Goal: Information Seeking & Learning: Learn about a topic

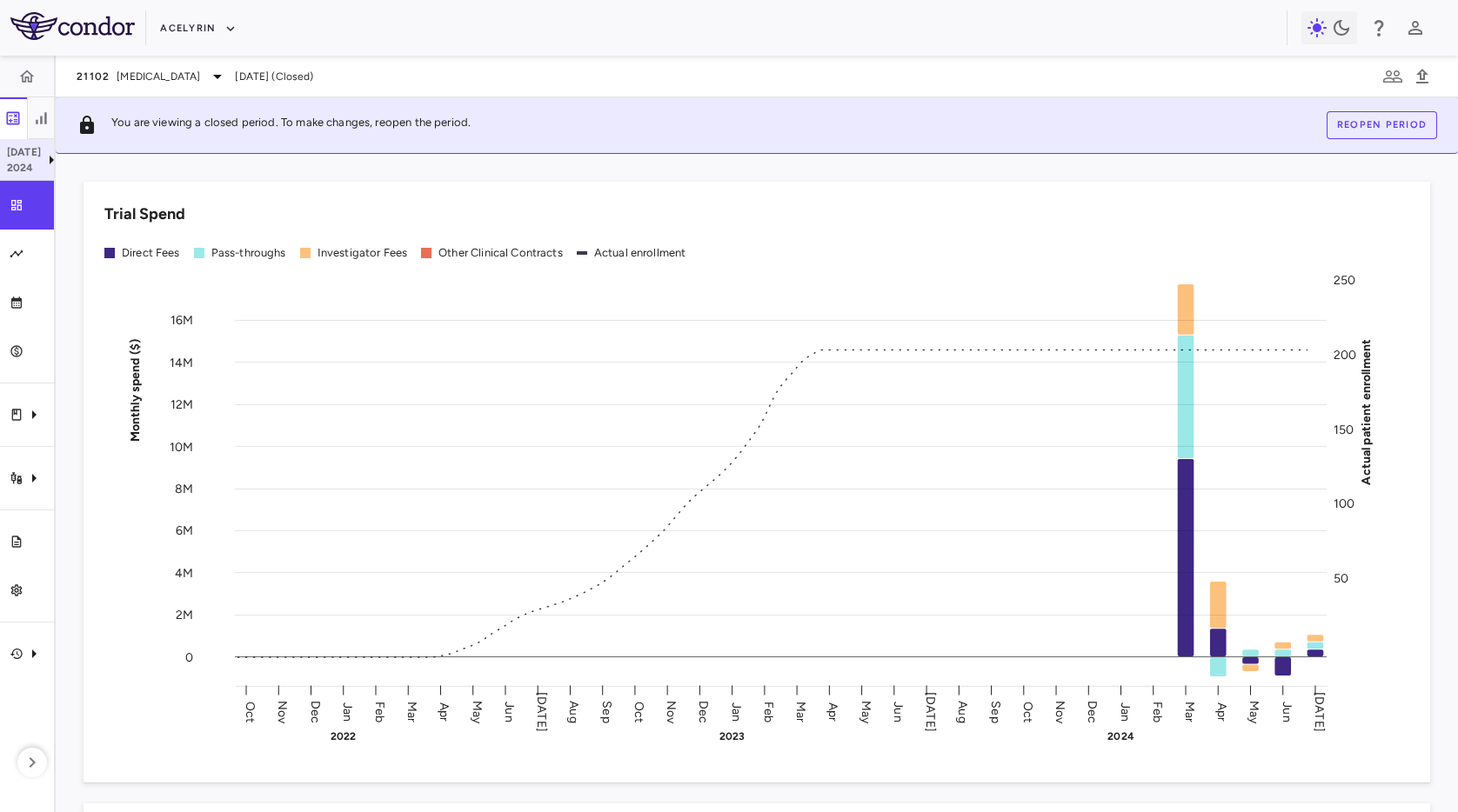
click at [20, 166] on p "2024" at bounding box center [23, 168] width 34 height 15
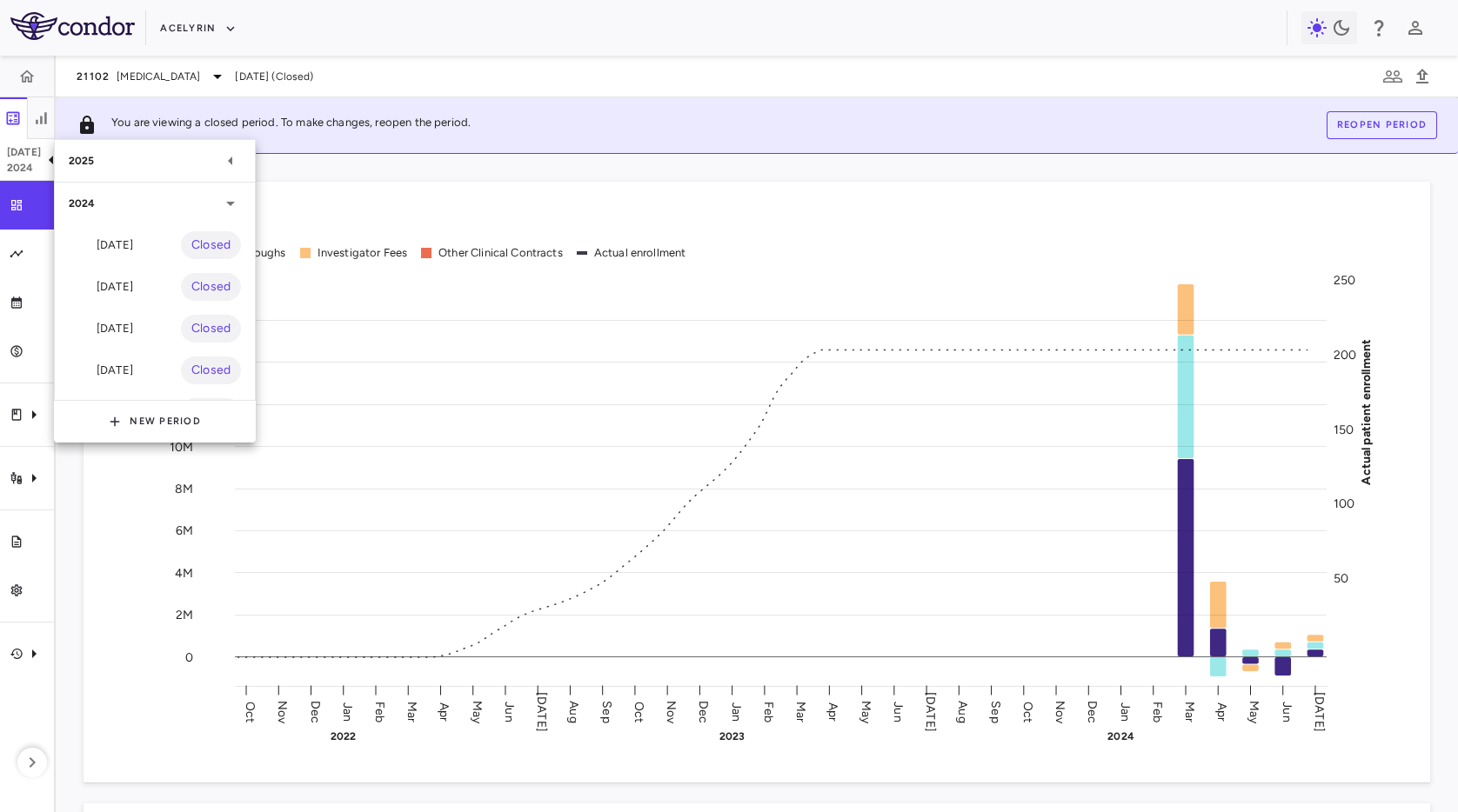
click at [209, 160] on div "2025" at bounding box center [145, 161] width 151 height 15
click at [156, 78] on div at bounding box center [729, 406] width 1458 height 812
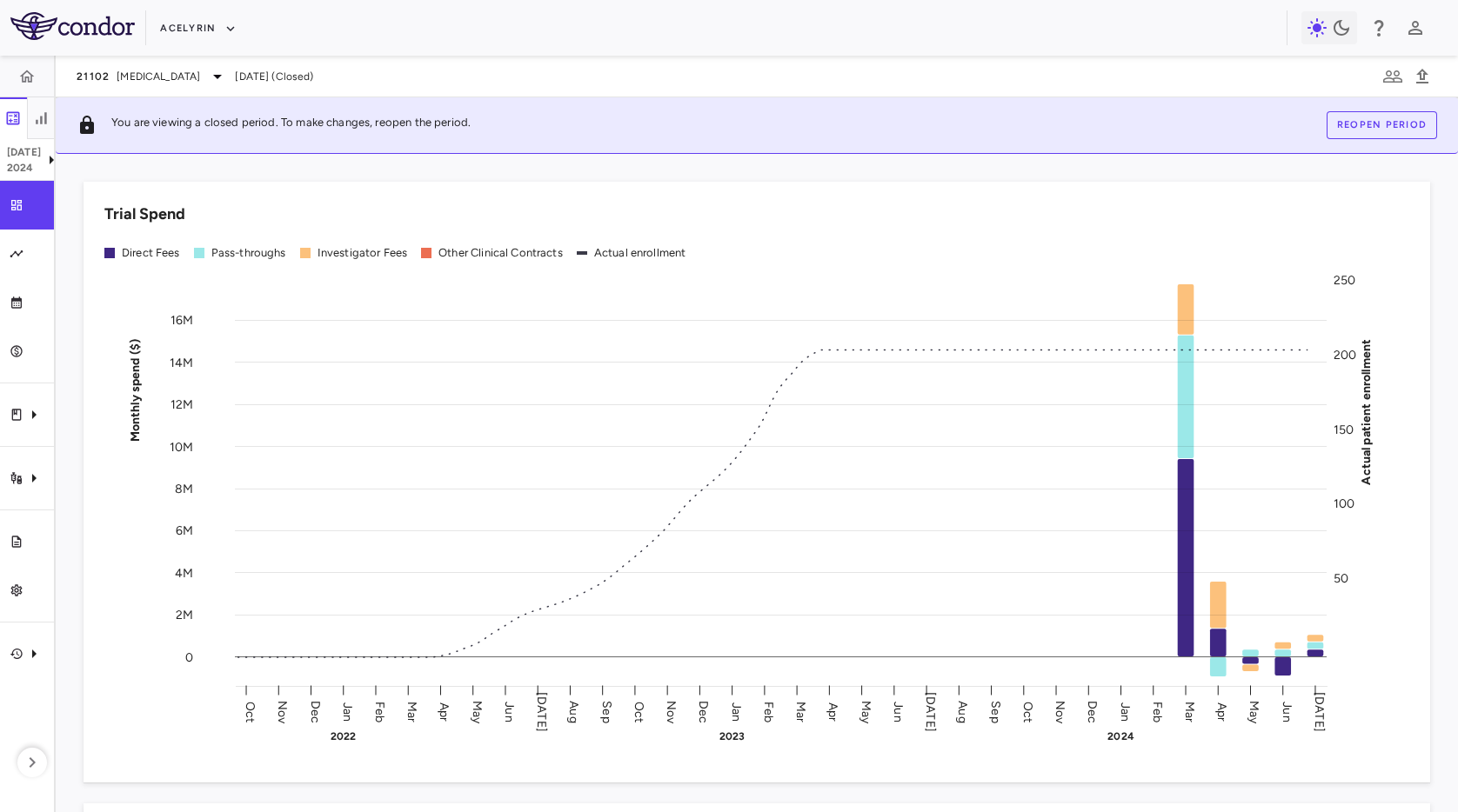
click at [150, 80] on span "[MEDICAL_DATA]" at bounding box center [158, 77] width 83 height 15
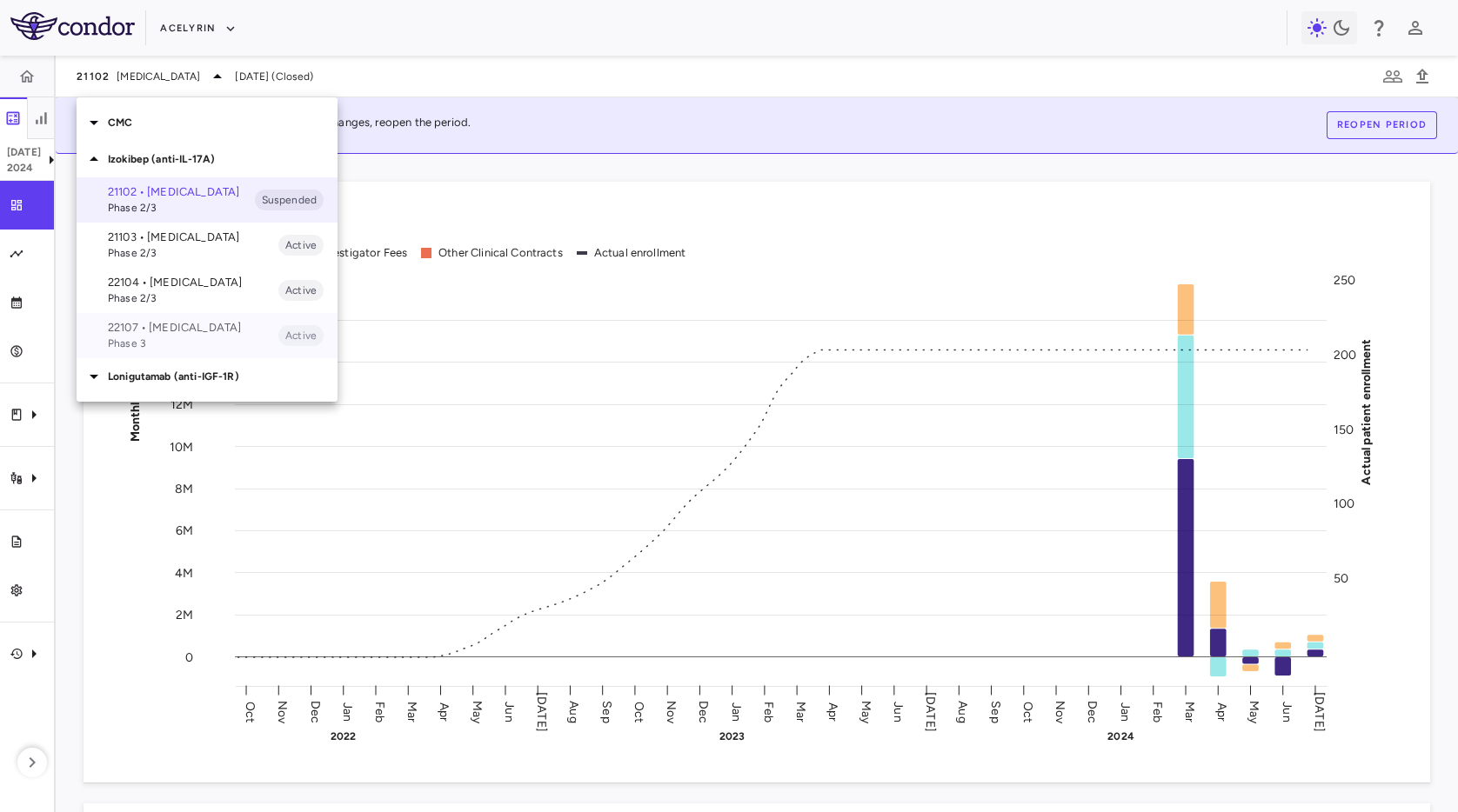
click at [217, 335] on p "22107 • Hidradenitis Suppurativa" at bounding box center [194, 327] width 171 height 15
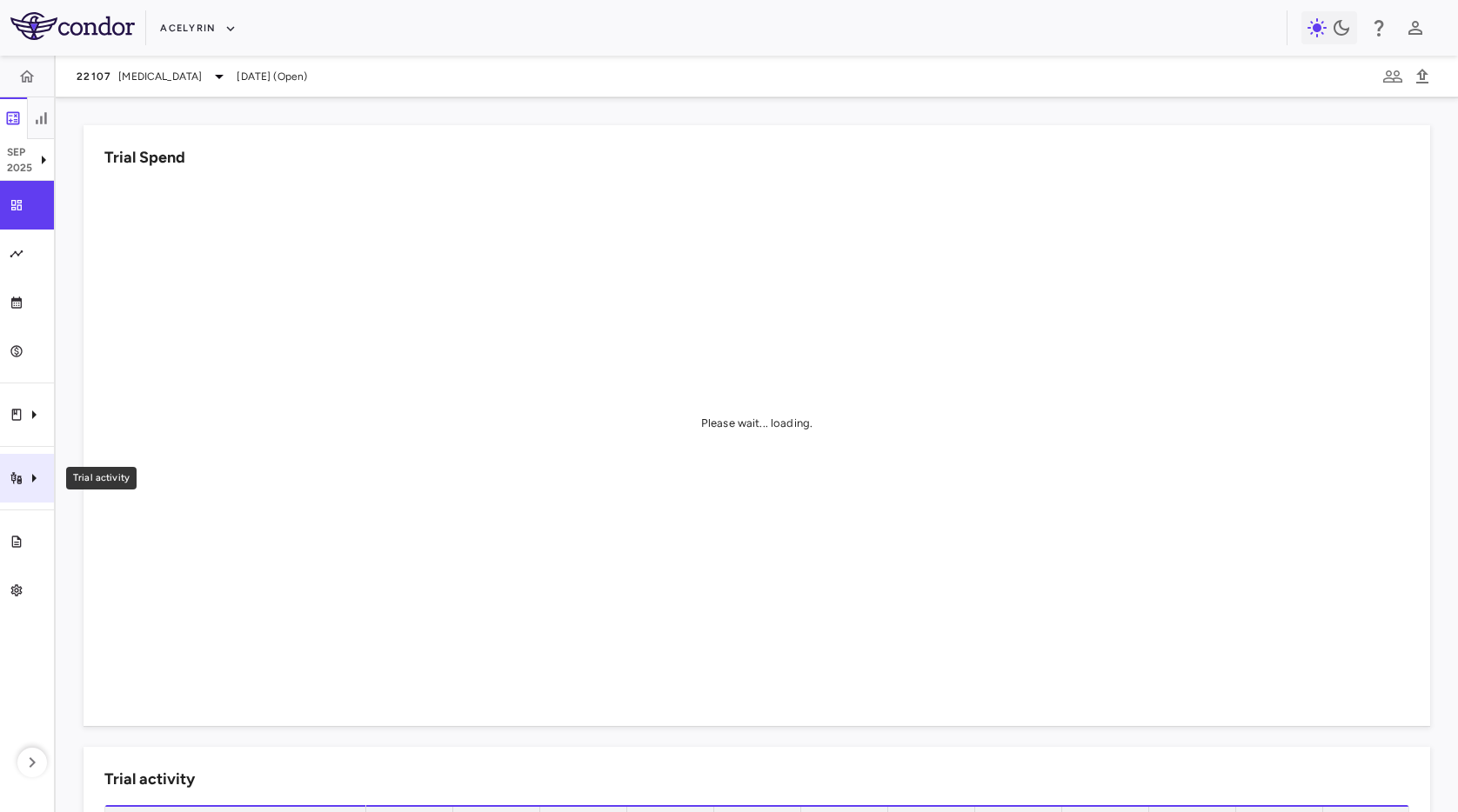
click at [35, 467] on icon "Trial activity" at bounding box center [34, 478] width 21 height 21
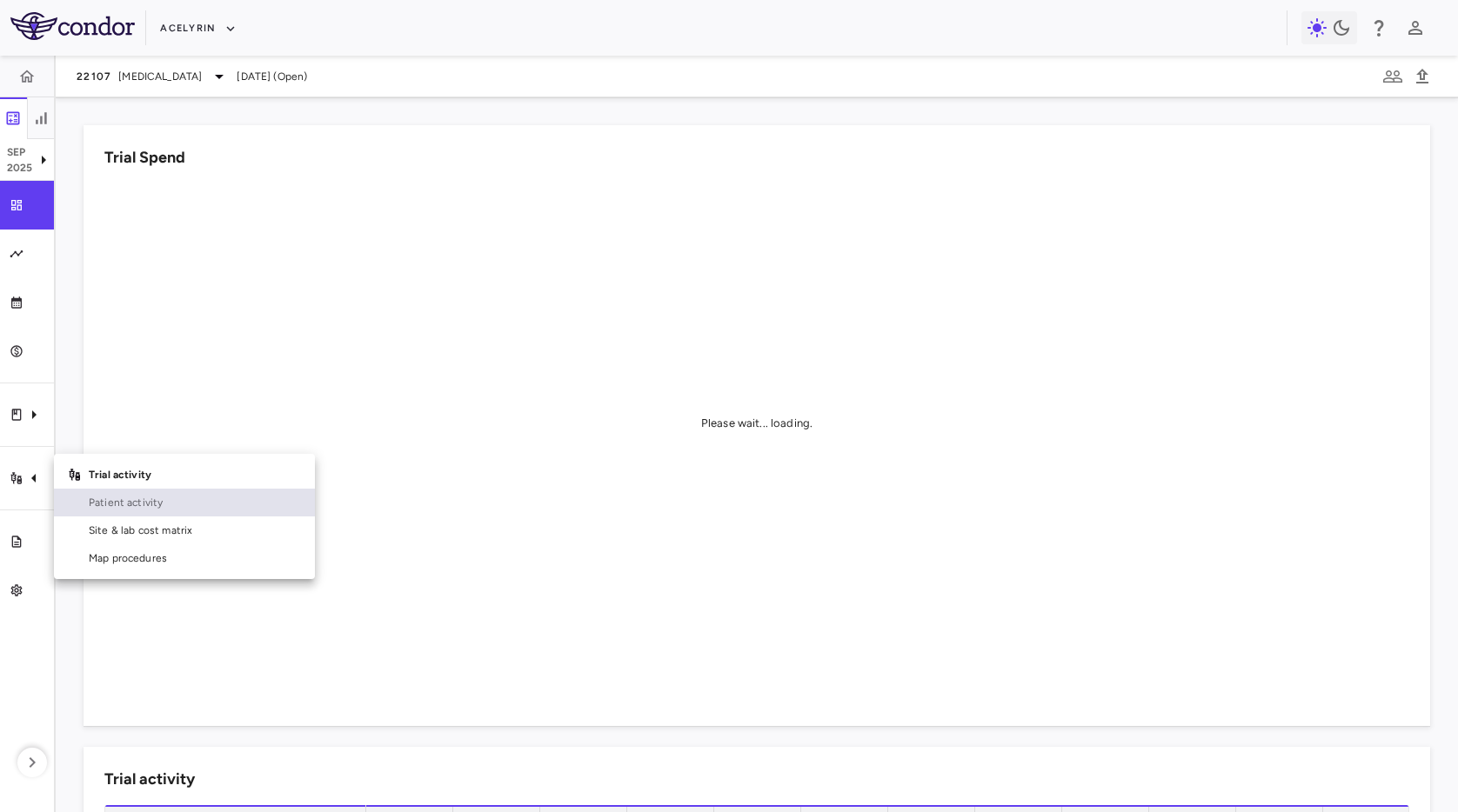
click at [104, 499] on span "Patient activity" at bounding box center [195, 503] width 213 height 15
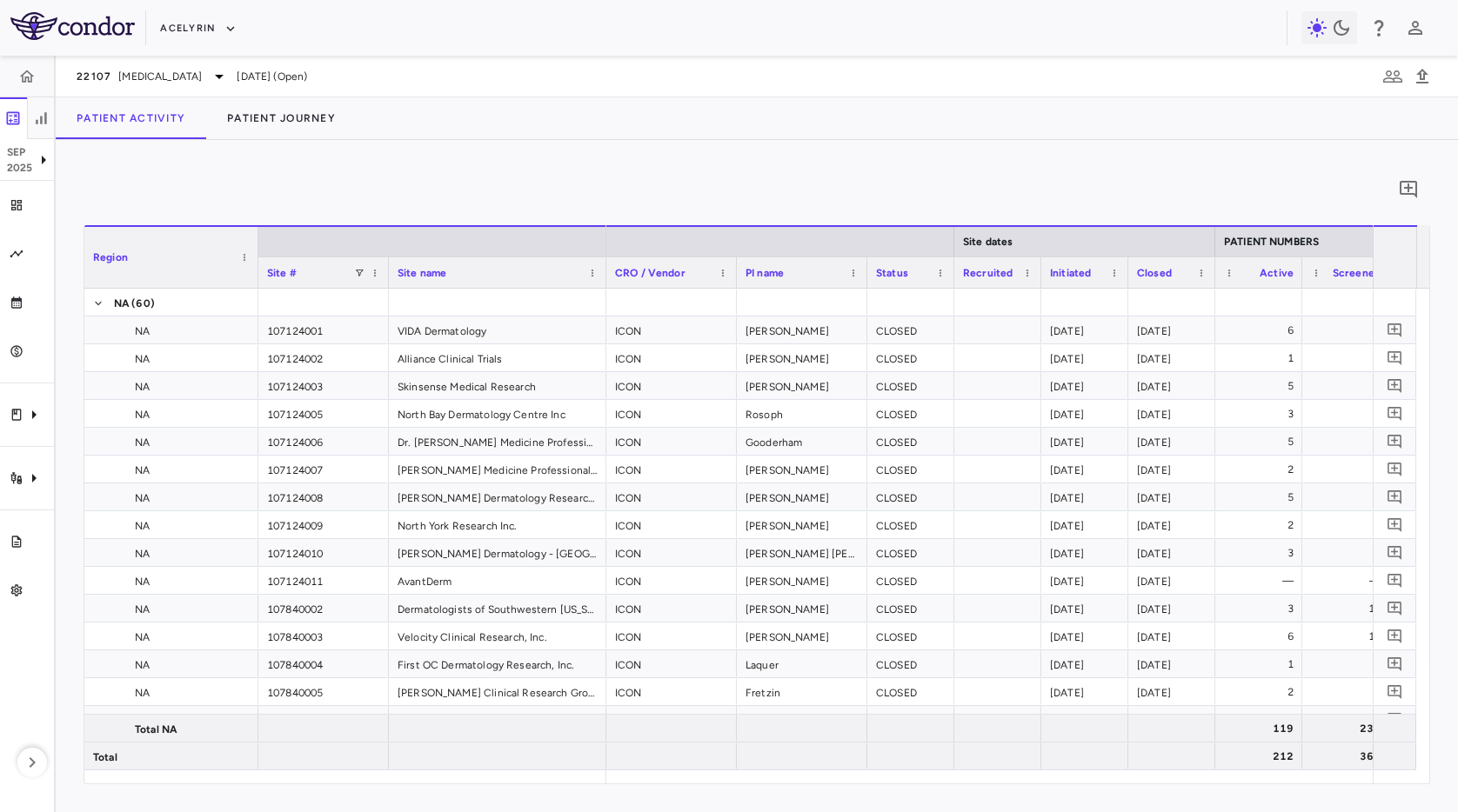
click at [538, 95] on div "22107 Hidradenitis Suppurativa Sep 2025 (Open)" at bounding box center [757, 77] width 1402 height 42
click at [540, 128] on div "Patient Activity Patient Journey" at bounding box center [757, 119] width 1402 height 42
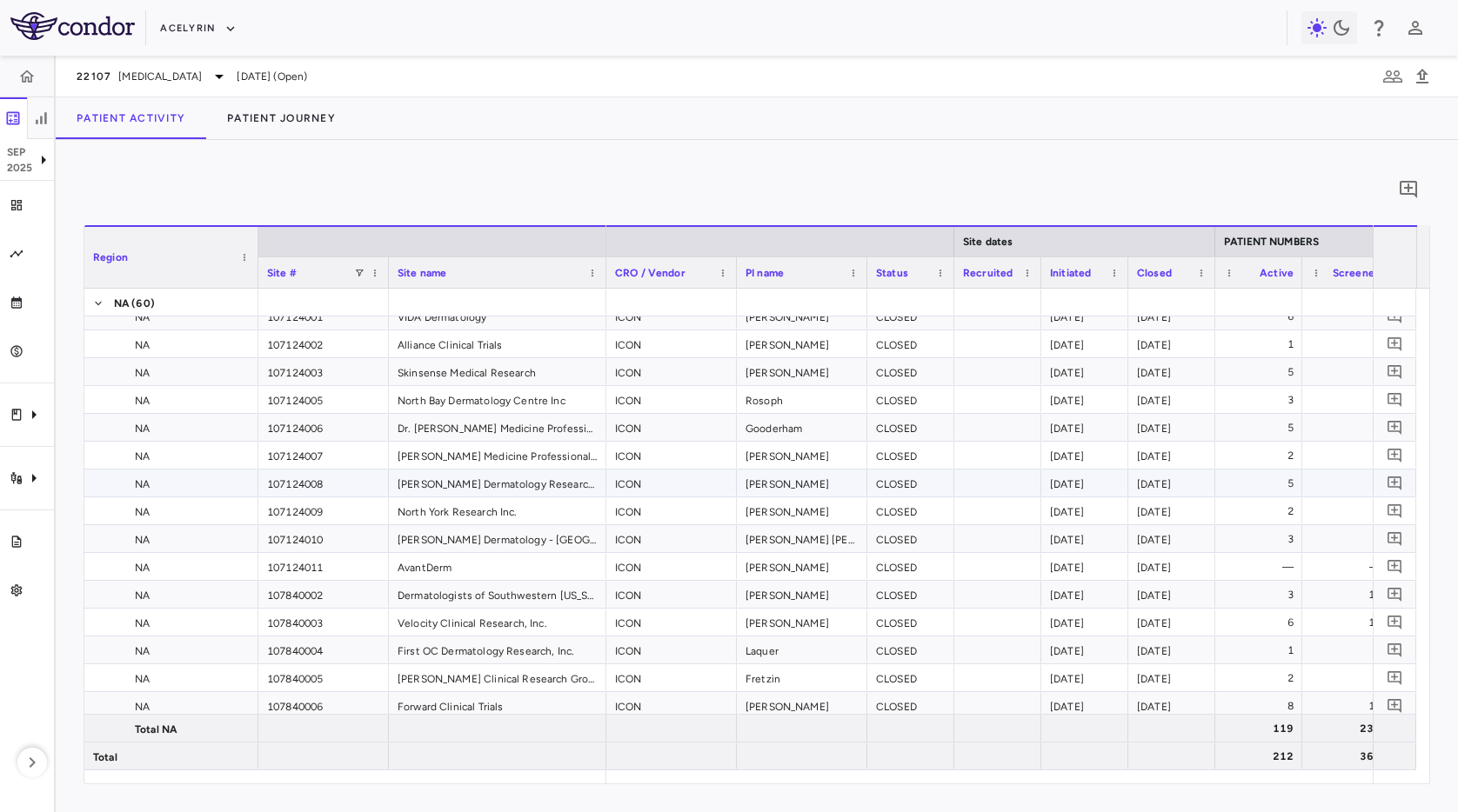
scroll to position [15, 0]
click at [358, 271] on span at bounding box center [359, 273] width 11 height 11
type input "*********"
click at [370, 329] on div "(Select All)" at bounding box center [444, 337] width 164 height 21
click at [369, 342] on div "(Select All)" at bounding box center [444, 337] width 164 height 21
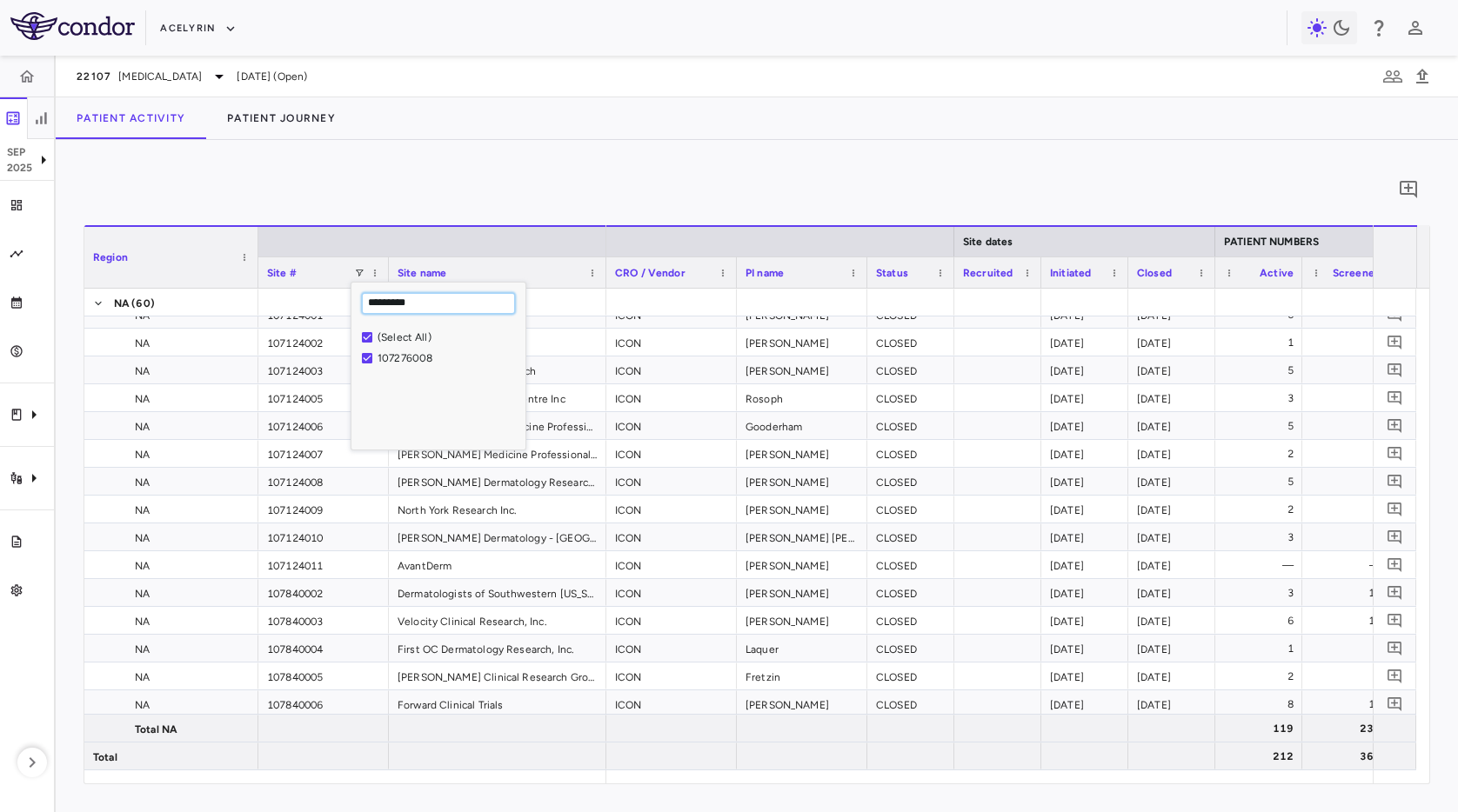
click at [413, 308] on input "*********" at bounding box center [439, 304] width 153 height 21
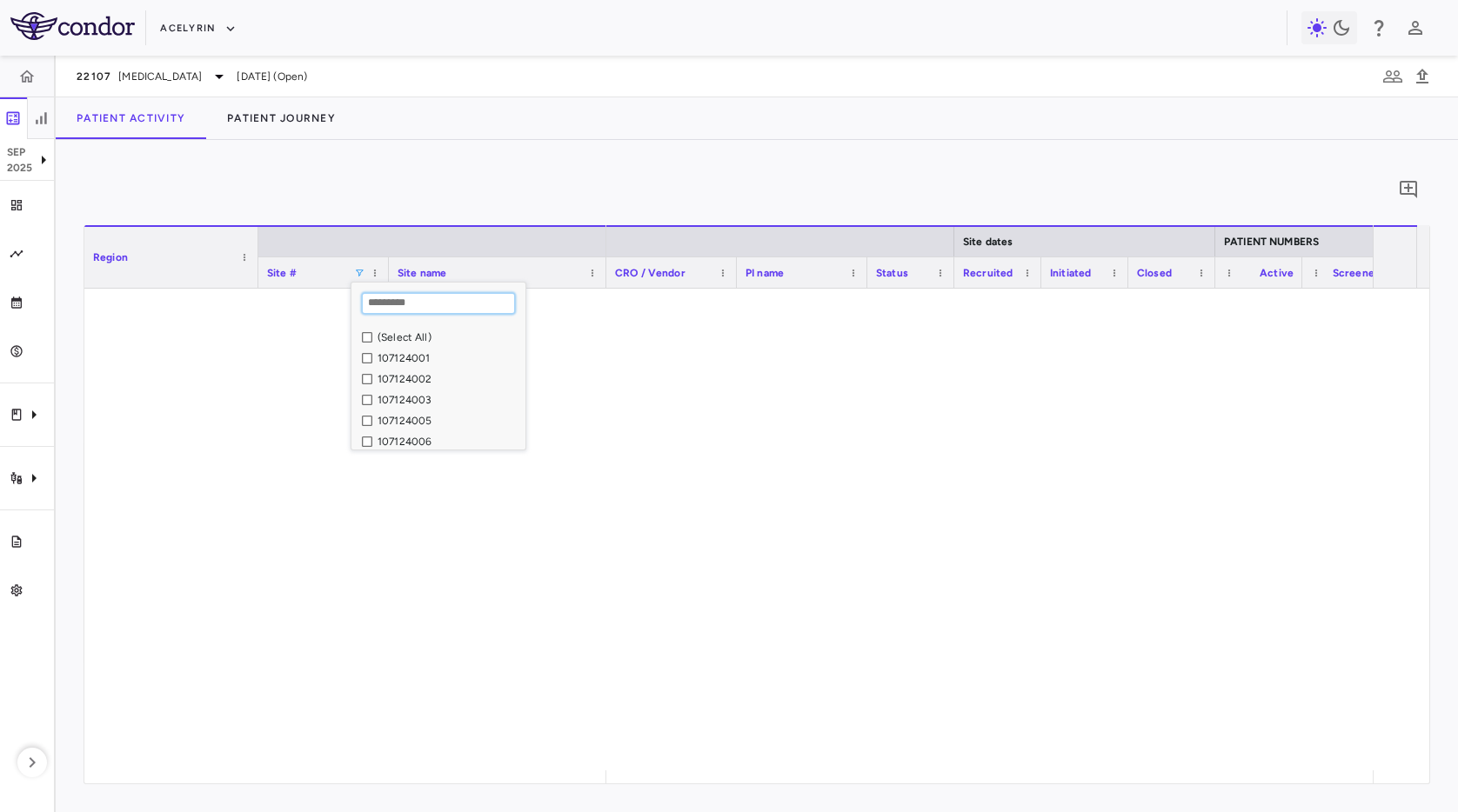
click at [392, 304] on input "Search filter values" at bounding box center [439, 304] width 153 height 21
paste input "*********"
type input "*********"
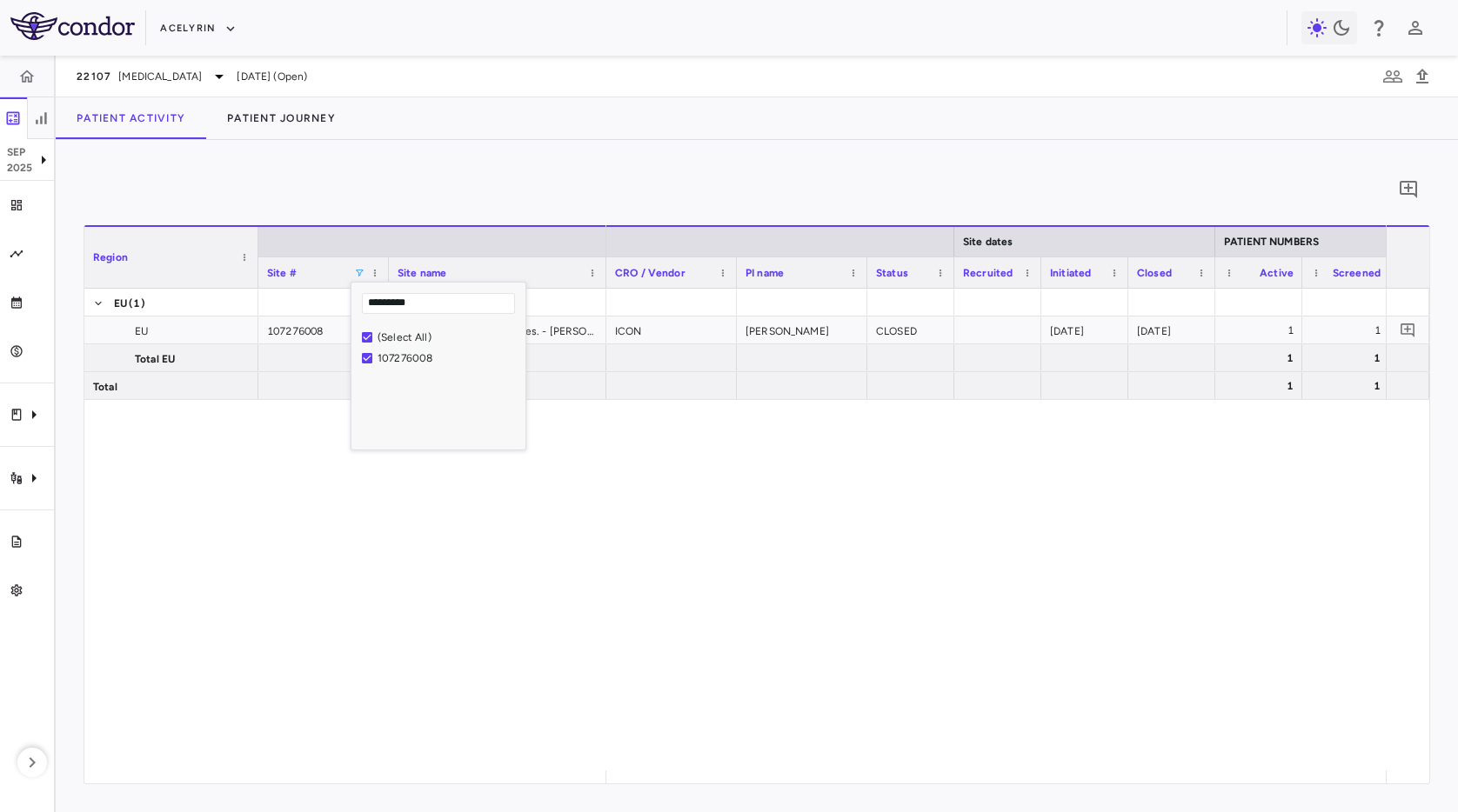
drag, startPoint x: 546, startPoint y: 121, endPoint x: 667, endPoint y: 275, distance: 195.8
click at [547, 121] on div "Patient Activity Patient Journey" at bounding box center [757, 119] width 1402 height 42
click at [516, 326] on div "Dermatologische Praxis Dres. - [PERSON_NAME]" at bounding box center [497, 329] width 217 height 27
click at [968, 320] on div at bounding box center [997, 329] width 87 height 27
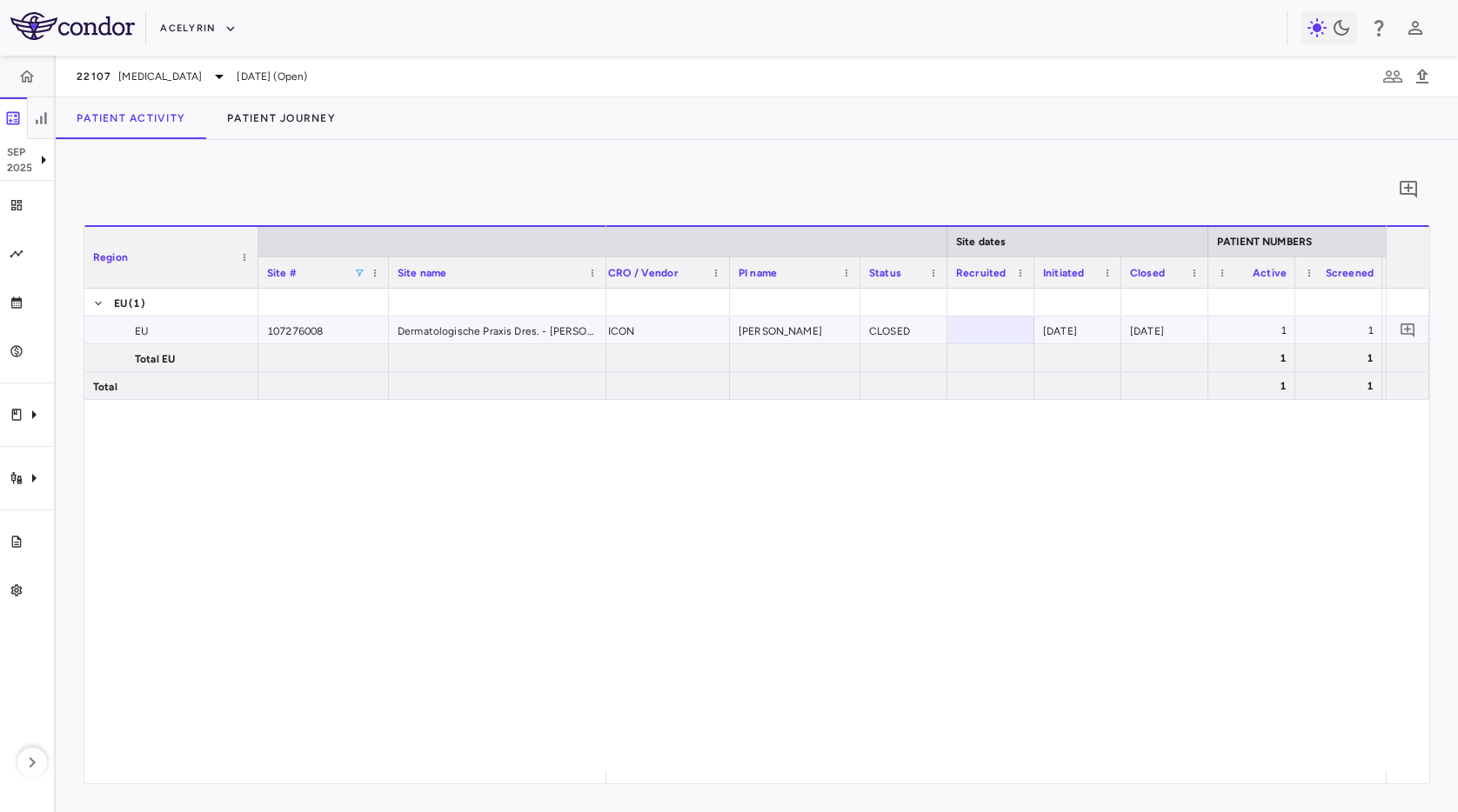
click at [1150, 331] on div "2025-04-14" at bounding box center [1164, 329] width 87 height 27
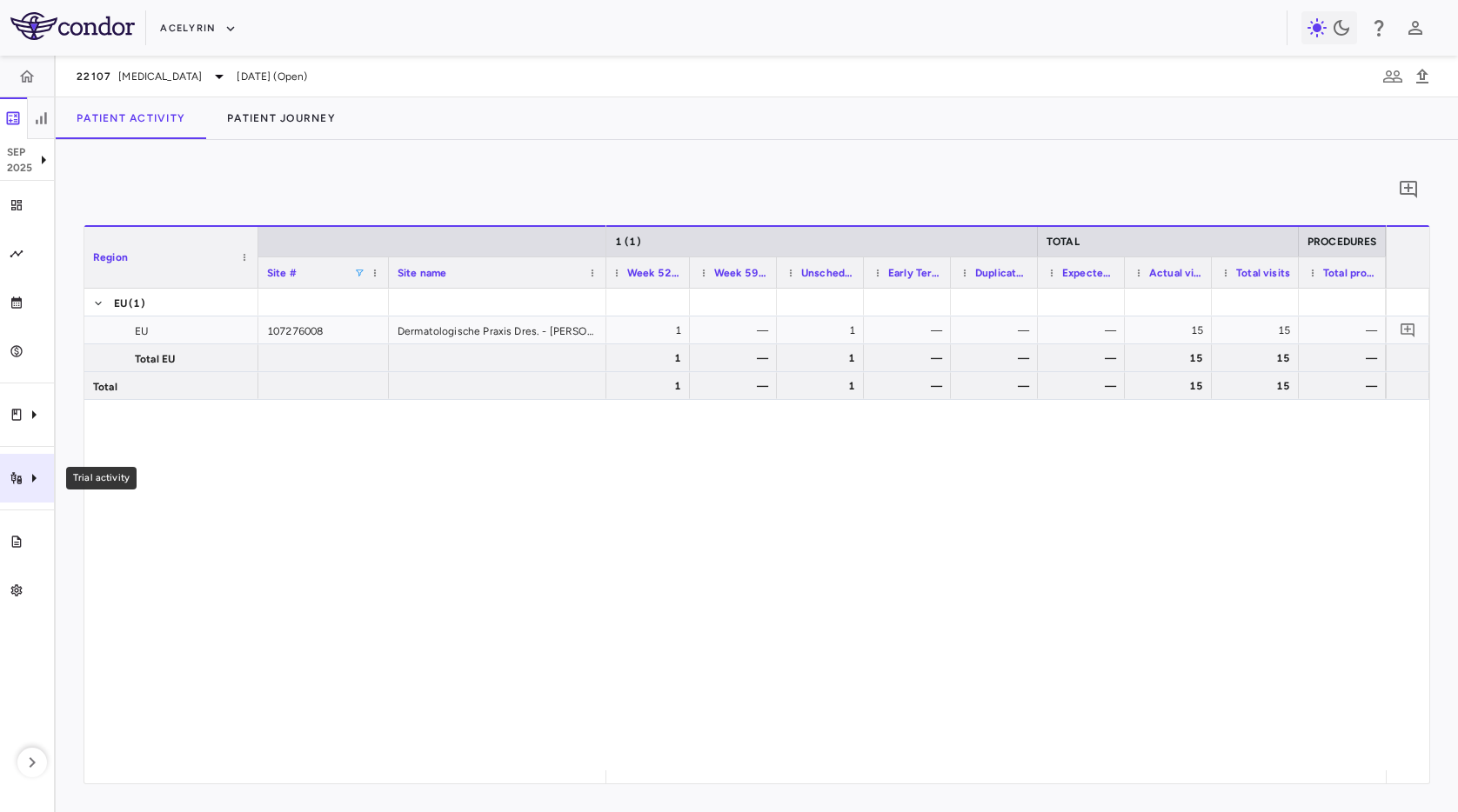
click at [25, 489] on div "Trial activity" at bounding box center [27, 478] width 54 height 49
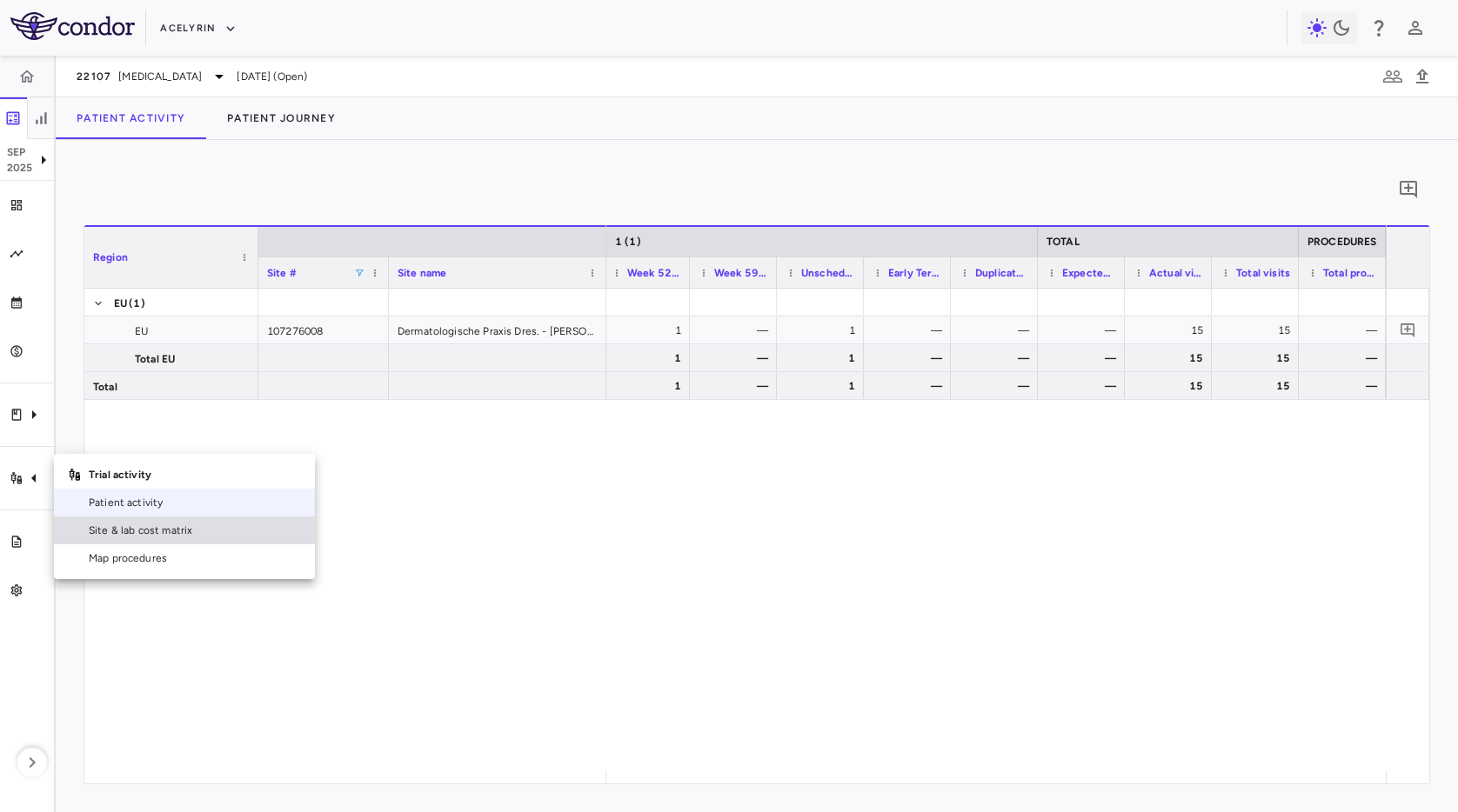
click at [148, 531] on span "Site & lab cost matrix" at bounding box center [195, 530] width 213 height 15
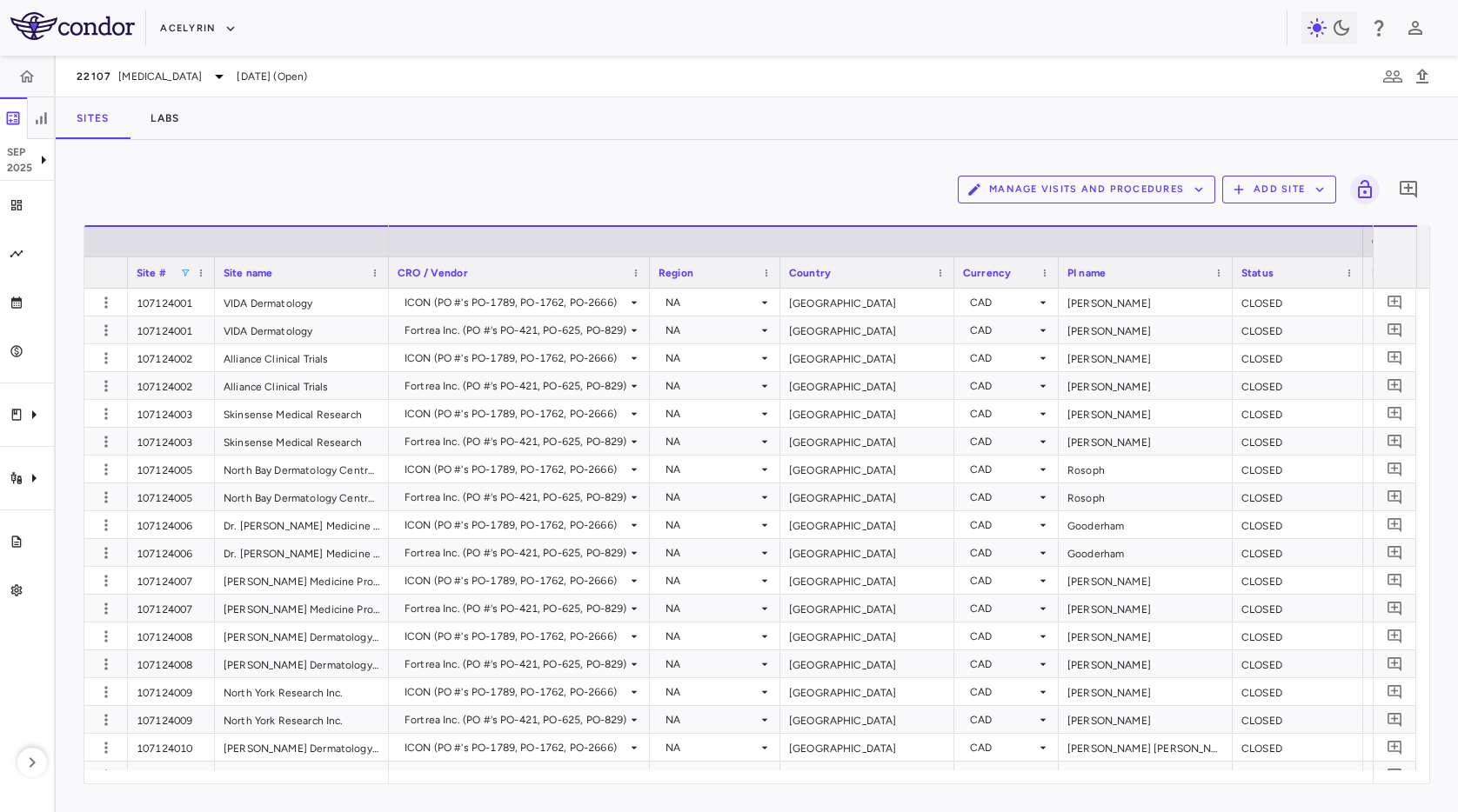
click at [184, 270] on span at bounding box center [185, 273] width 11 height 11
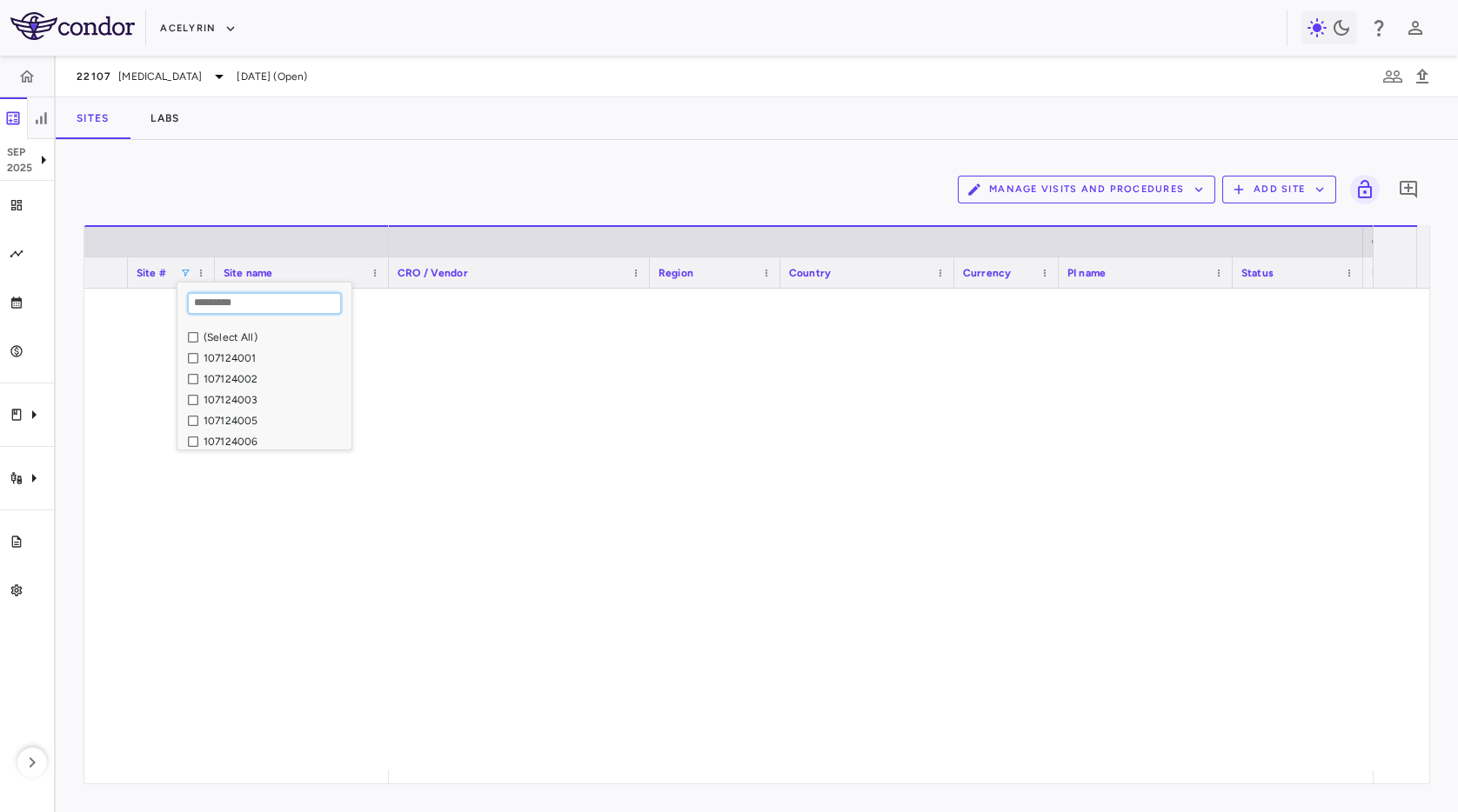
click at [259, 300] on input "Search filter values" at bounding box center [264, 304] width 153 height 21
paste input "*********"
type input "*********"
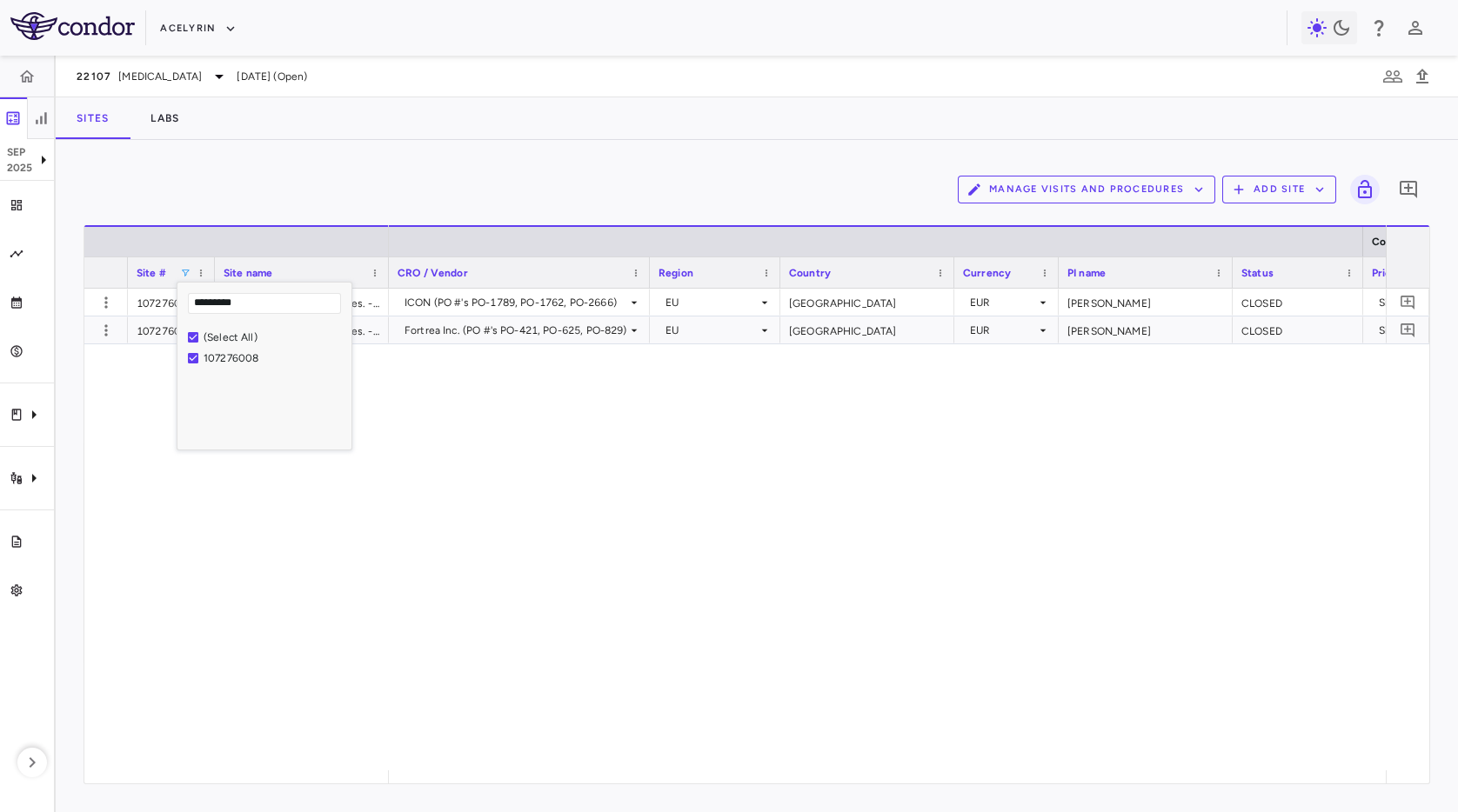
click at [708, 422] on div "ICON (PO #'s PO-1789, PO-1762, PO-2666) EU Germany EUR Dr. Sven Quist CLOSED Si…" at bounding box center [887, 529] width 996 height 482
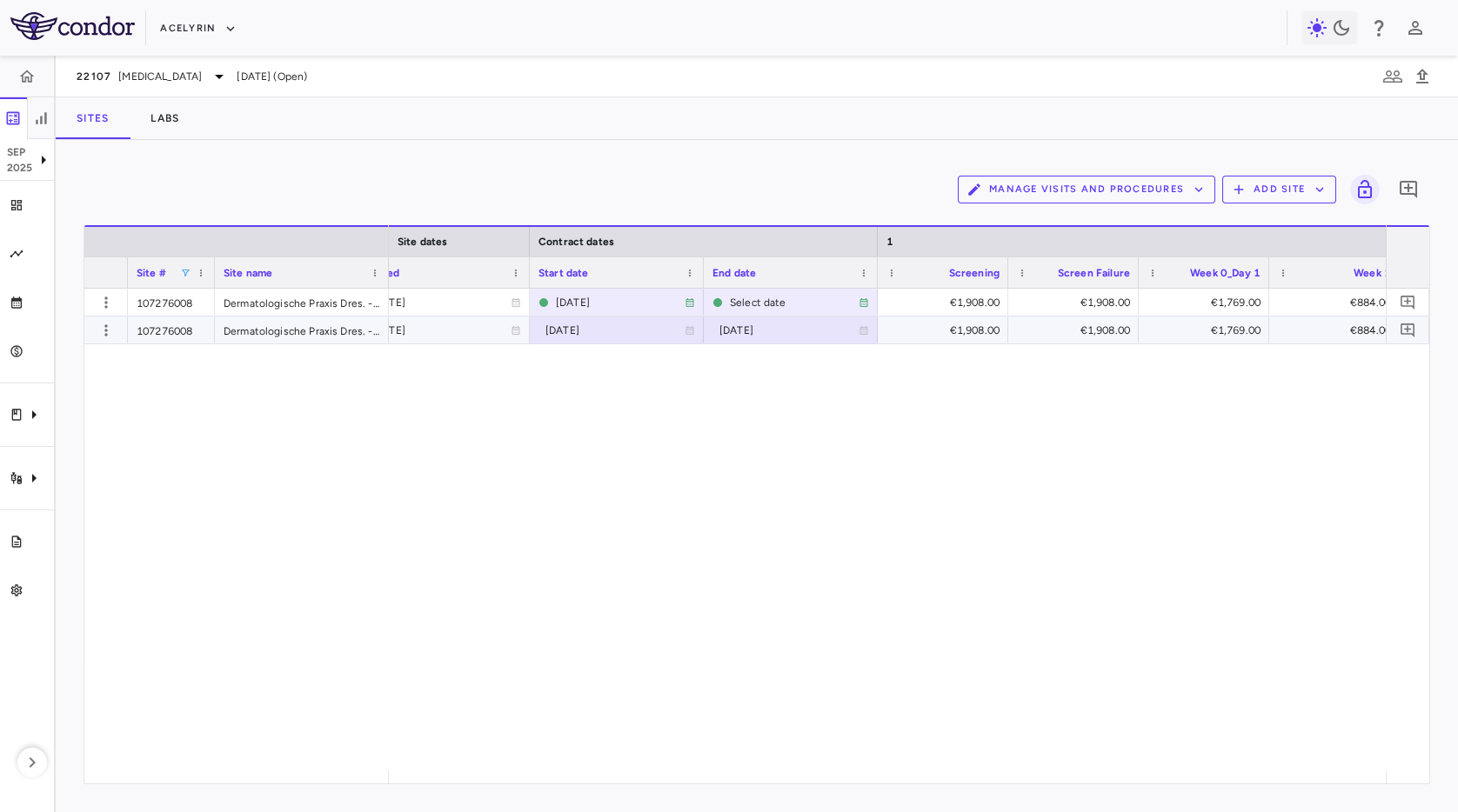
scroll to position [0, 1509]
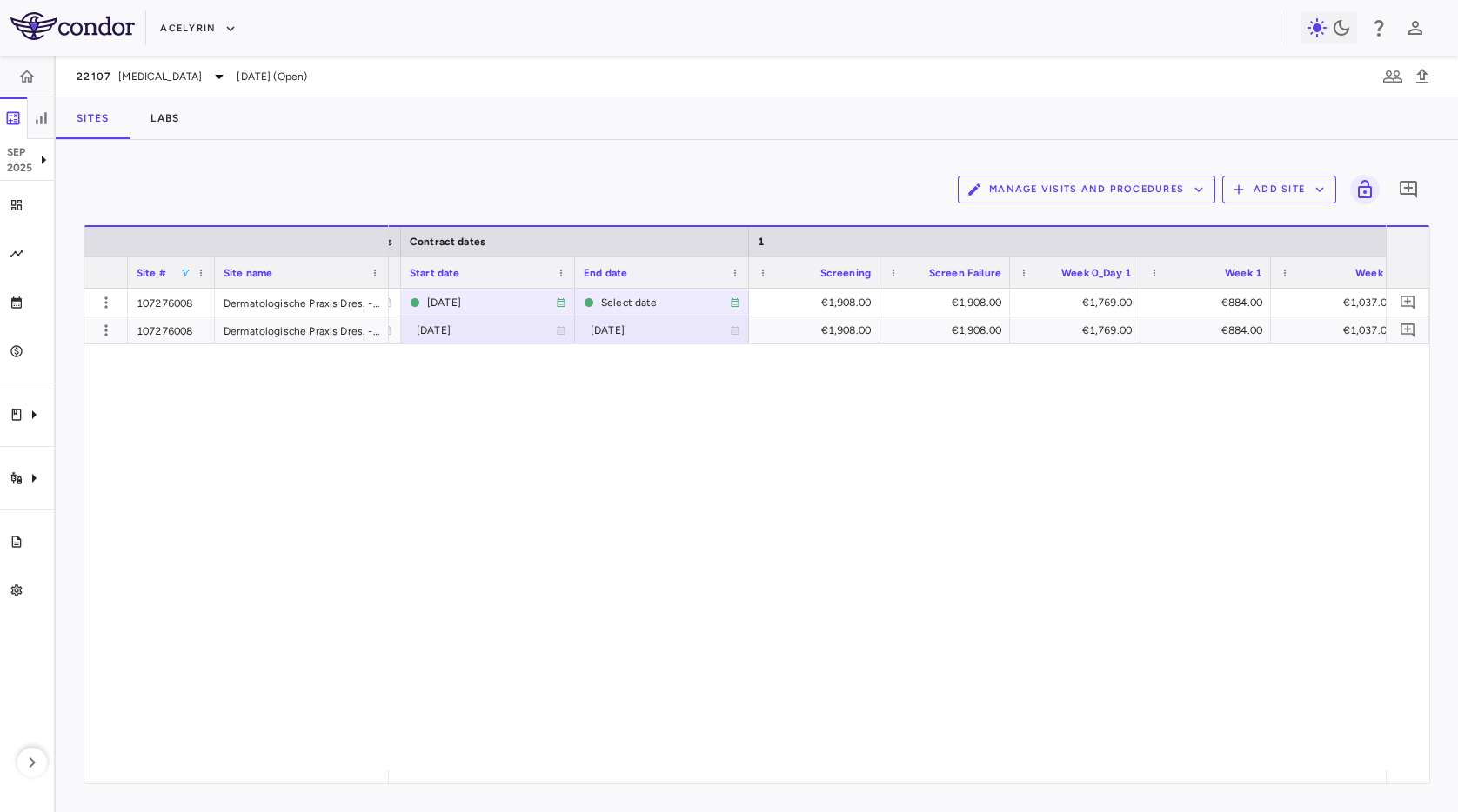
drag, startPoint x: 874, startPoint y: 460, endPoint x: 879, endPoint y: 439, distance: 21.6
click at [875, 460] on div "2025-04-14 2024-03-29 Select date €1,908.00 €1,908.00 €1,769.00 €884.00 €1,037.…" at bounding box center [887, 529] width 996 height 482
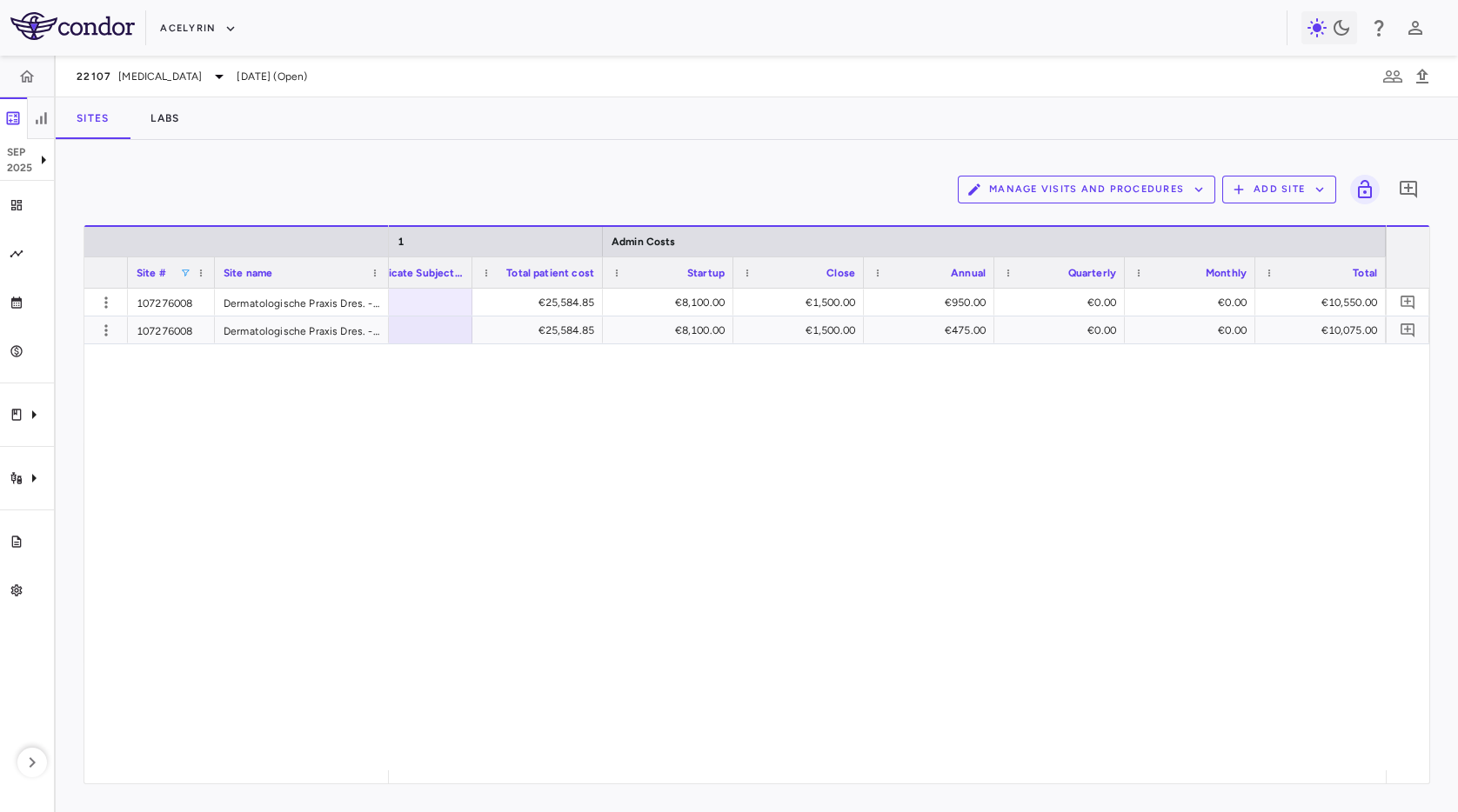
click at [805, 131] on div "Sites Labs" at bounding box center [757, 119] width 1402 height 42
click at [1067, 398] on div "€1,575.00 €25,584.85 €8,100.00 €1,500.00 €950.00 €0.00 €0.00 €10,550.00 €1,575.…" at bounding box center [887, 529] width 996 height 482
click at [672, 433] on div "€1,575.00 €25,584.85 €8,100.00 €1,500.00 €950.00 €0.00 €0.00 €10,550.00 €1,575.…" at bounding box center [887, 529] width 996 height 482
click at [718, 131] on div "Sites Labs" at bounding box center [757, 119] width 1402 height 42
click at [858, 421] on div "€1,575.00 €25,584.85 €8,100.00 €1,500.00 €950.00 €0.00 €0.00 €10,550.00 €1,575.…" at bounding box center [887, 529] width 996 height 482
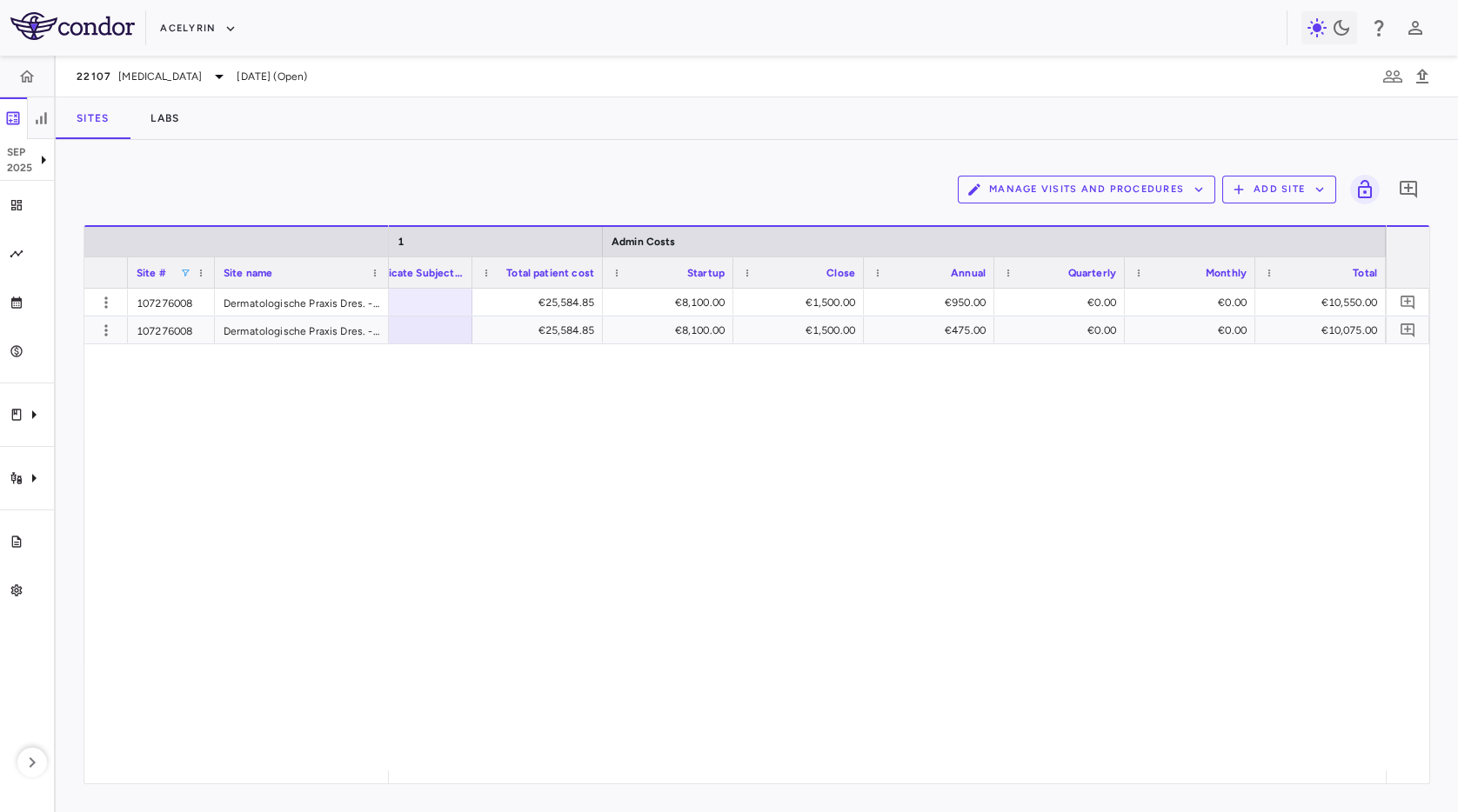
click at [616, 515] on div "€1,575.00 €25,584.85 €8,100.00 €1,500.00 €950.00 €0.00 €0.00 €10,550.00 €1,575.…" at bounding box center [887, 529] width 996 height 482
click at [706, 418] on div "€1,575.00 €25,584.85 €8,100.00 €1,500.00 €950.00 €0.00 €0.00 €10,550.00 €1,575.…" at bounding box center [887, 529] width 996 height 482
click at [870, 429] on div "€1,575.00 €25,584.85 €8,100.00 €1,500.00 €950.00 €0.00 €0.00 €10,550.00 €1,575.…" at bounding box center [887, 529] width 996 height 482
click at [667, 429] on div "€1,575.00 €25,584.85 €8,100.00 €1,500.00 €950.00 €0.00 €0.00 €10,550.00 €1,575.…" at bounding box center [887, 529] width 996 height 482
click at [1071, 420] on div "€1,575.00 €25,584.85 €8,100.00 €1,500.00 €950.00 €0.00 €0.00 €10,550.00 €1,575.…" at bounding box center [887, 529] width 996 height 482
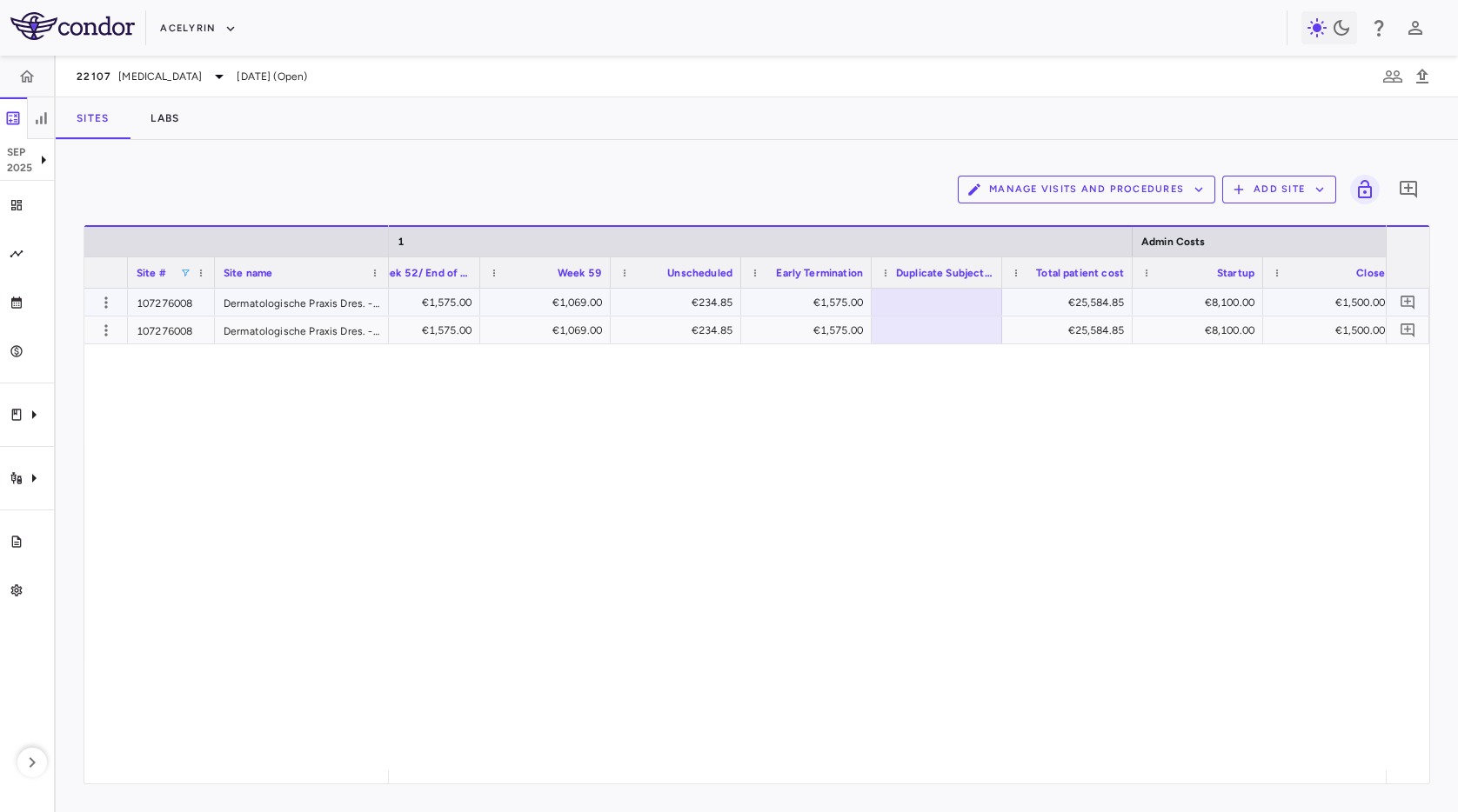
scroll to position [0, 3896]
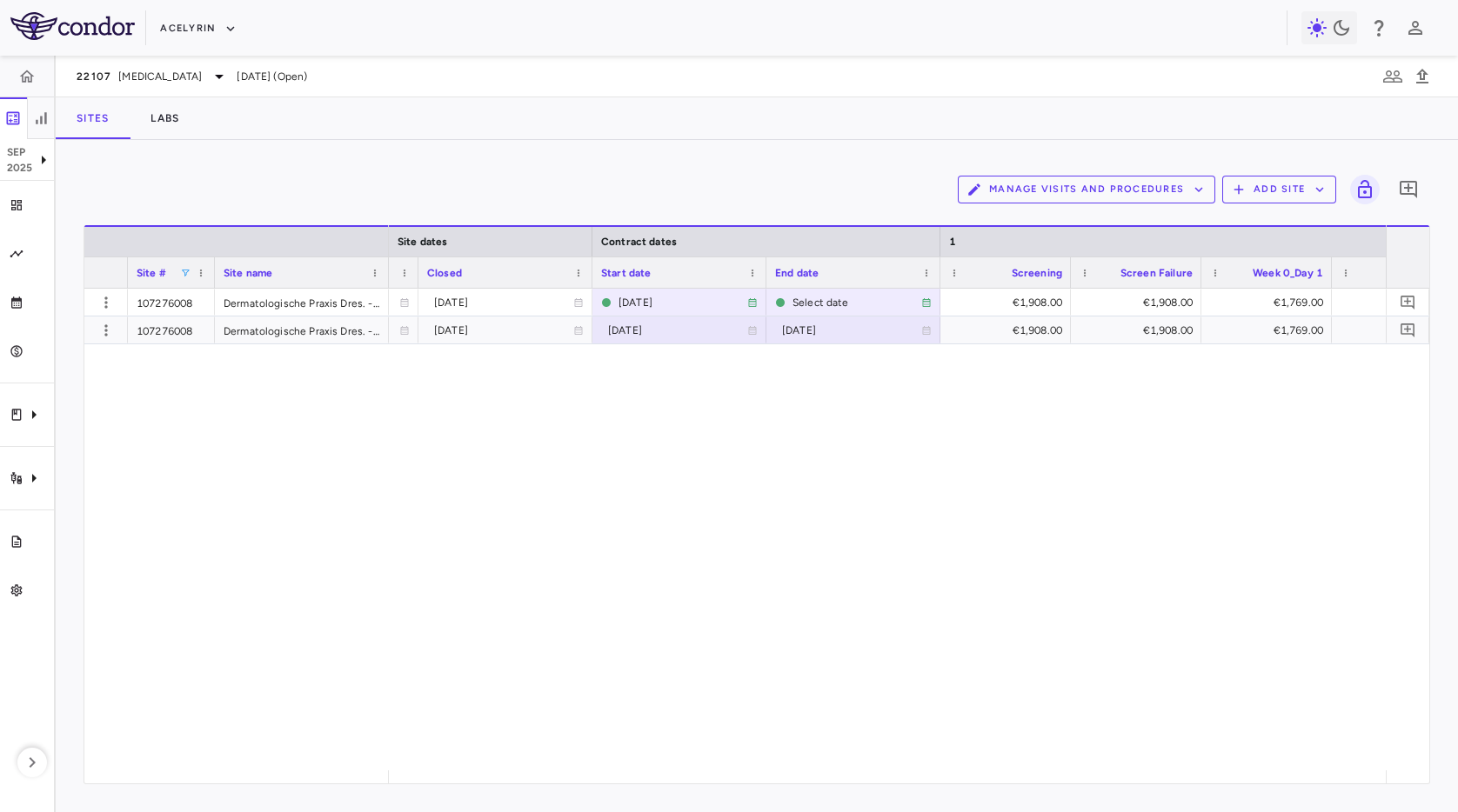
click at [618, 144] on div "Manage Visits and Procedures Add Site 0 Press ENTER to sort. Press ALT DOWN to …" at bounding box center [757, 476] width 1402 height 672
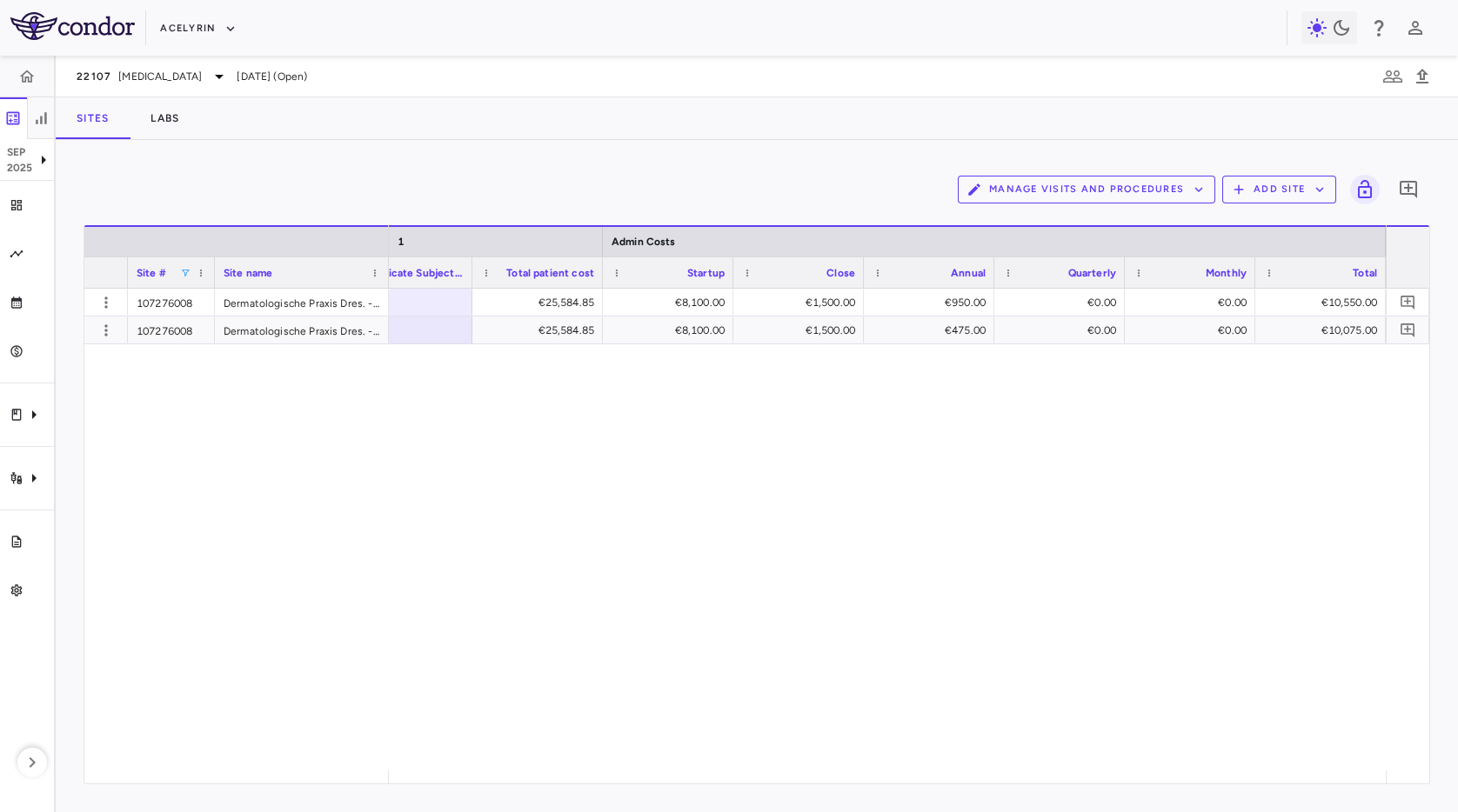
click at [956, 475] on div "€1,575.00 €25,584.85 €8,100.00 €1,500.00 €950.00 €0.00 €0.00 €10,550.00 €1,575.…" at bounding box center [887, 529] width 996 height 482
click at [999, 387] on div "€1,575.00 €25,584.85 €8,100.00 €1,500.00 €950.00 €0.00 €0.00 €10,550.00 €1,575.…" at bounding box center [887, 529] width 996 height 482
click at [616, 491] on div "€1,575.00 €25,584.85 €8,100.00 €1,500.00 €950.00 €0.00 €0.00 €10,550.00 €1,575.…" at bounding box center [887, 529] width 996 height 482
click at [981, 533] on div "€1,575.00 €25,584.85 €8,100.00 €1,500.00 €950.00 €0.00 €0.00 €10,550.00 €1,575.…" at bounding box center [887, 529] width 996 height 482
click at [936, 467] on div "€1,575.00 €25,584.85 €8,100.00 €1,500.00 €950.00 €0.00 €0.00 €10,550.00 €1,575.…" at bounding box center [887, 529] width 996 height 482
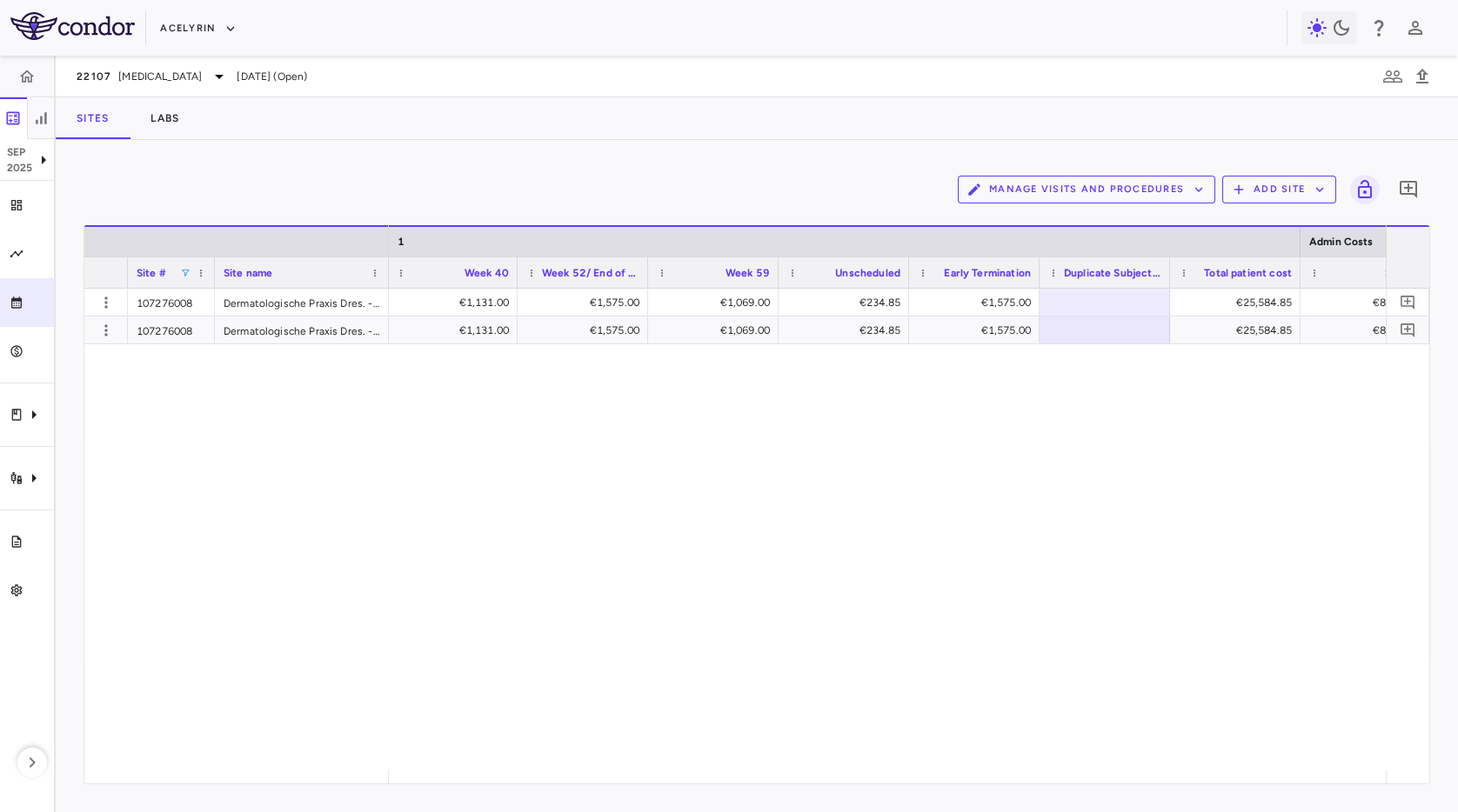
scroll to position [0, 3707]
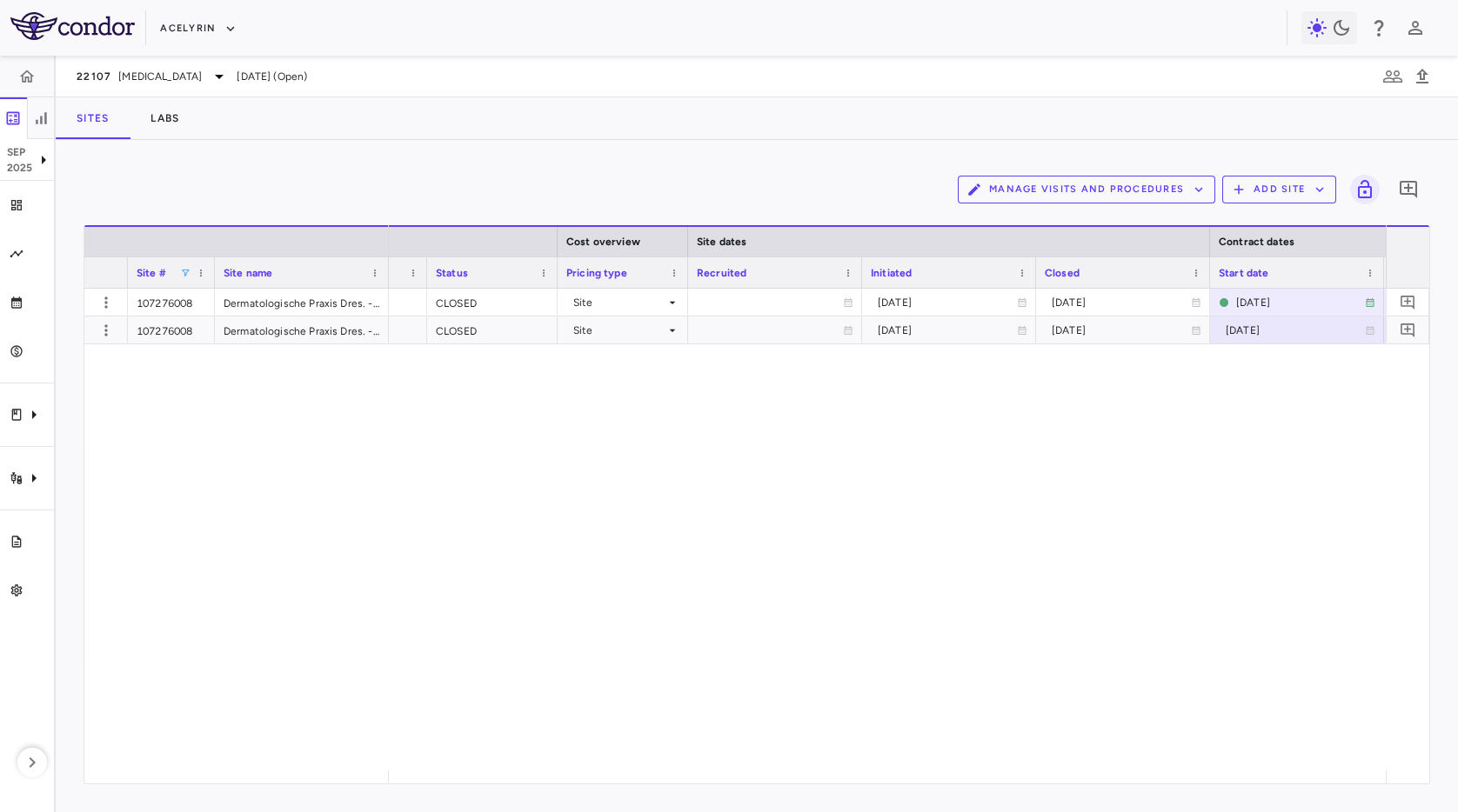
click at [538, 126] on div "Sites Labs" at bounding box center [757, 119] width 1402 height 42
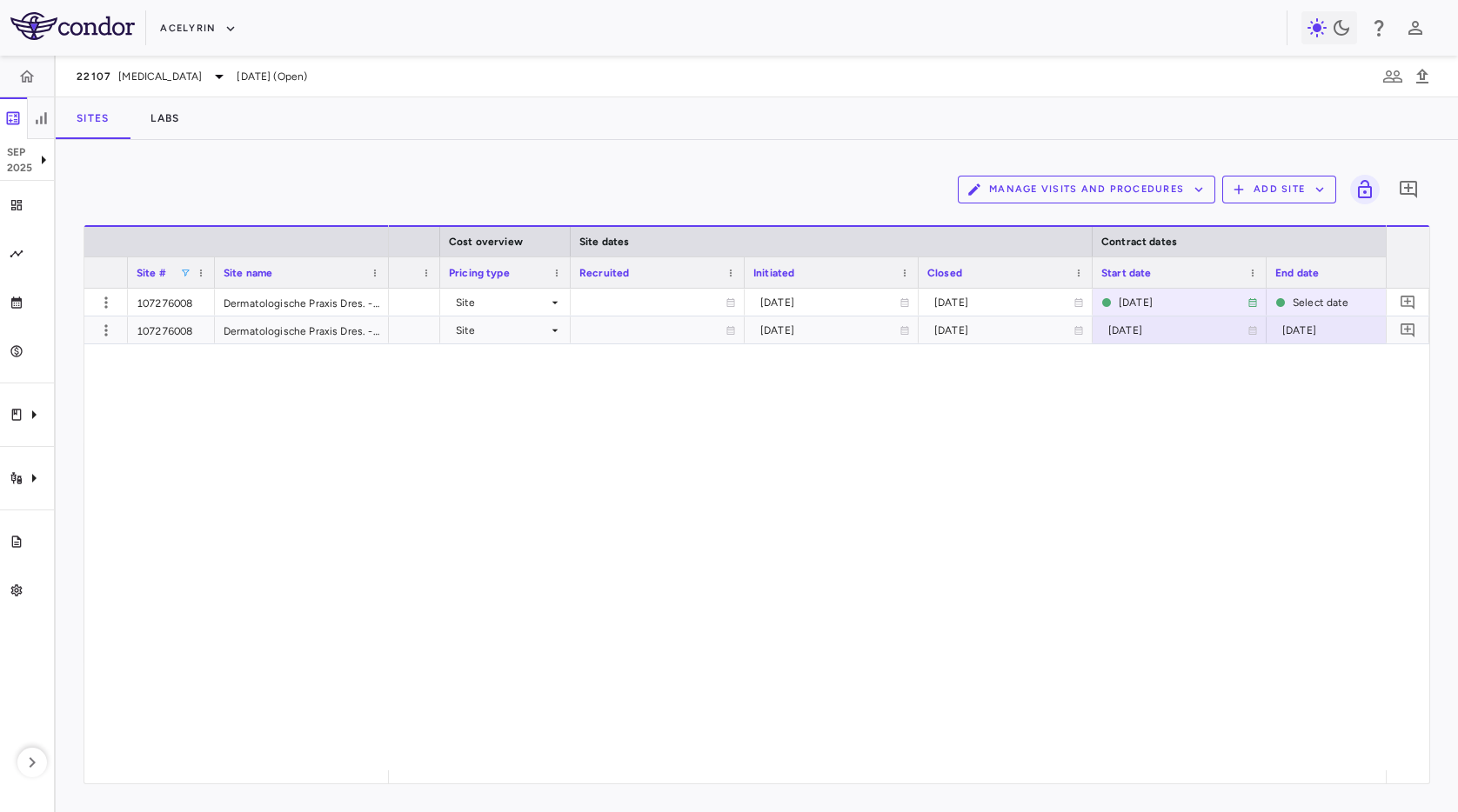
click at [1192, 385] on div "Dr. Sven Quist CLOSED Site 2024-01-15 2025-04-14 2024-03-29 Select date €1,908.…" at bounding box center [887, 529] width 996 height 482
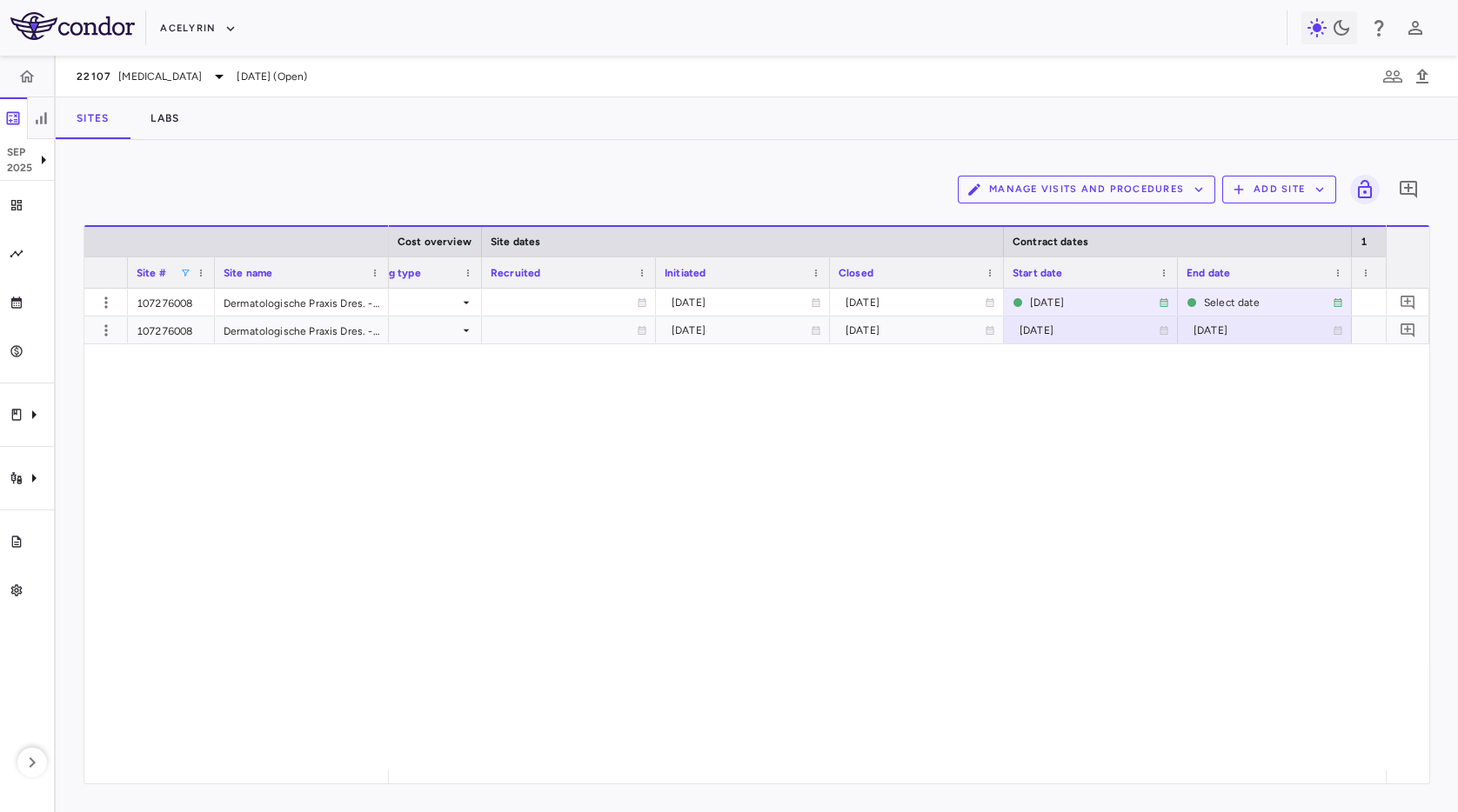
click at [892, 120] on div "Sites Labs" at bounding box center [757, 119] width 1402 height 42
click at [187, 23] on button "Acelyrin" at bounding box center [198, 28] width 77 height 28
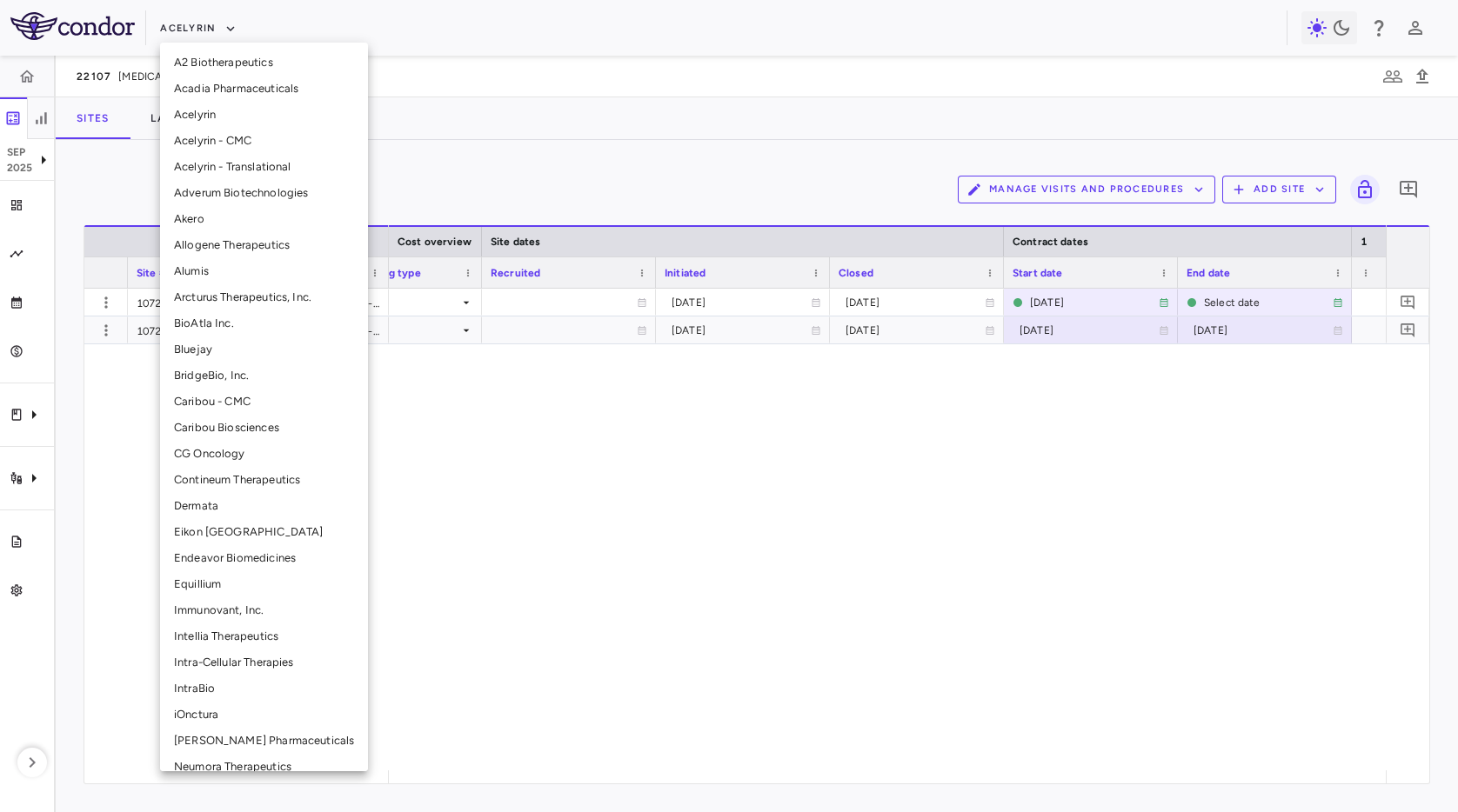
click at [226, 458] on li "CG Oncology" at bounding box center [263, 453] width 208 height 26
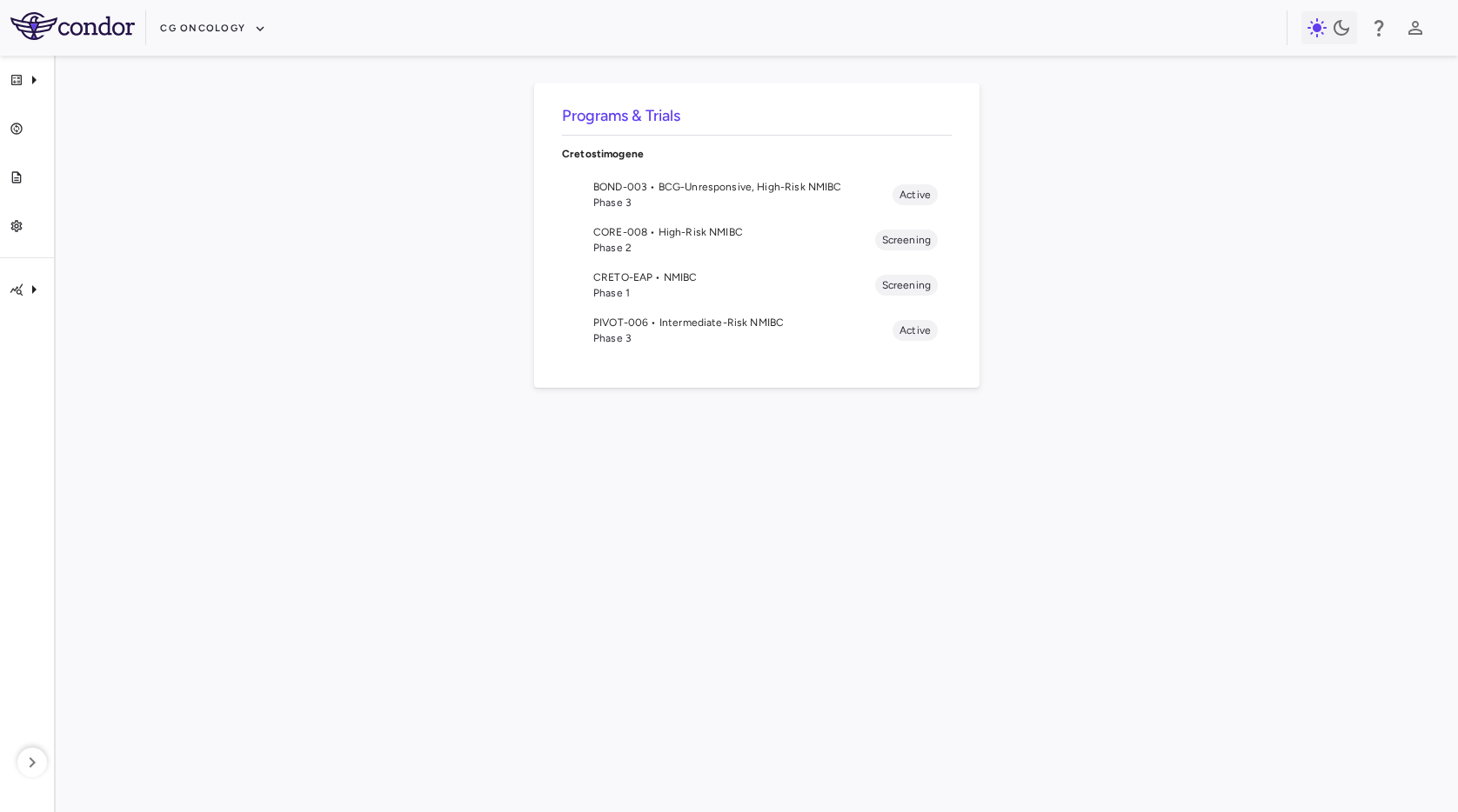
click at [674, 234] on span "CORE-008 • High-Risk NMIBC" at bounding box center [734, 232] width 282 height 15
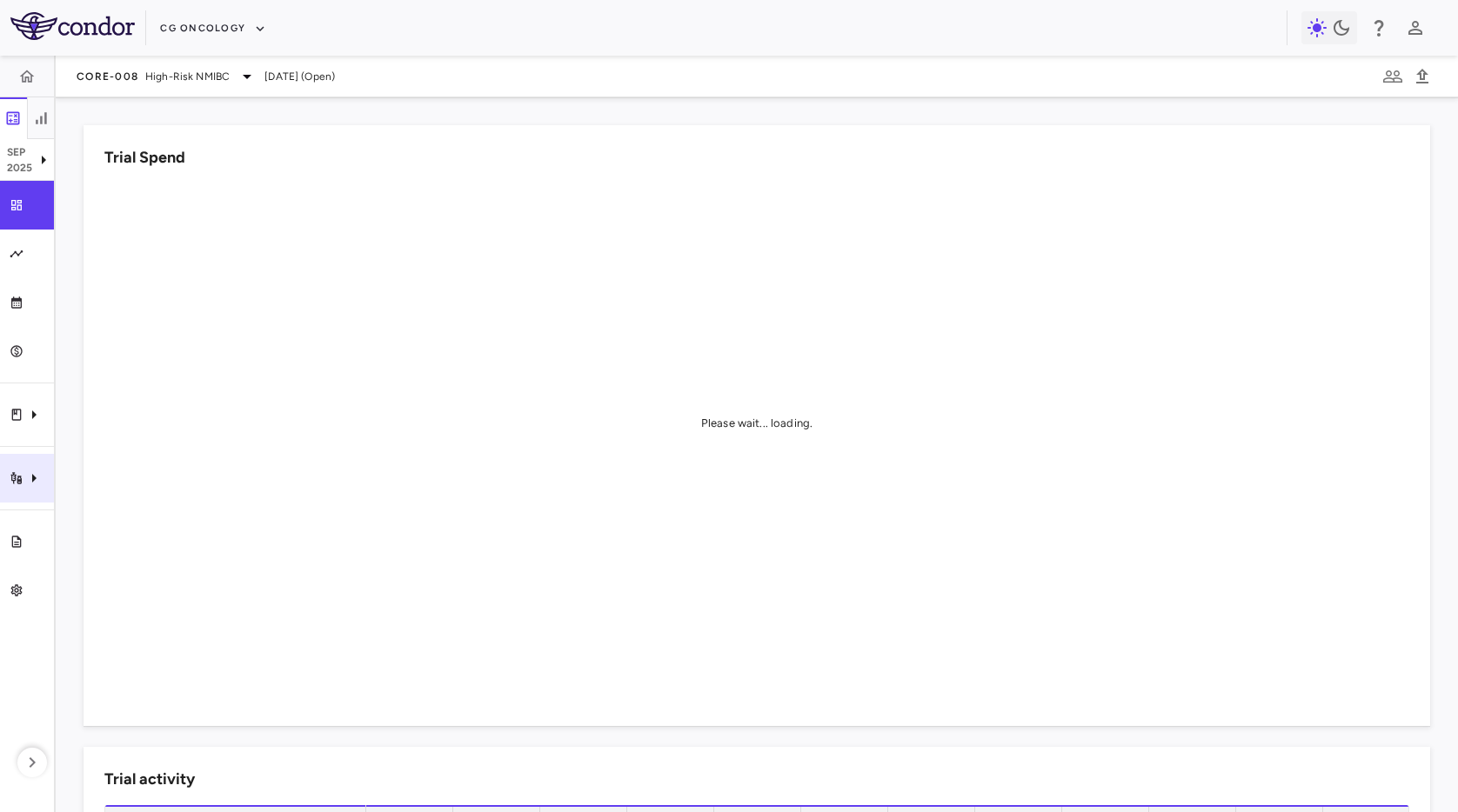
click at [14, 469] on div "Trial activity" at bounding box center [27, 478] width 54 height 49
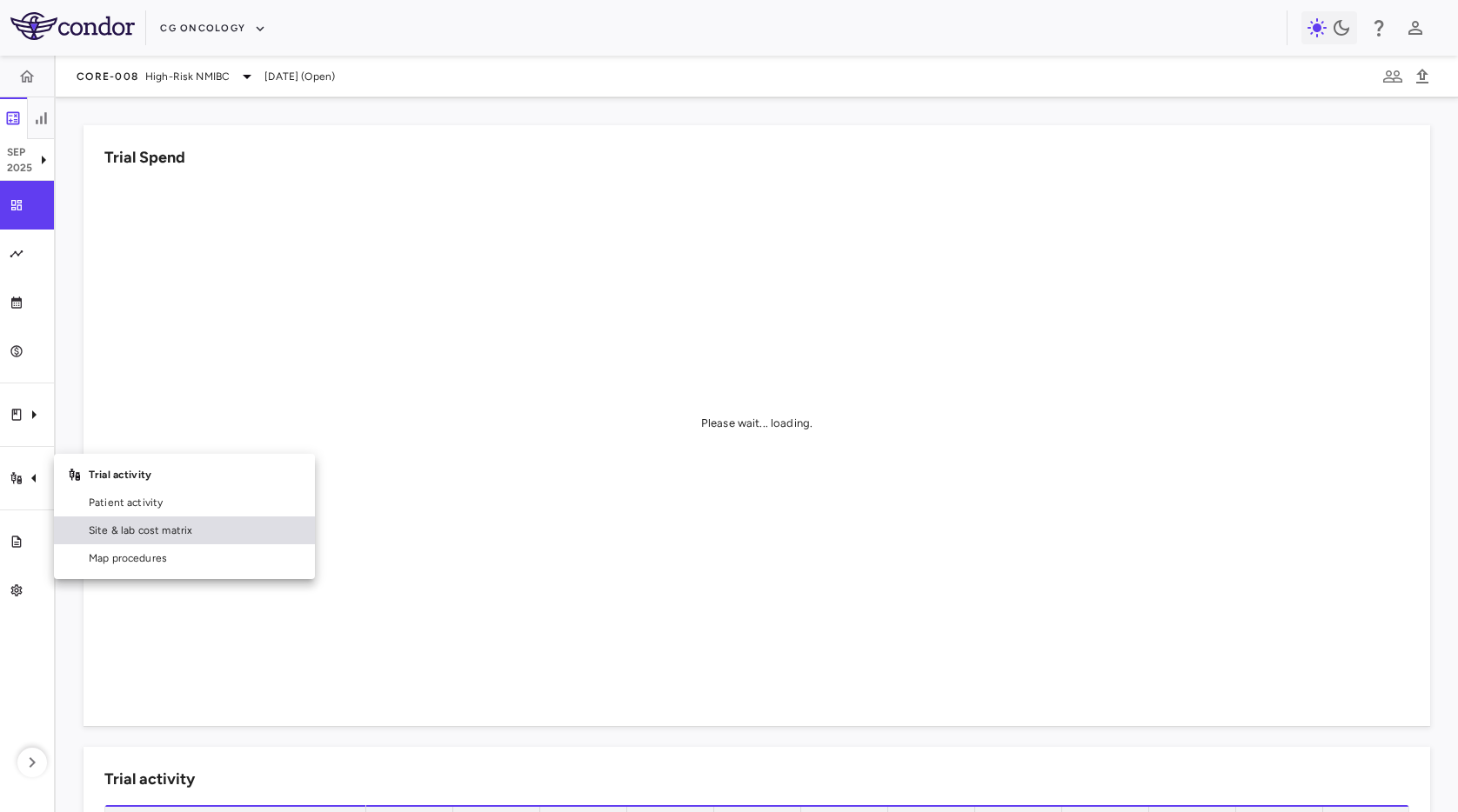
click at [113, 529] on span "Site & lab cost matrix" at bounding box center [195, 530] width 213 height 15
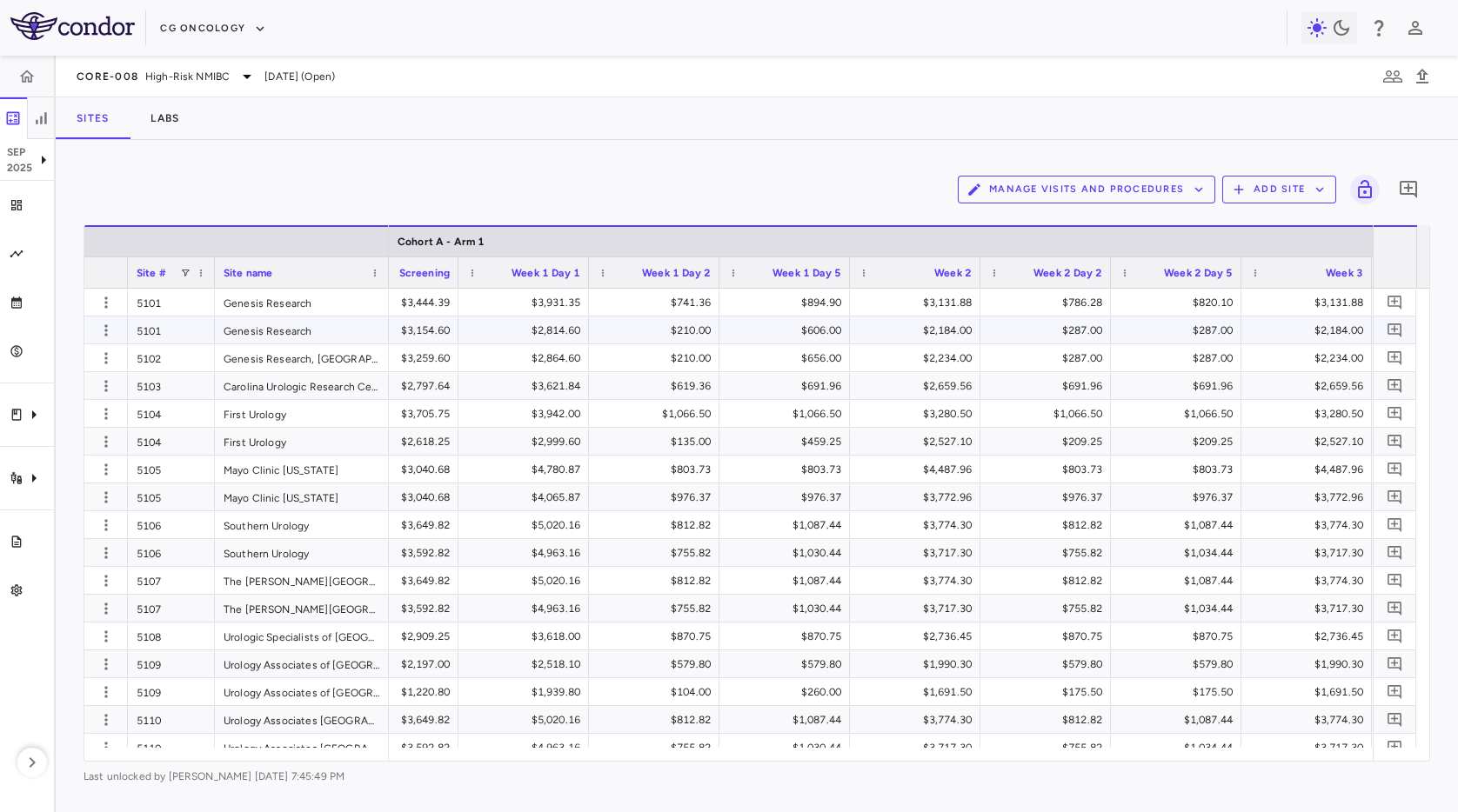
scroll to position [0, 2462]
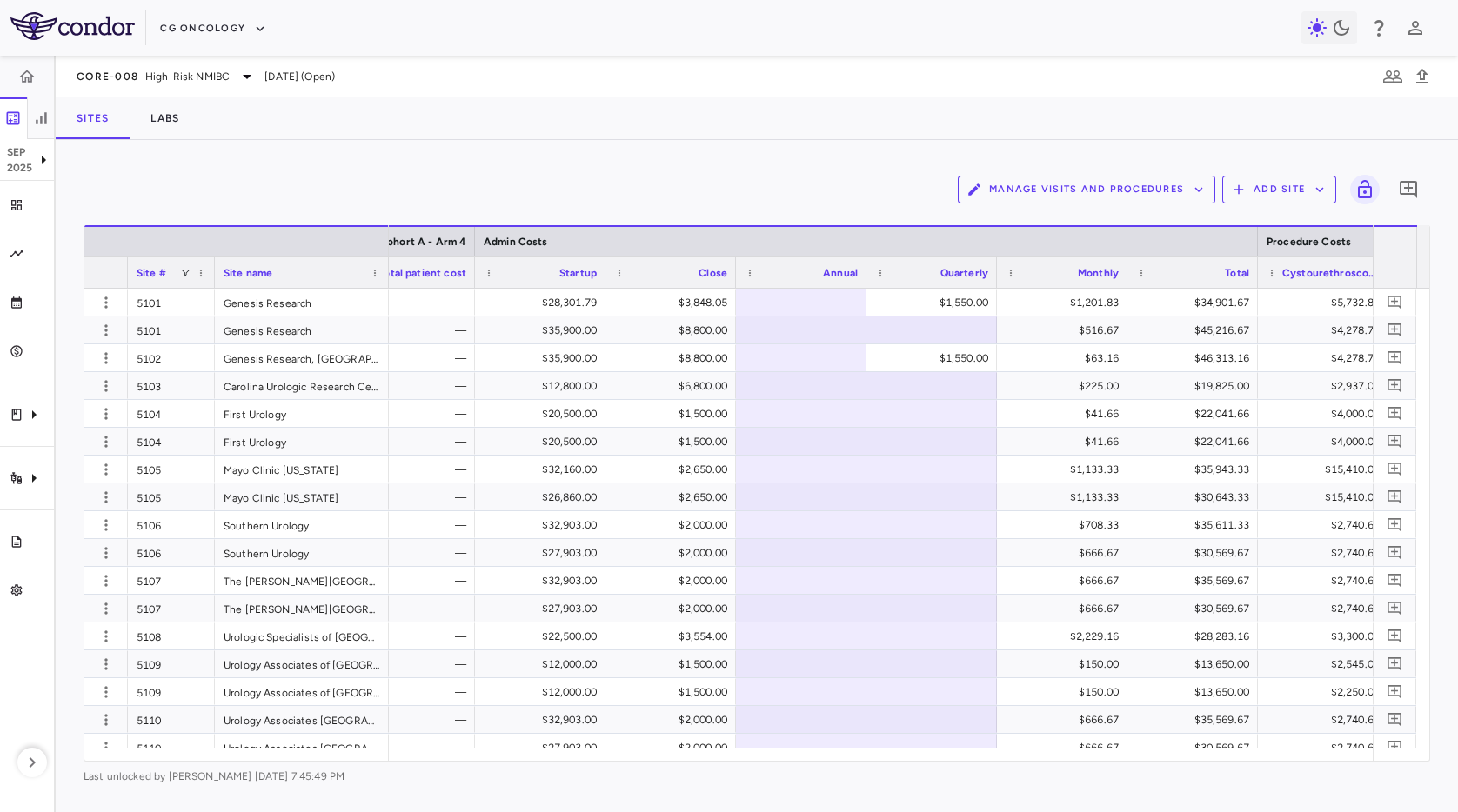
click at [593, 155] on div "Manage Visits and Procedures Add Site 0 Drag here to set row groups Drag here t…" at bounding box center [757, 476] width 1402 height 672
click at [644, 163] on div "Manage Visits and Procedures Add Site 0 Drag here to set row groups Drag here t…" at bounding box center [757, 476] width 1402 height 672
click at [645, 163] on div "Manage Visits and Procedures Add Site 0 Drag here to set row groups Drag here t…" at bounding box center [757, 476] width 1402 height 672
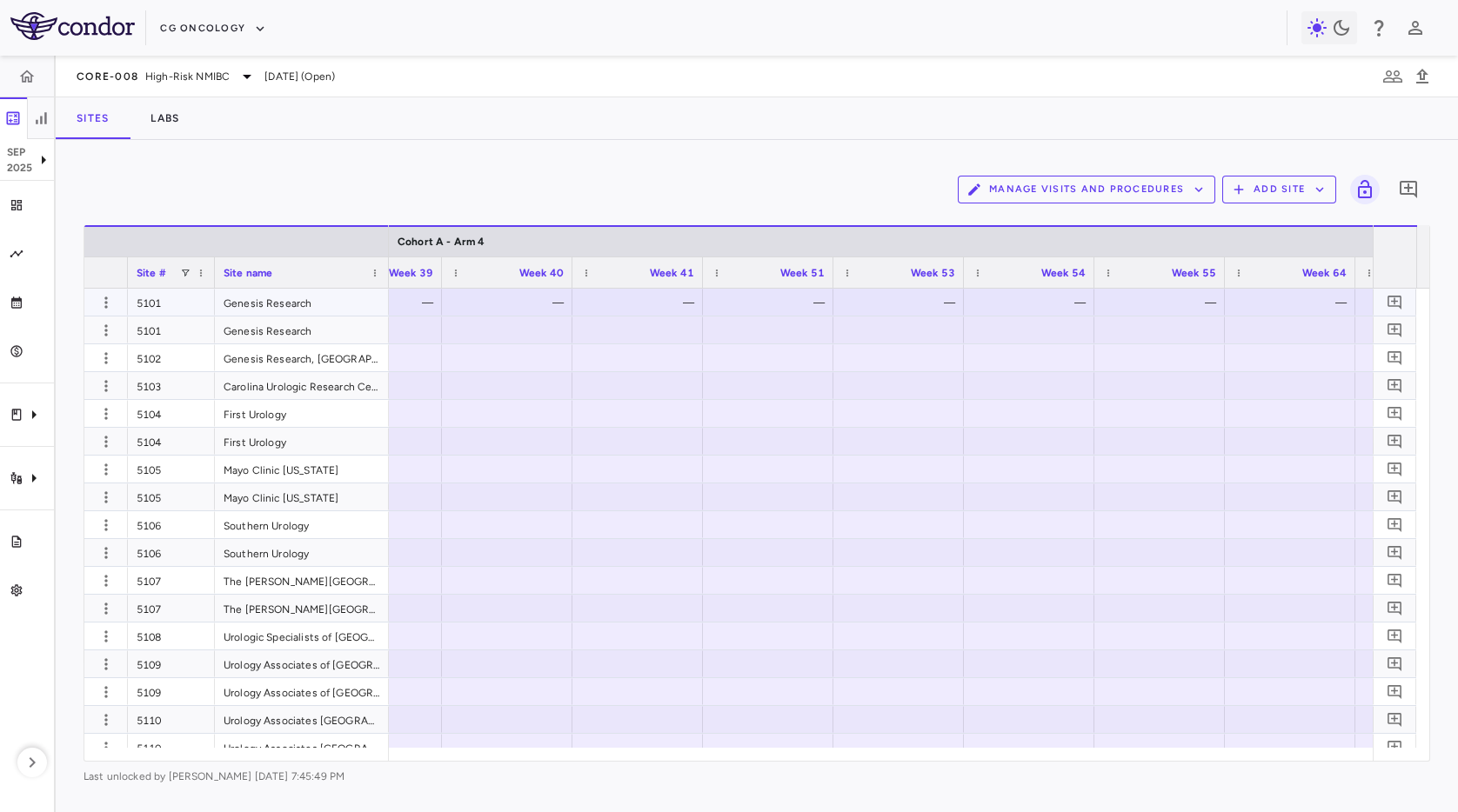
scroll to position [0, 46942]
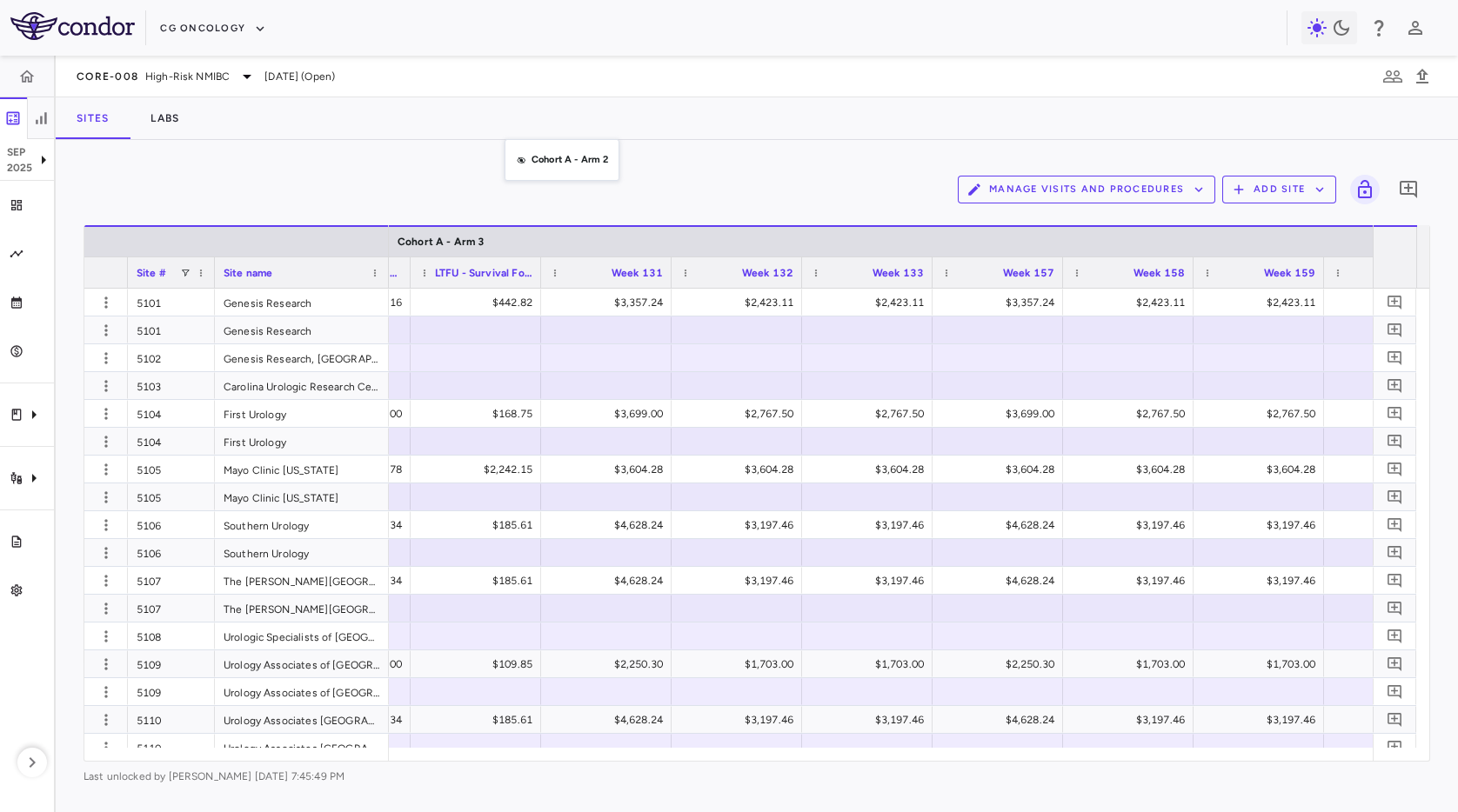
drag, startPoint x: 511, startPoint y: 229, endPoint x: 514, endPoint y: 171, distance: 58.1
drag, startPoint x: 474, startPoint y: 242, endPoint x: 482, endPoint y: 161, distance: 81.4
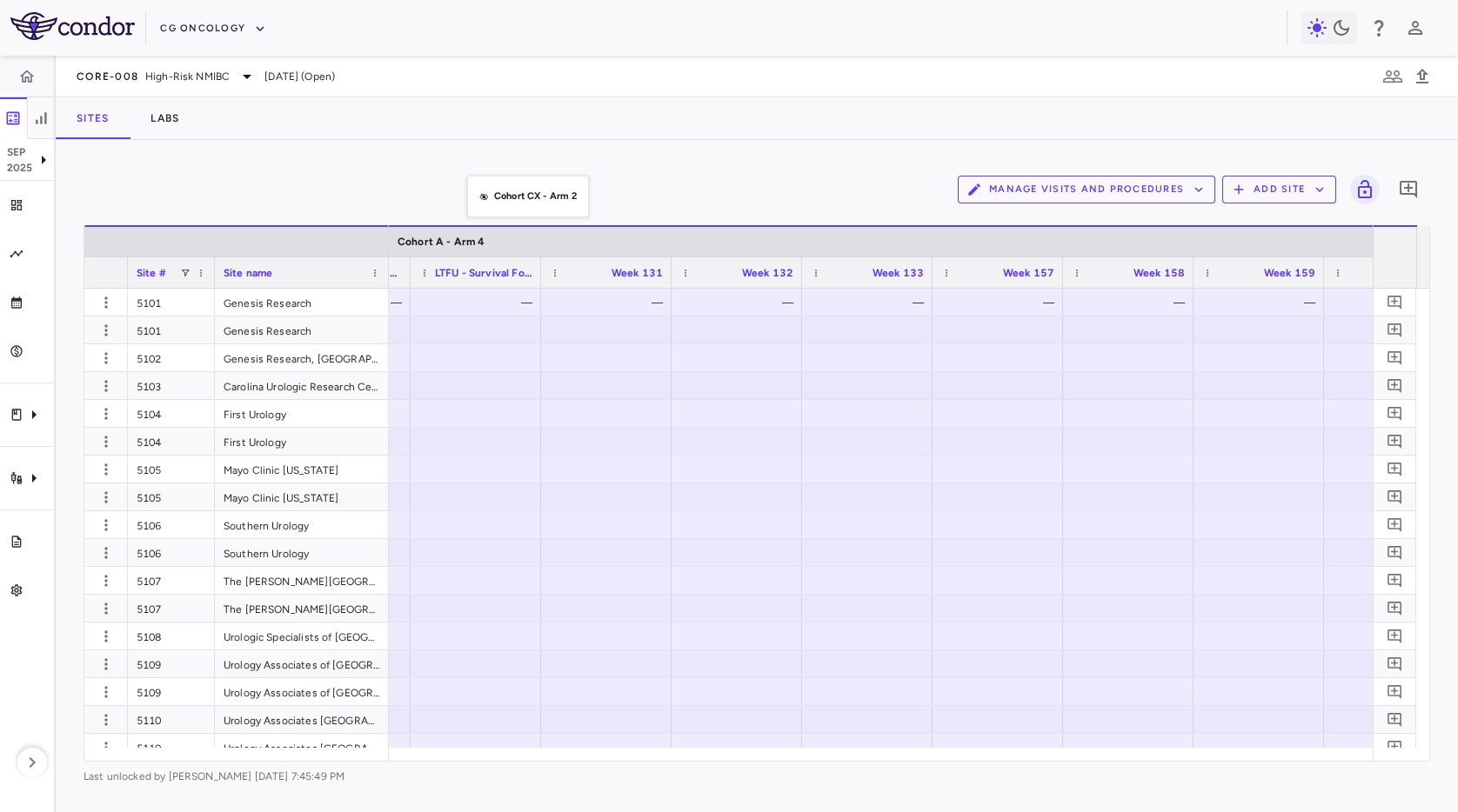
drag, startPoint x: 467, startPoint y: 248, endPoint x: 478, endPoint y: 174, distance: 74.8
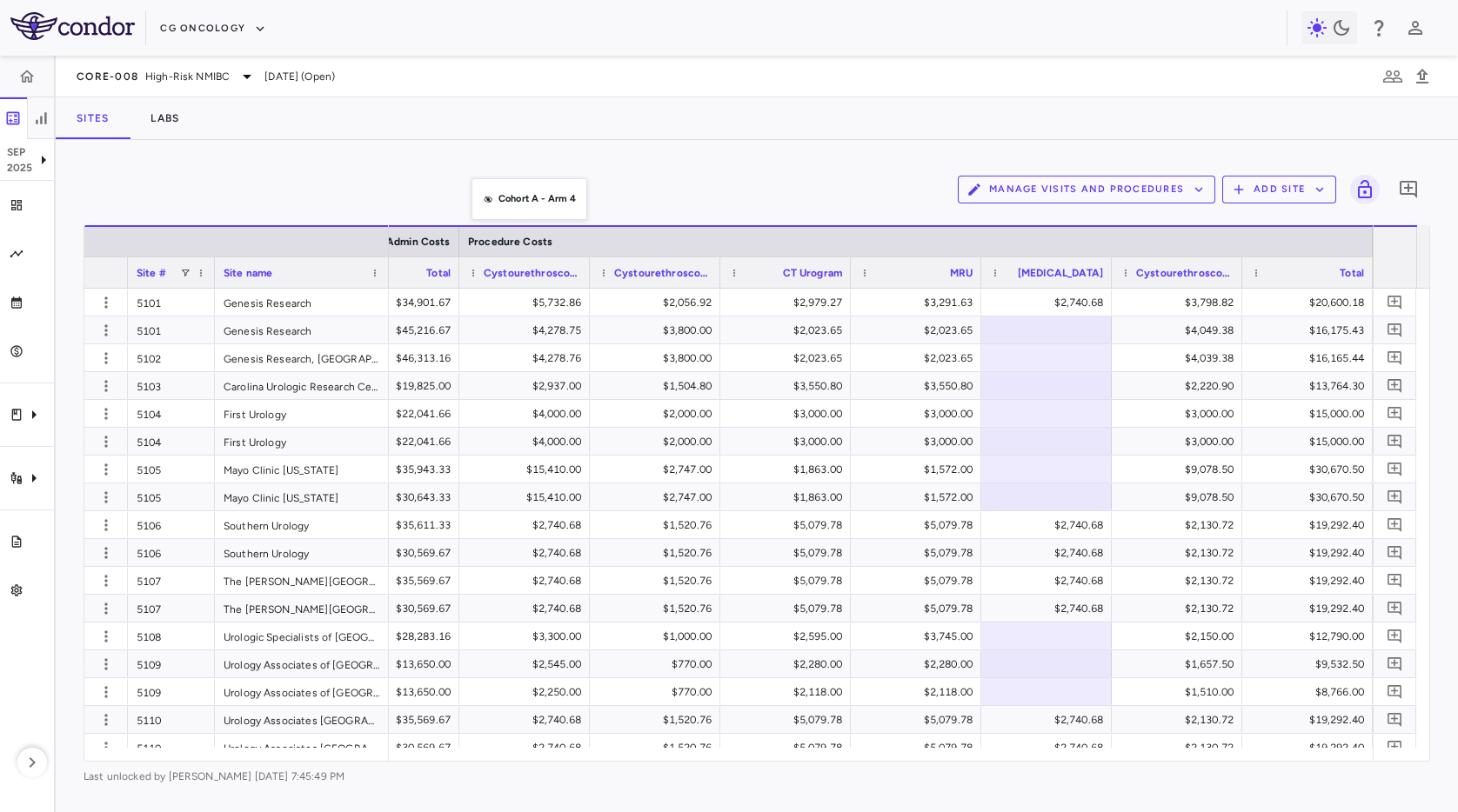
drag, startPoint x: 480, startPoint y: 250, endPoint x: 480, endPoint y: 155, distance: 95.0
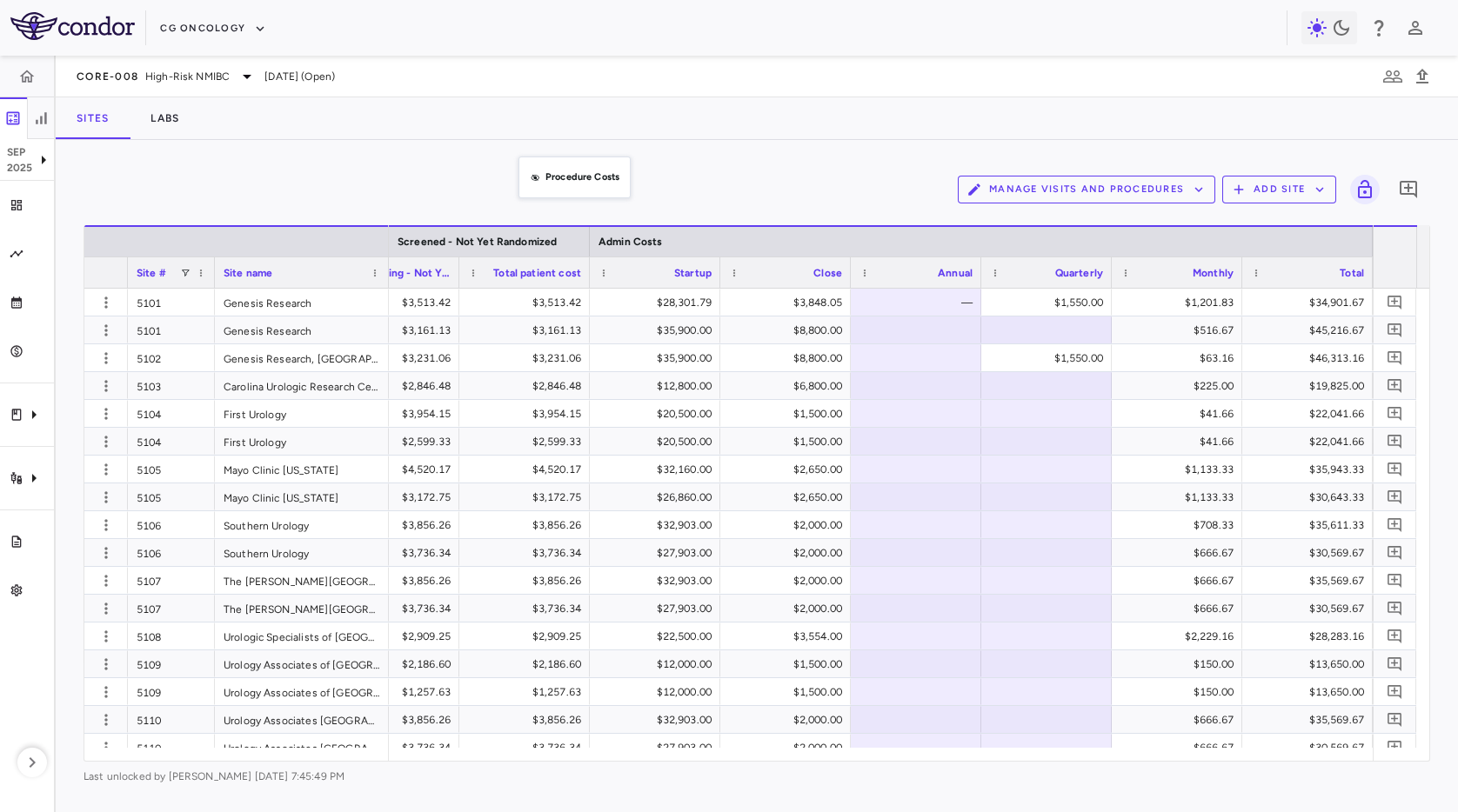
drag, startPoint x: 519, startPoint y: 241, endPoint x: 528, endPoint y: 141, distance: 100.4
drag, startPoint x: 467, startPoint y: 244, endPoint x: 481, endPoint y: 179, distance: 66.5
drag, startPoint x: 466, startPoint y: 240, endPoint x: 467, endPoint y: 188, distance: 52.0
drag, startPoint x: 468, startPoint y: 241, endPoint x: 480, endPoint y: 163, distance: 78.9
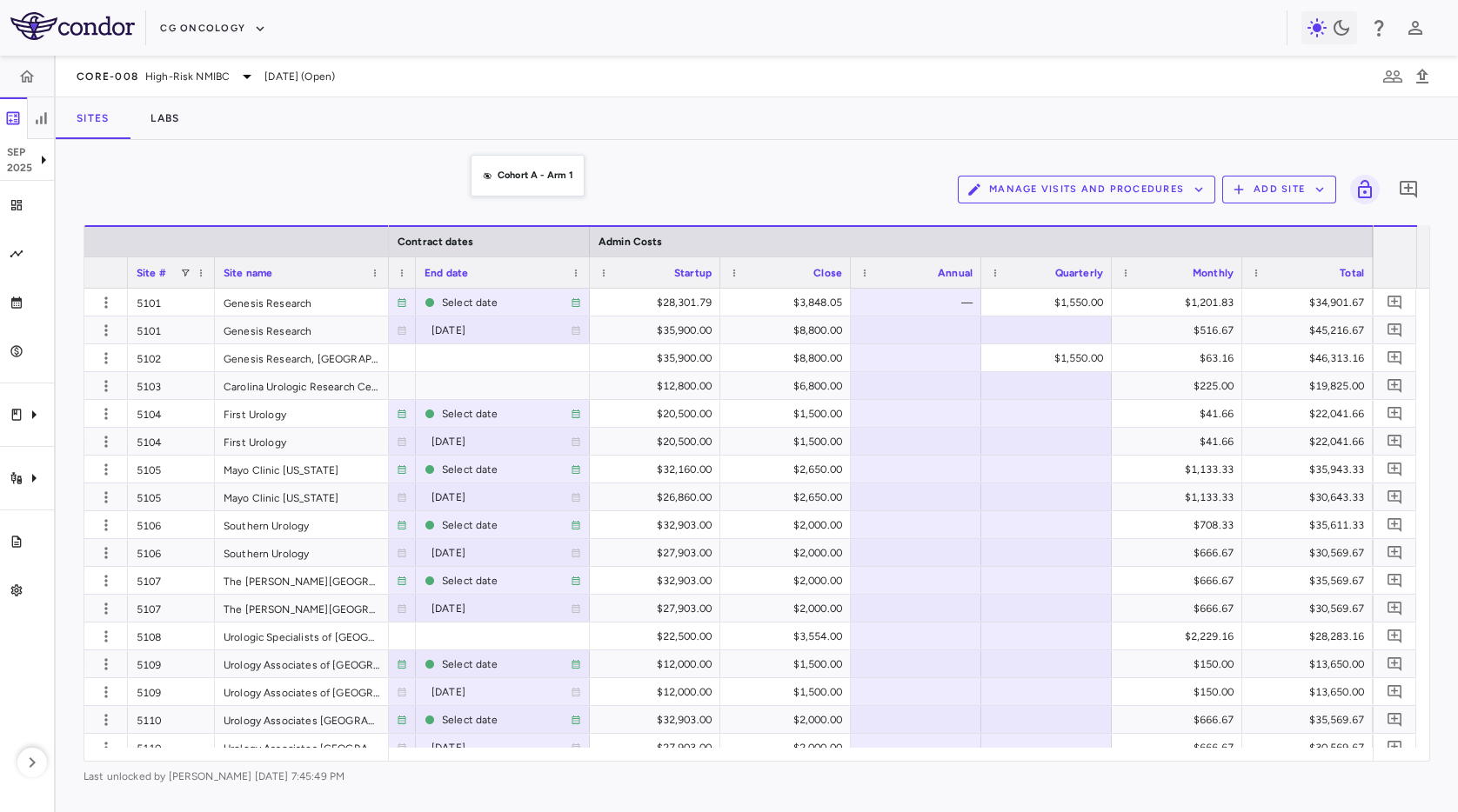
drag, startPoint x: 487, startPoint y: 235, endPoint x: 479, endPoint y: 162, distance: 73.4
drag, startPoint x: 574, startPoint y: 130, endPoint x: 591, endPoint y: 328, distance: 198.7
click at [574, 134] on div "Sites Labs" at bounding box center [757, 119] width 1402 height 42
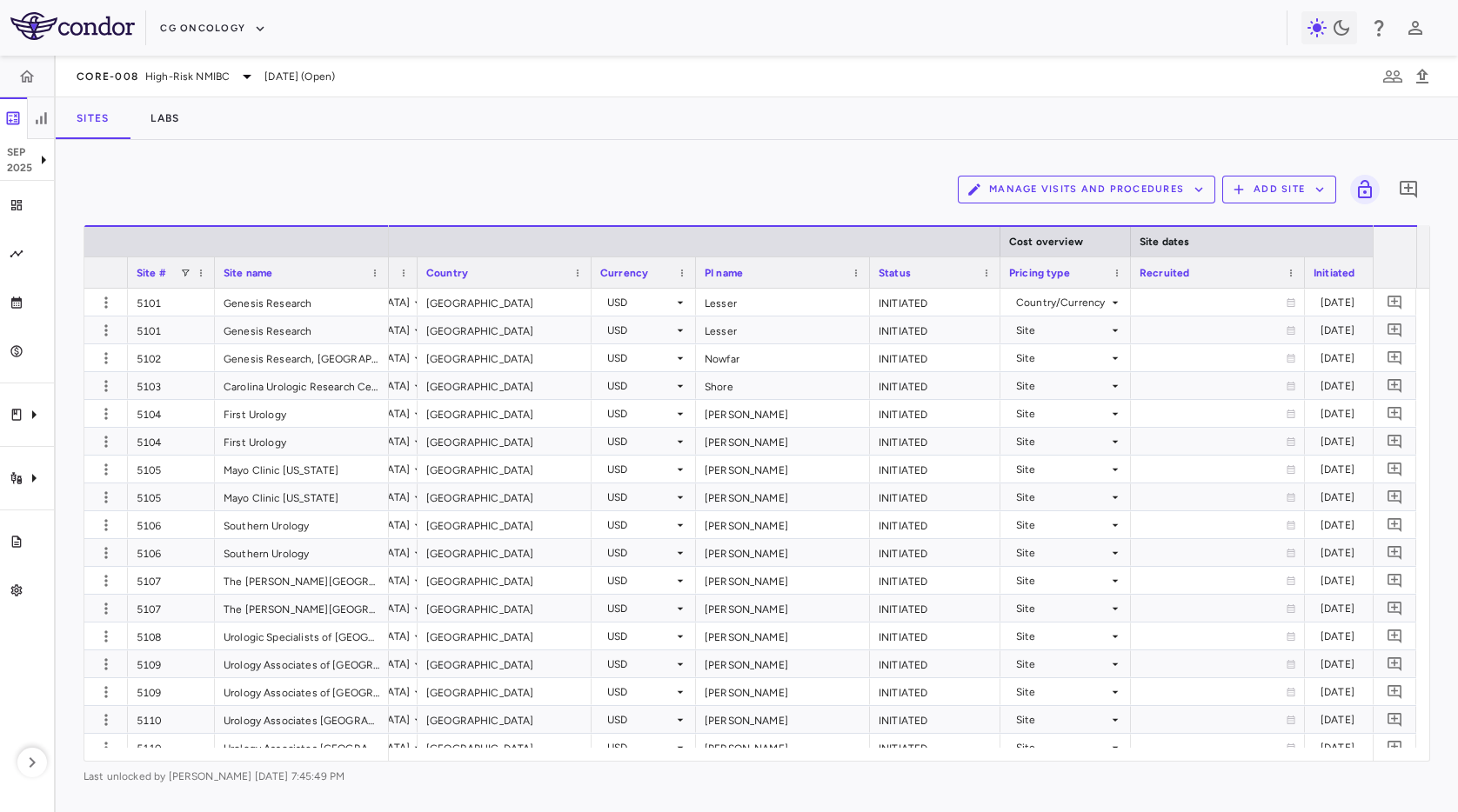
click at [806, 182] on div "Manage Visits and Procedures Add Site 0" at bounding box center [756, 189] width 1346 height 43
click at [183, 28] on button "CG Oncology" at bounding box center [213, 28] width 106 height 28
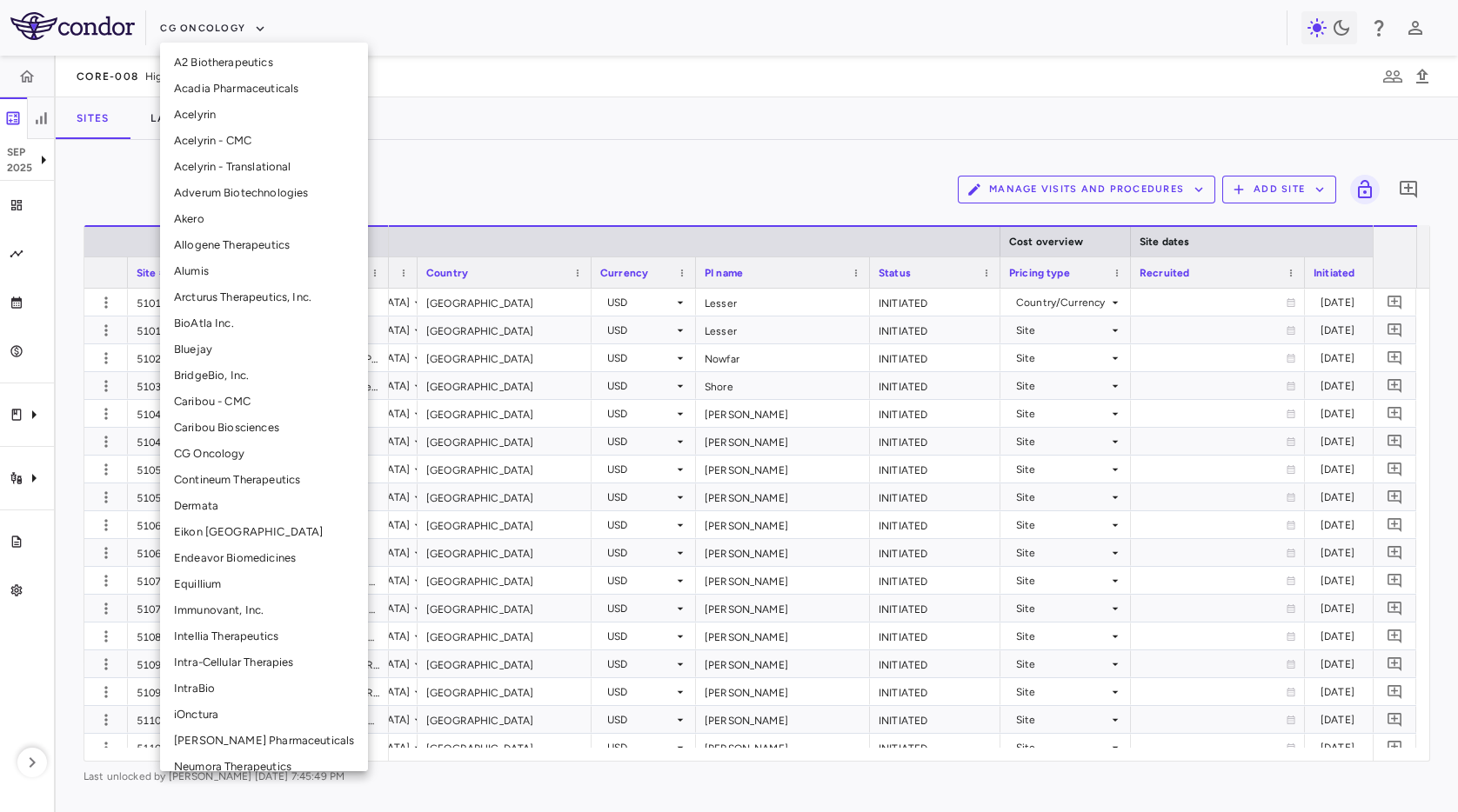
click at [282, 122] on li "Acelyrin" at bounding box center [263, 114] width 208 height 26
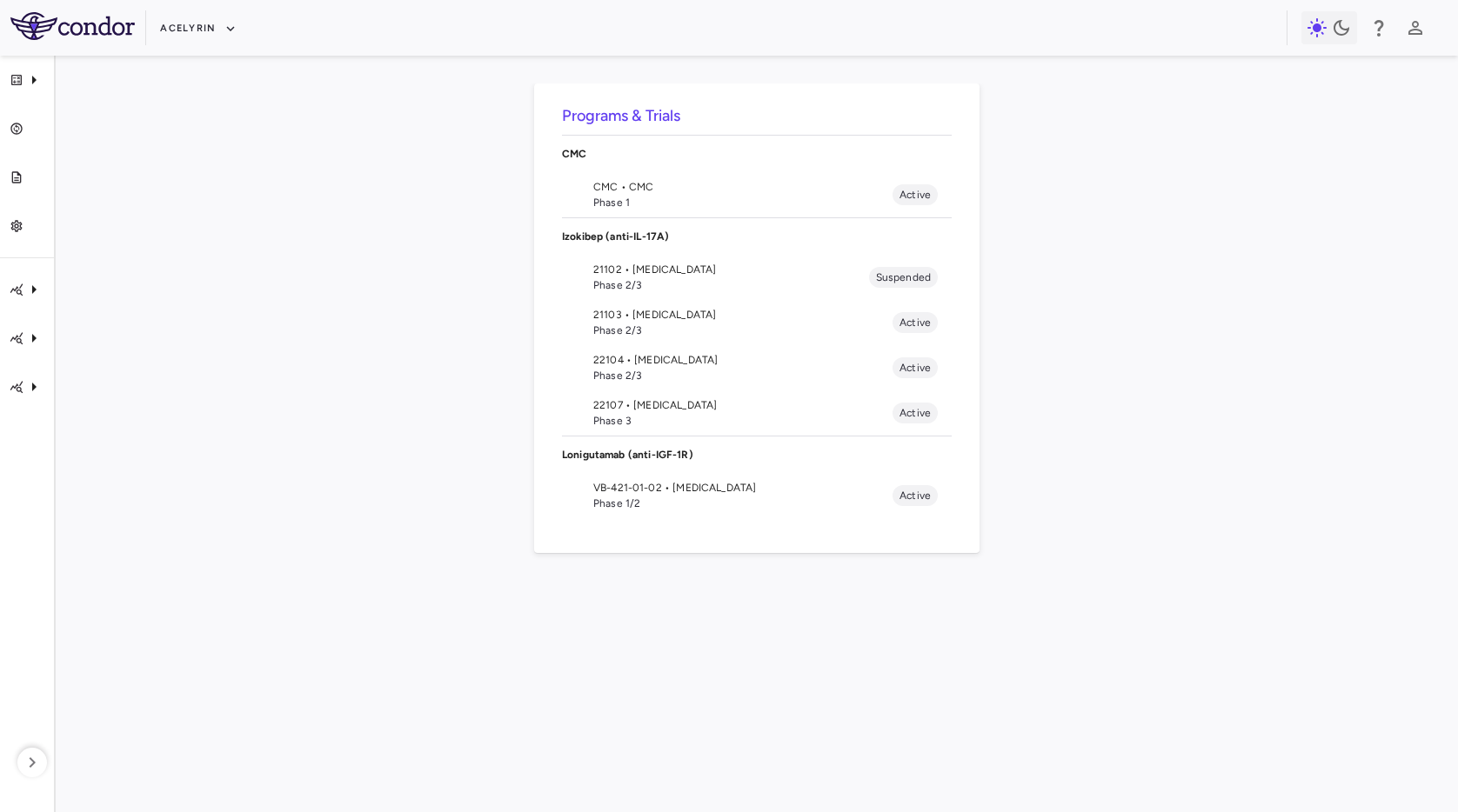
click at [655, 414] on span "Phase 3" at bounding box center [742, 420] width 299 height 15
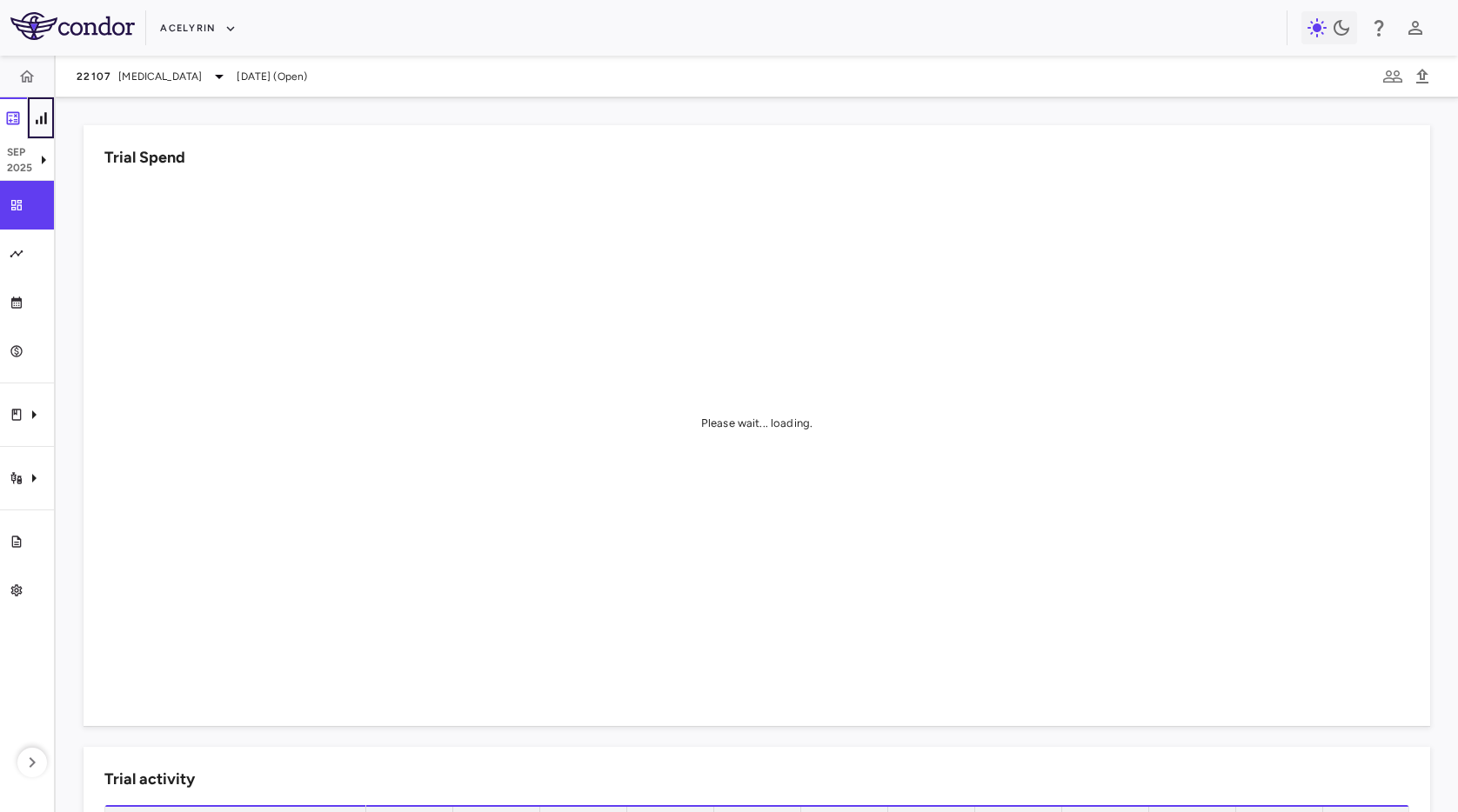
click at [46, 114] on icon "button" at bounding box center [41, 118] width 17 height 17
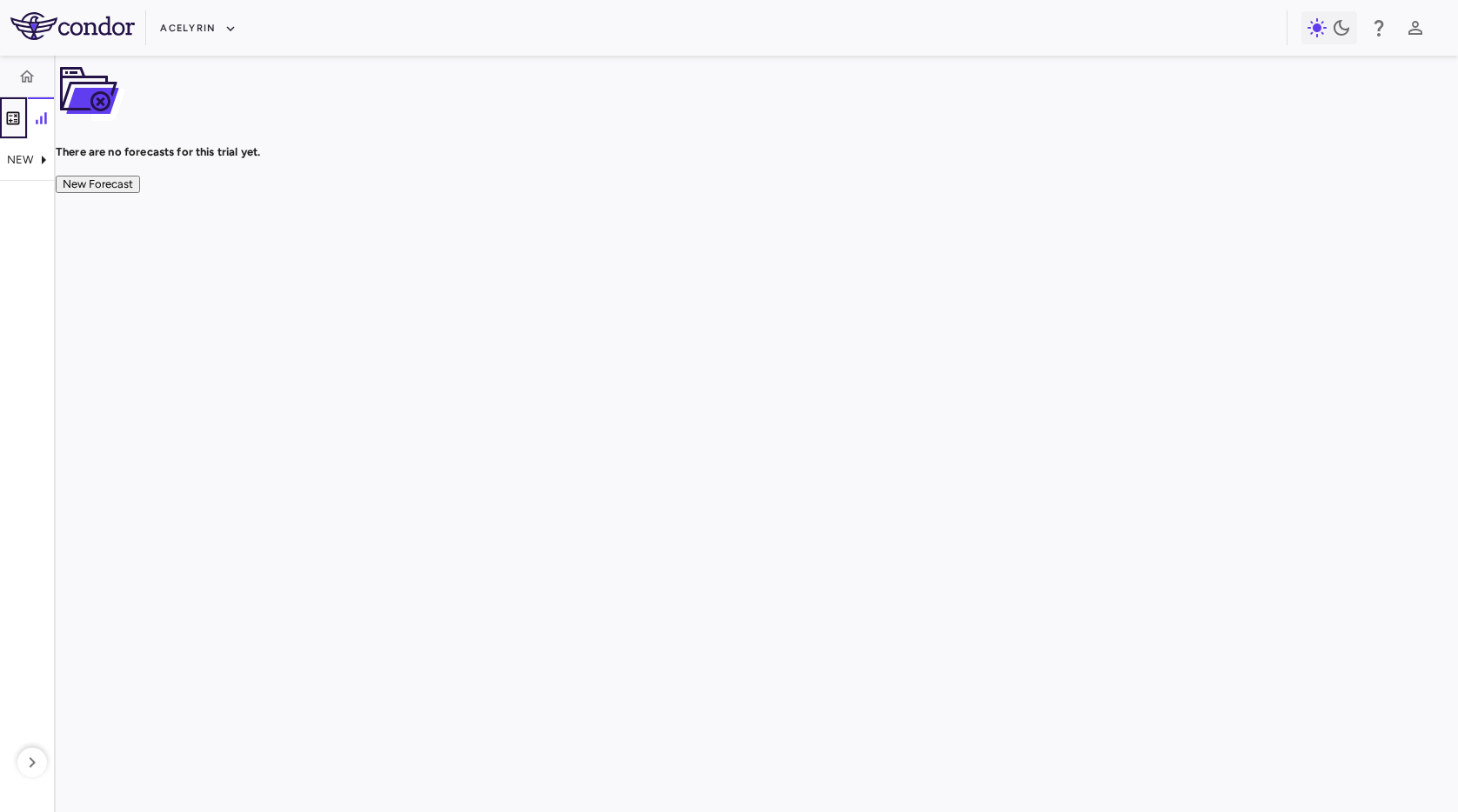
click at [12, 120] on icon "button" at bounding box center [12, 118] width 9 height 9
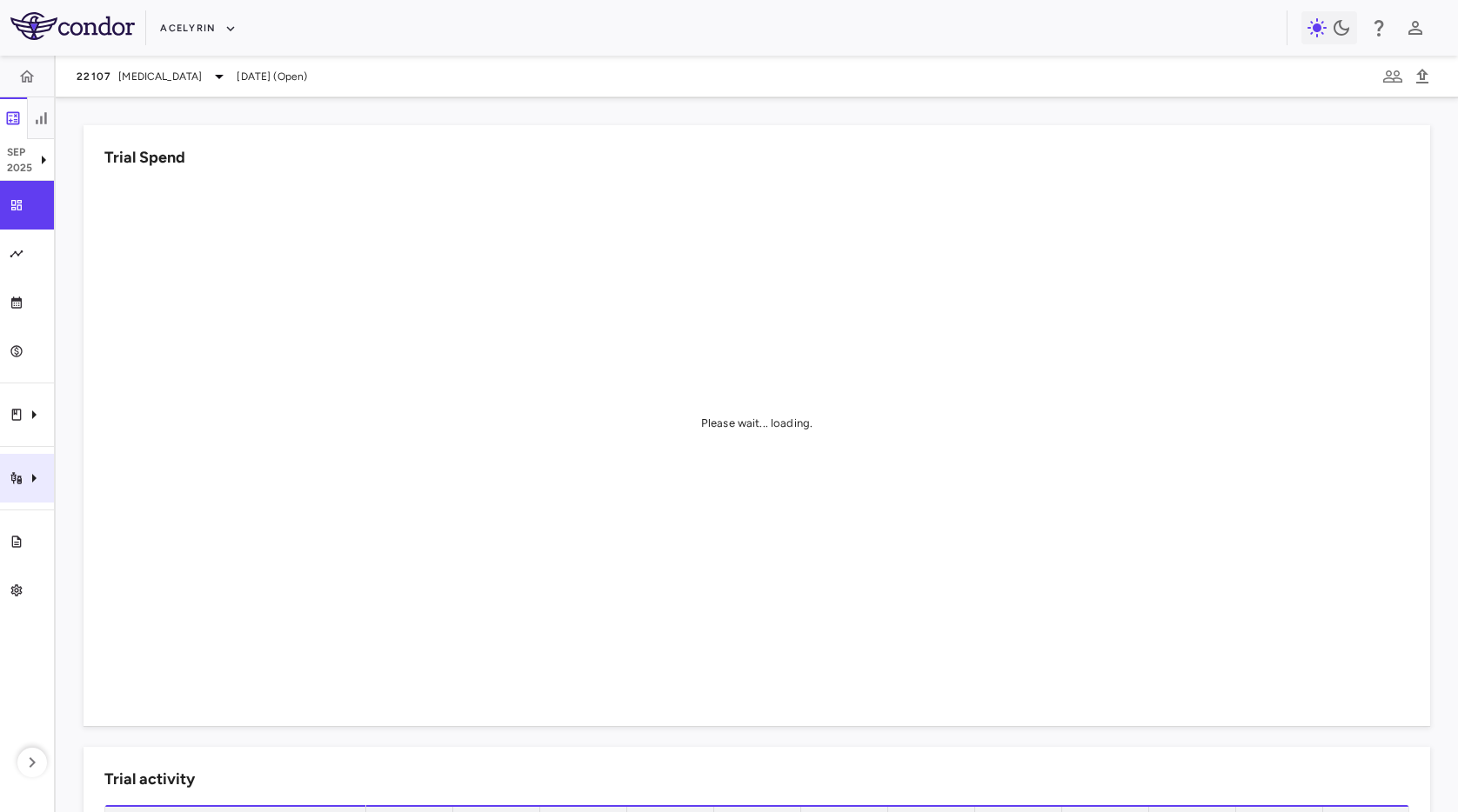
click at [37, 476] on icon "Trial activity" at bounding box center [34, 478] width 21 height 21
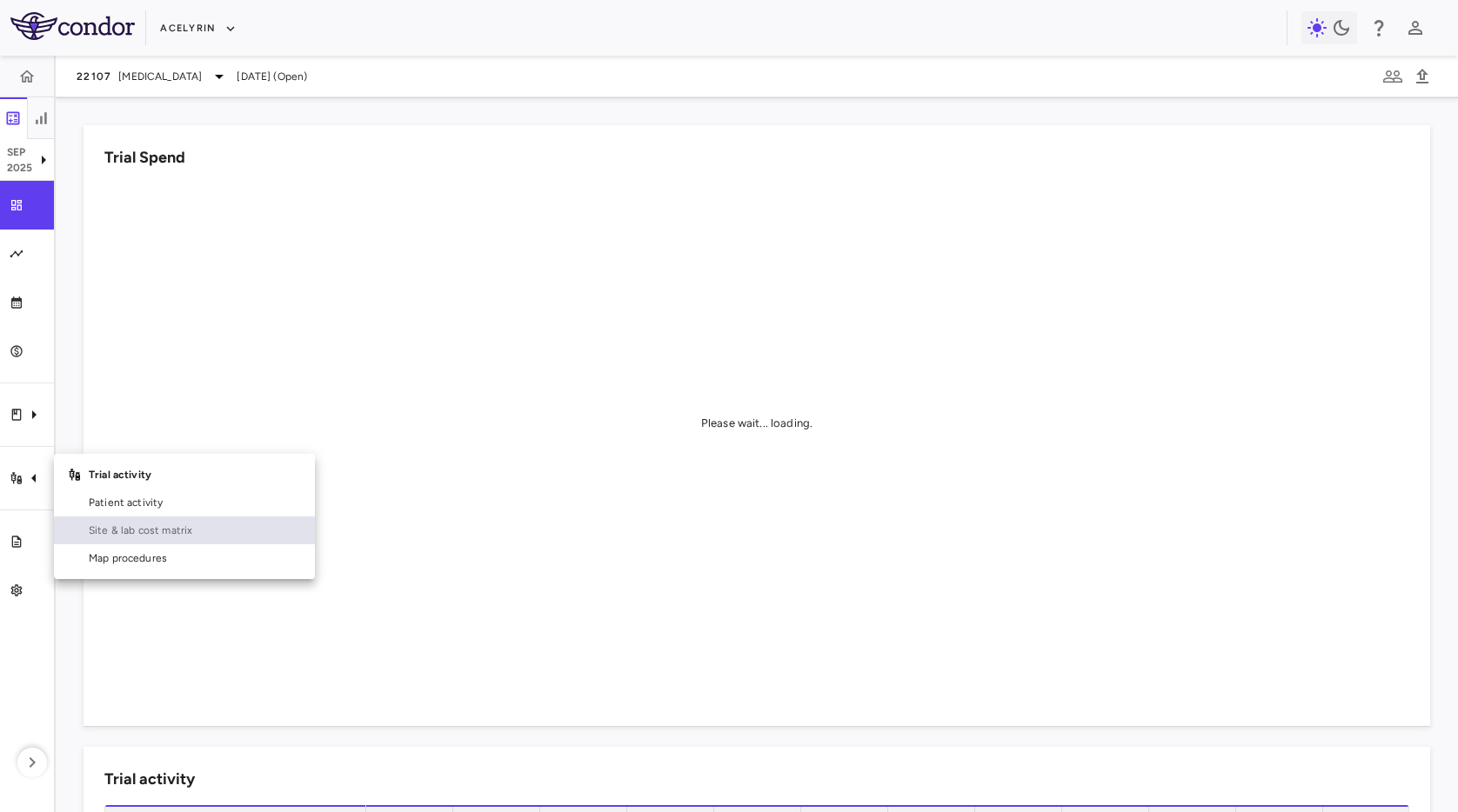
click at [127, 532] on span "Site & lab cost matrix" at bounding box center [195, 530] width 213 height 15
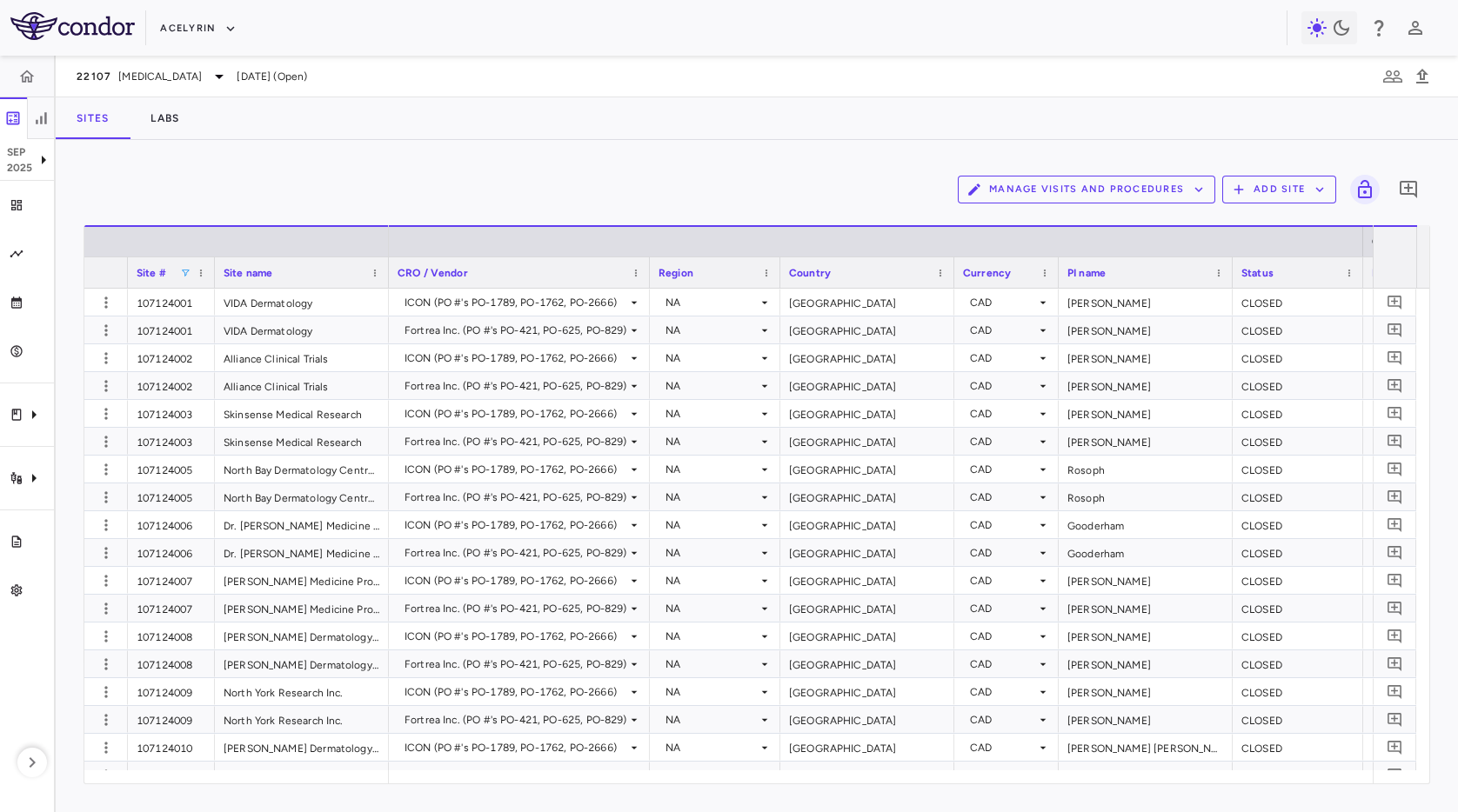
click at [184, 274] on span at bounding box center [185, 273] width 11 height 11
click at [266, 309] on input "Search filter values" at bounding box center [264, 304] width 153 height 21
click at [200, 336] on div "(Select All)" at bounding box center [269, 337] width 164 height 21
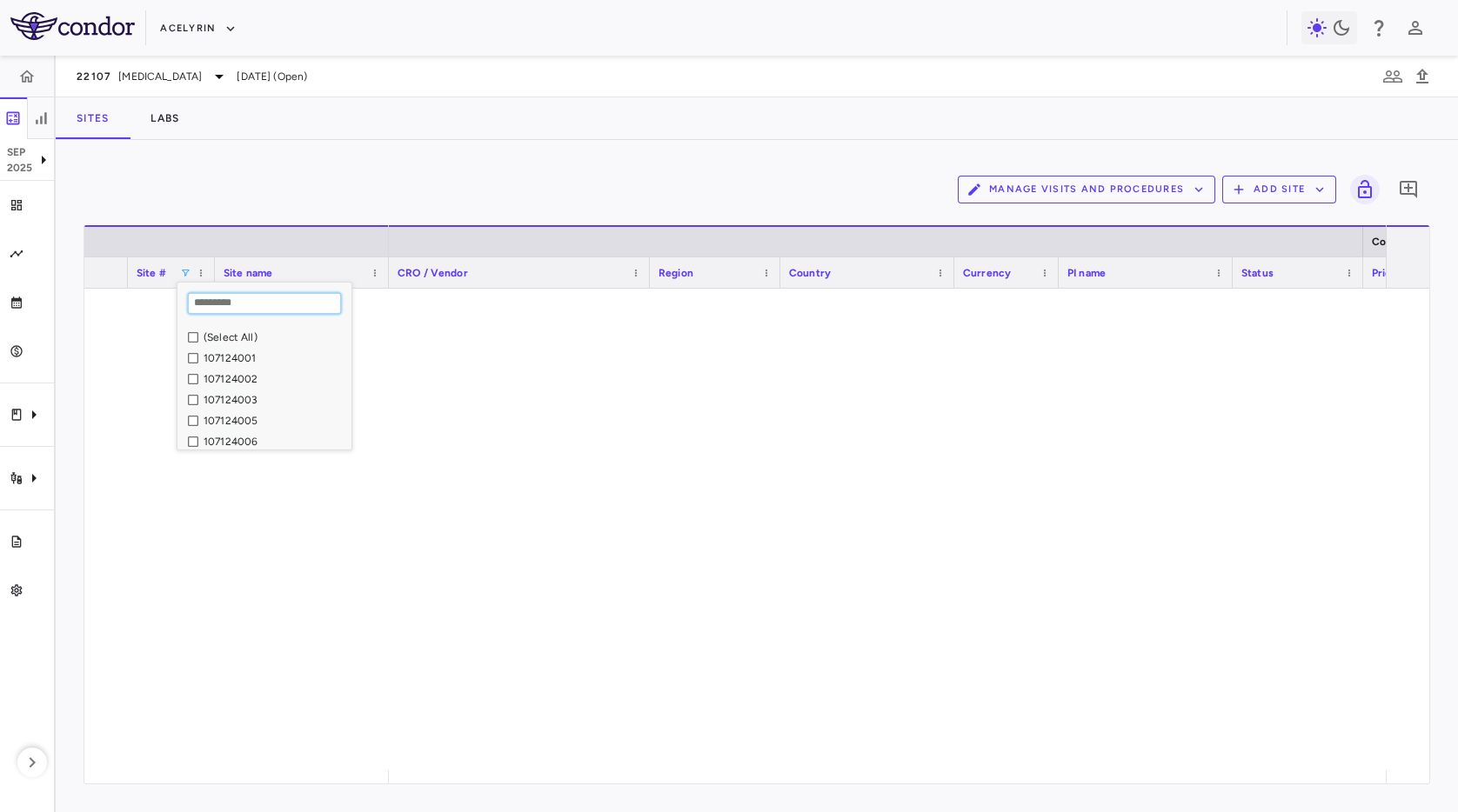
click at [246, 295] on input "Search filter values" at bounding box center [264, 304] width 153 height 21
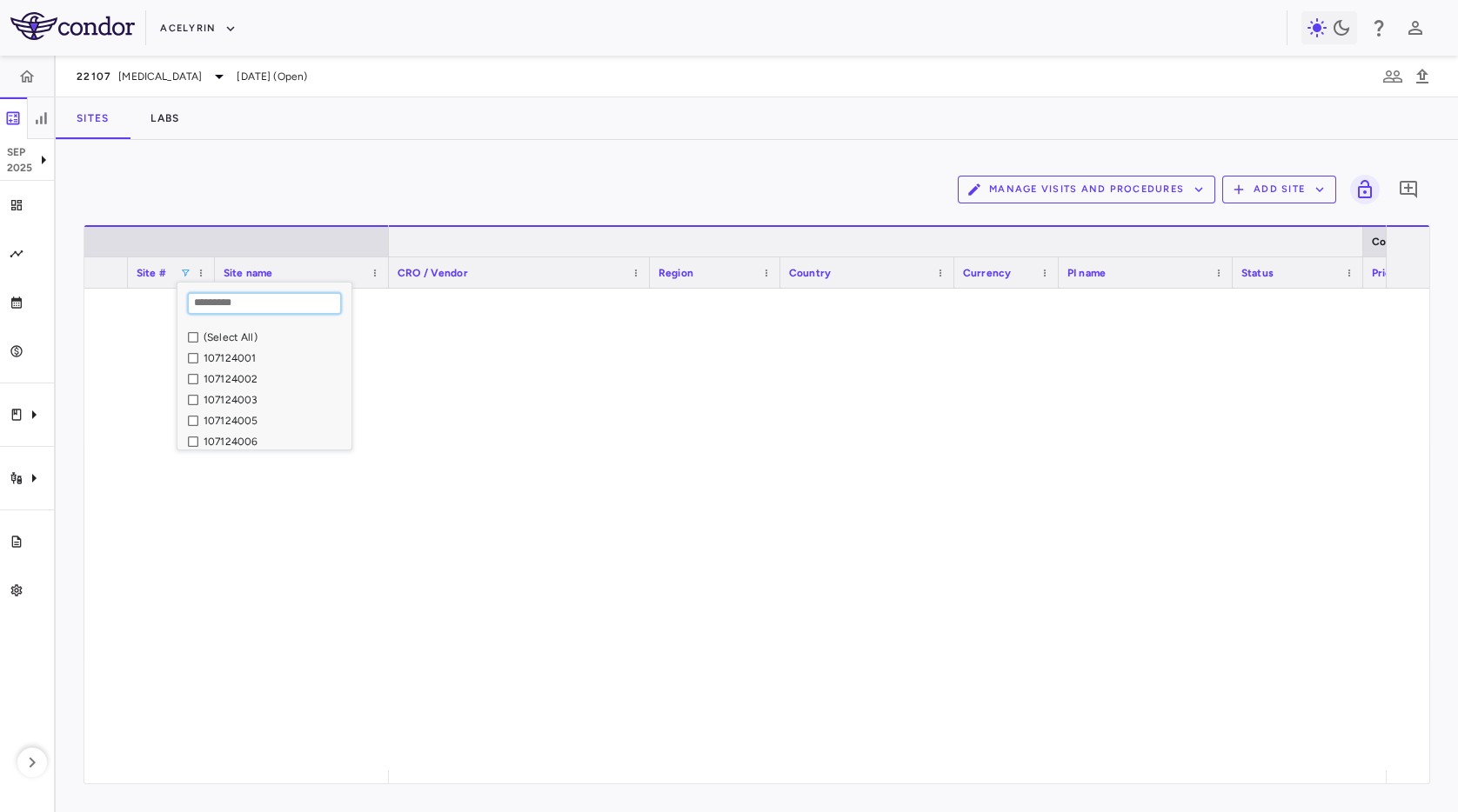
paste input "*********"
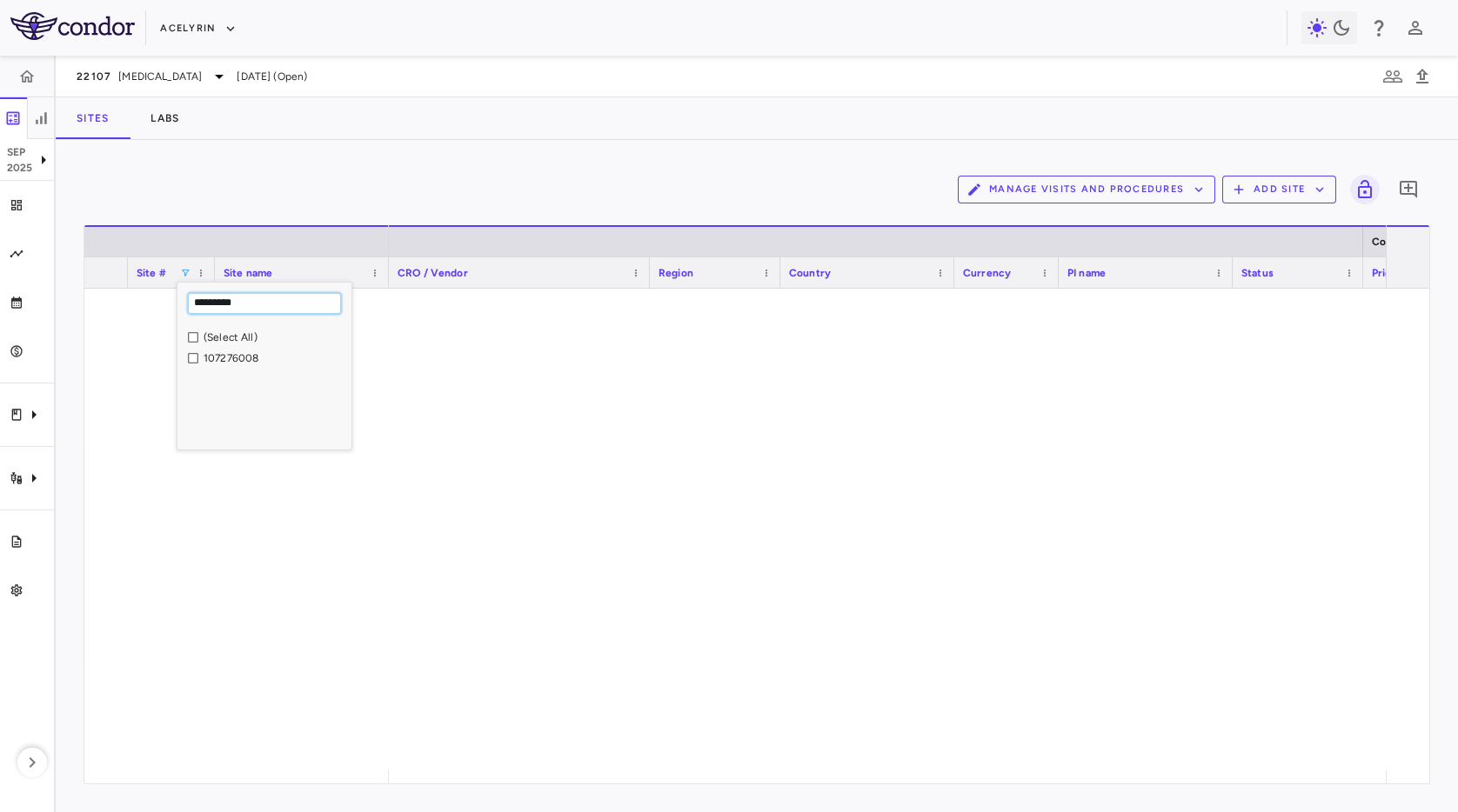
type input "*********"
click at [251, 352] on div "107276008" at bounding box center [274, 358] width 143 height 12
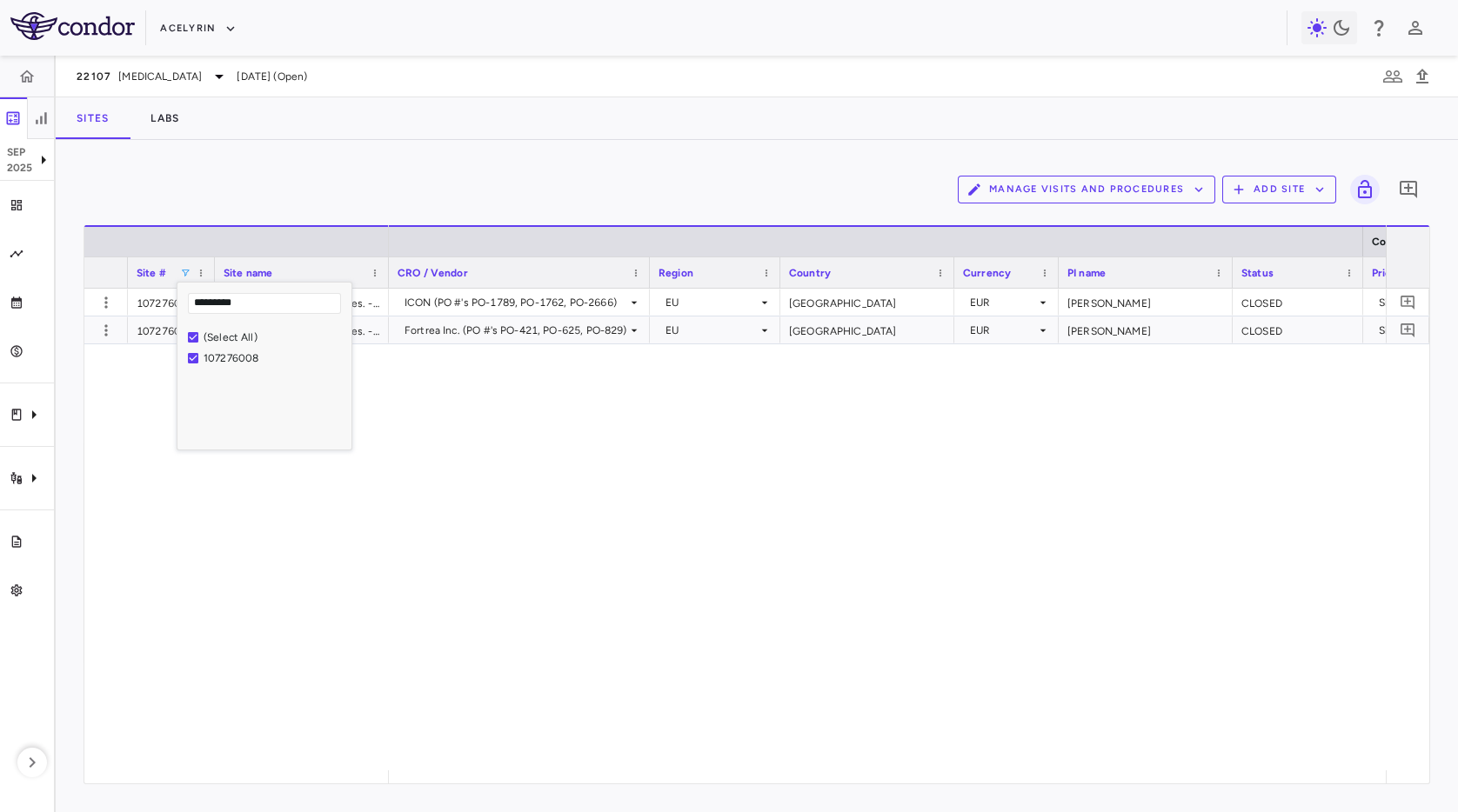
click at [564, 140] on div "Manage Visits and Procedures Add Site 0 Press ENTER to sort. Press ALT DOWN to …" at bounding box center [757, 476] width 1402 height 672
click at [576, 132] on div "Sites Labs" at bounding box center [757, 119] width 1402 height 42
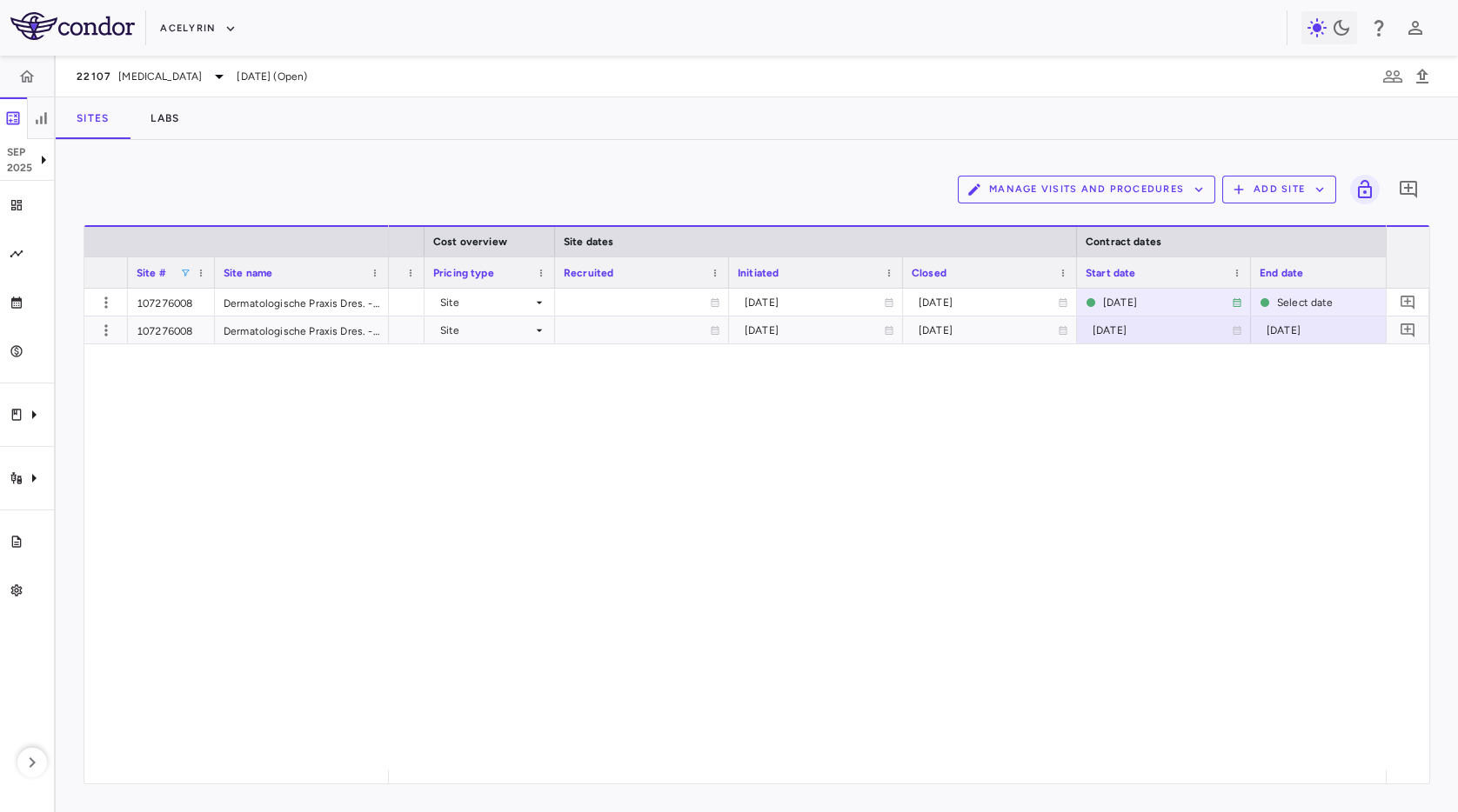
drag, startPoint x: 1256, startPoint y: 475, endPoint x: 1247, endPoint y: 461, distance: 16.6
click at [1255, 474] on div "Dr. Sven Quist CLOSED Site 2024-01-15 2025-04-14 2024-03-29 Select date €1,908.…" at bounding box center [887, 529] width 996 height 482
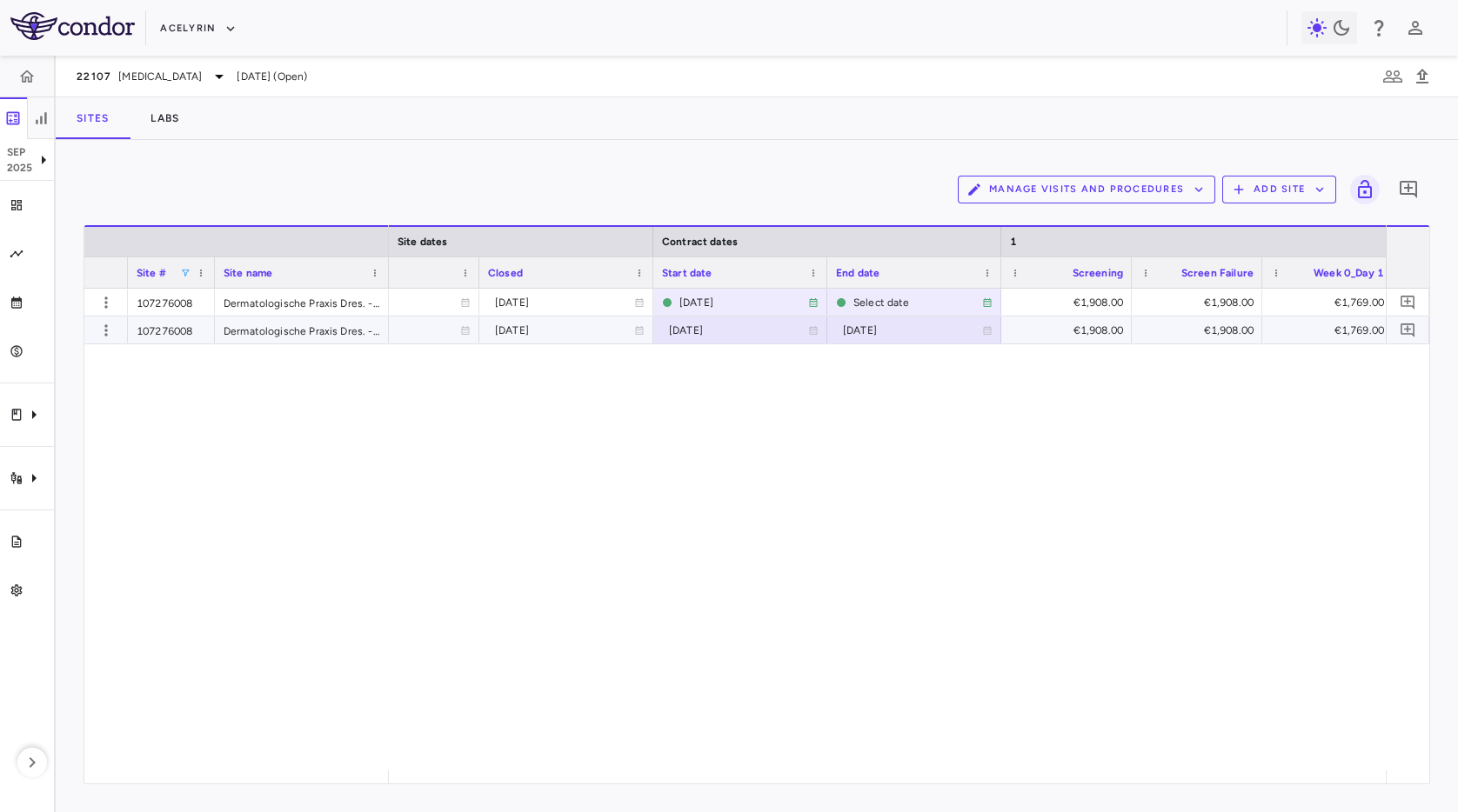
scroll to position [0, 2084]
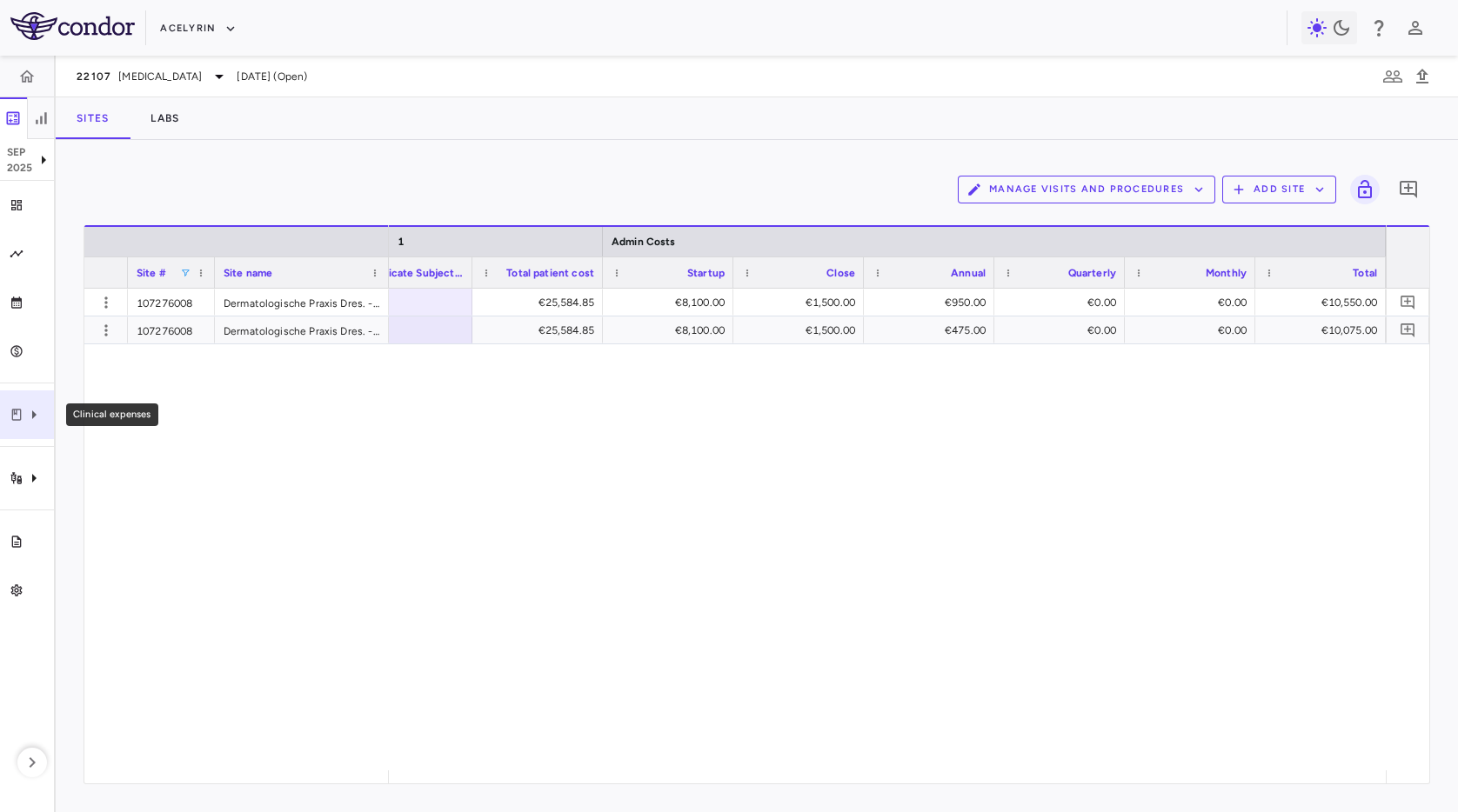
click at [17, 412] on icon "Clinical expenses" at bounding box center [16, 415] width 14 height 14
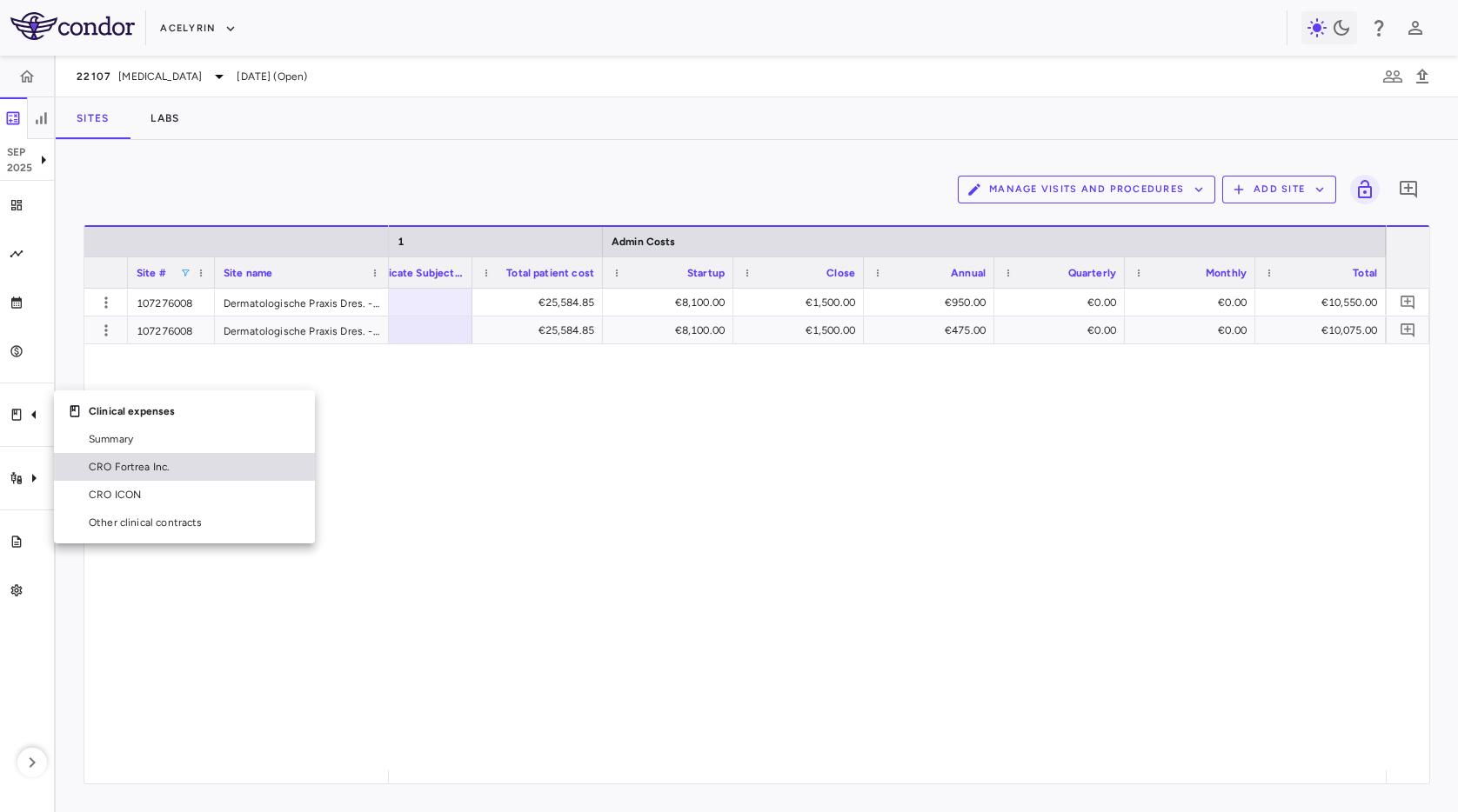
click at [130, 459] on span "CRO Fortrea Inc." at bounding box center [195, 466] width 213 height 15
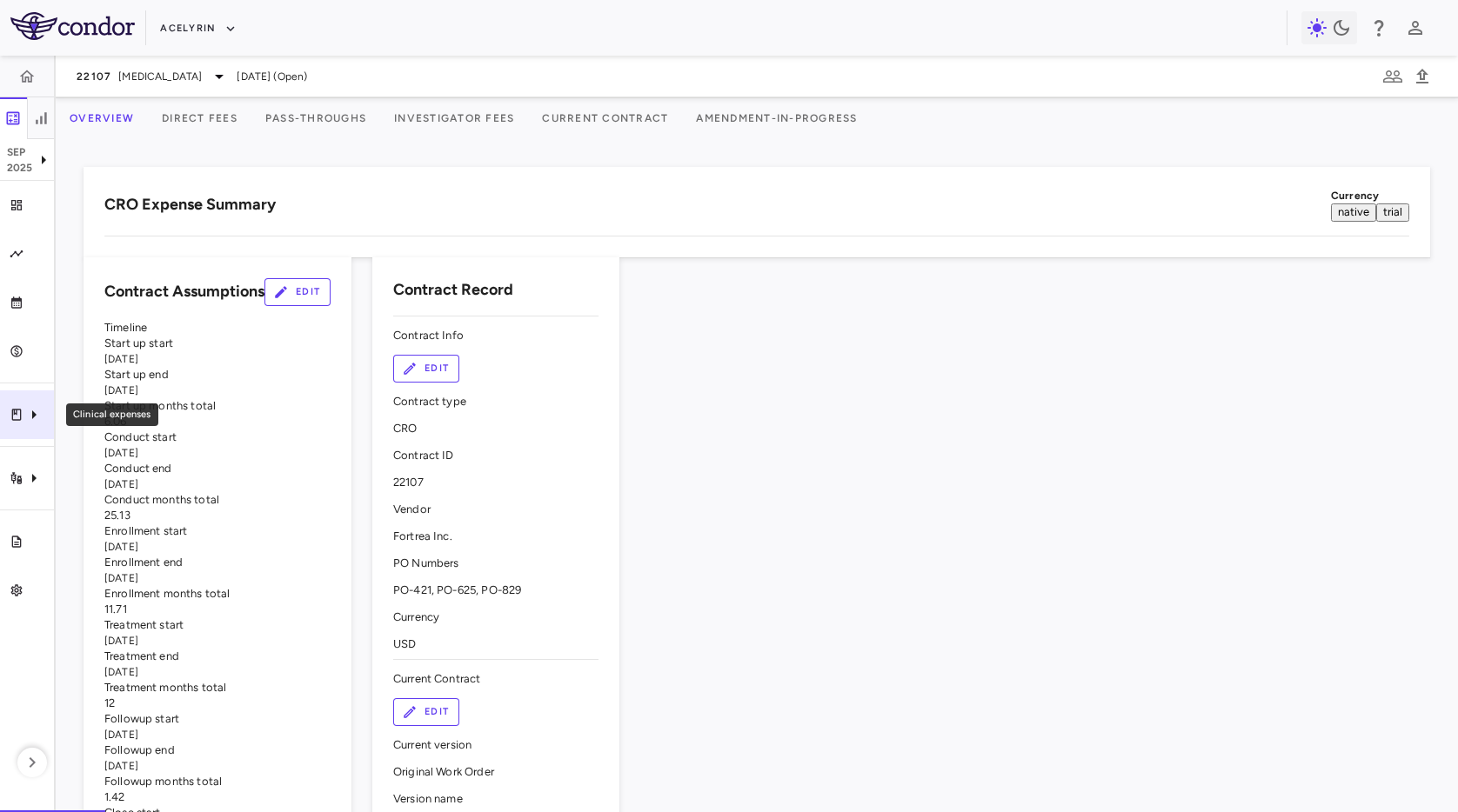
click at [33, 420] on icon "Clinical expenses" at bounding box center [34, 415] width 21 height 21
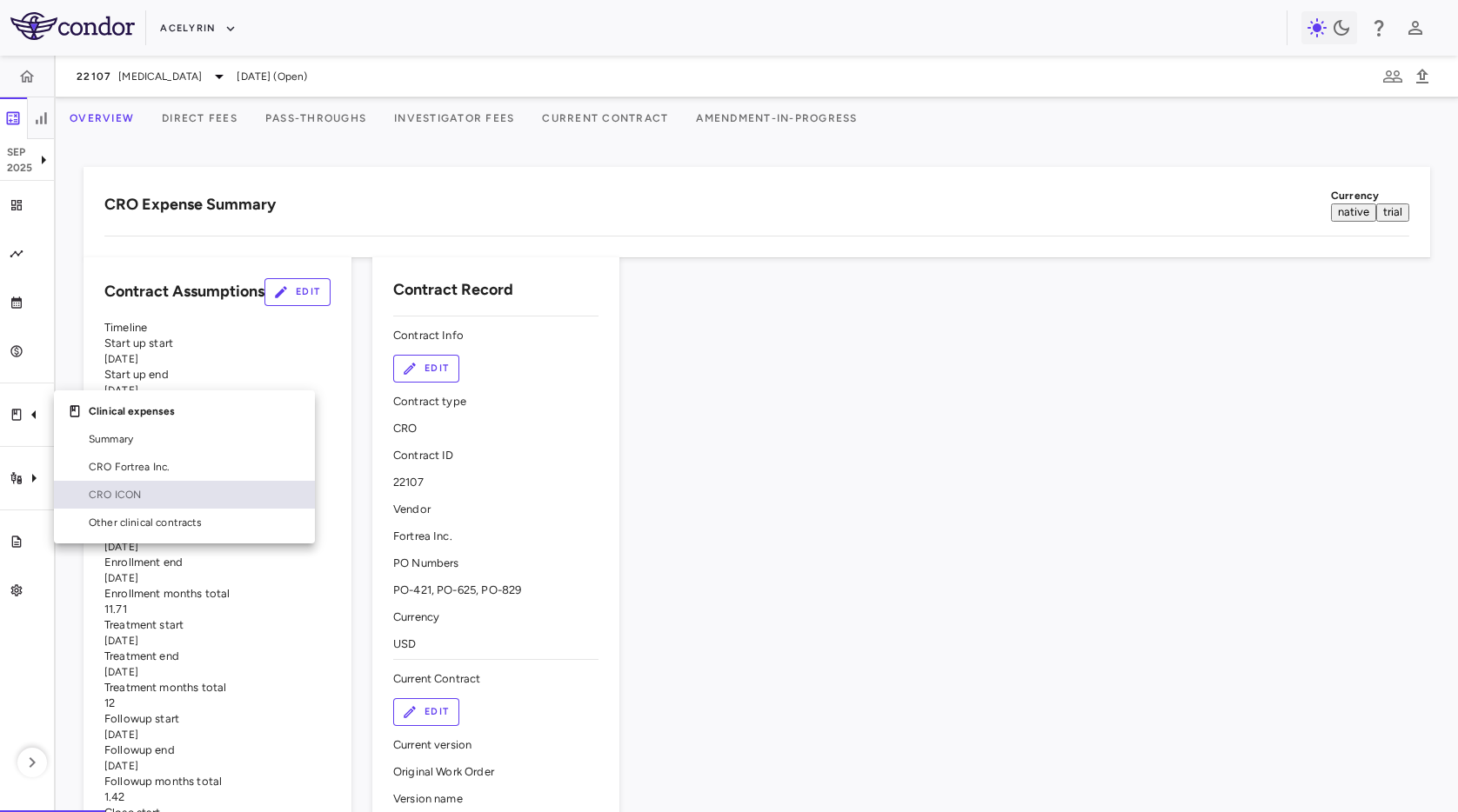
click at [147, 495] on span "CRO ICON" at bounding box center [195, 494] width 213 height 15
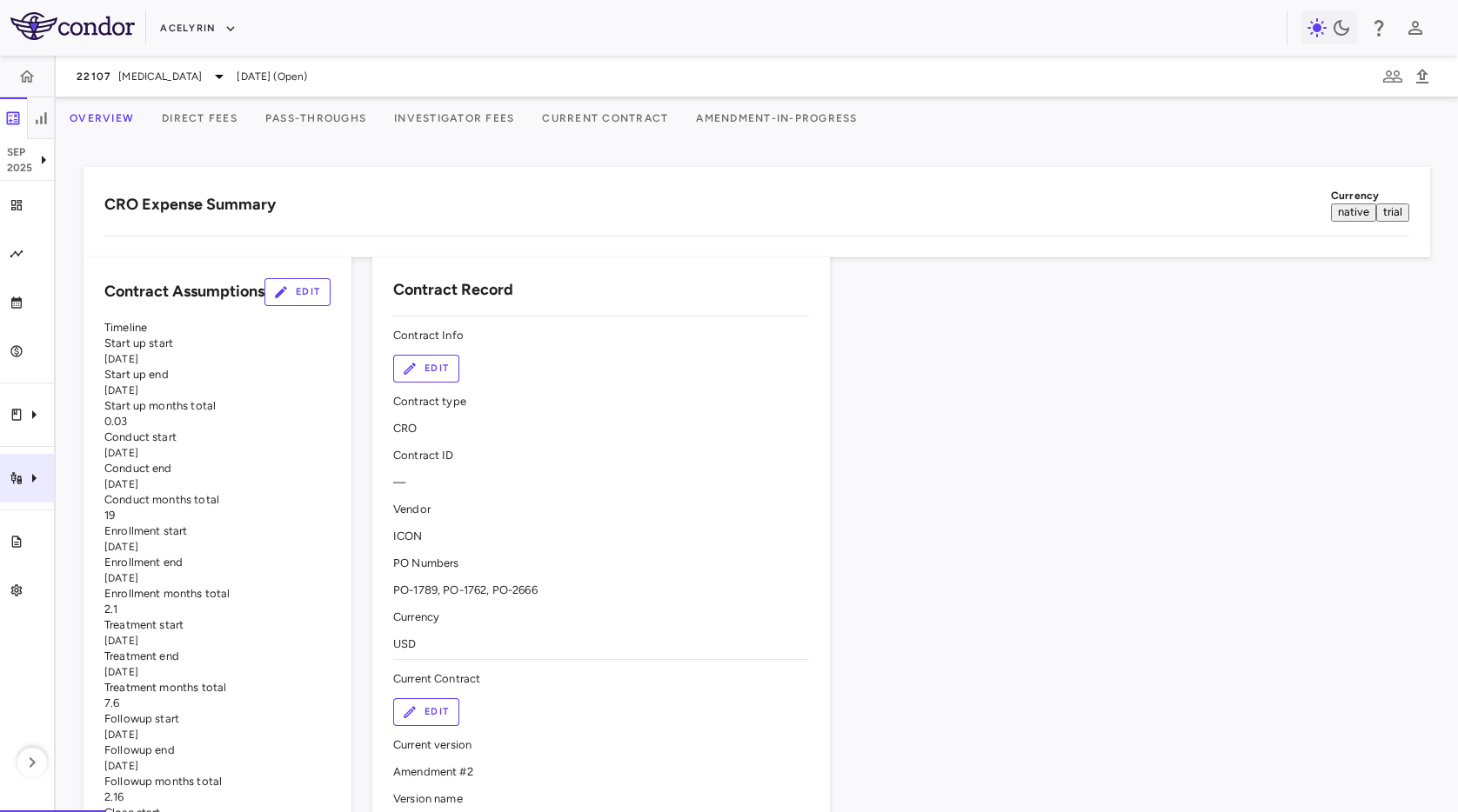
click at [16, 502] on div "Trial activity" at bounding box center [27, 478] width 54 height 49
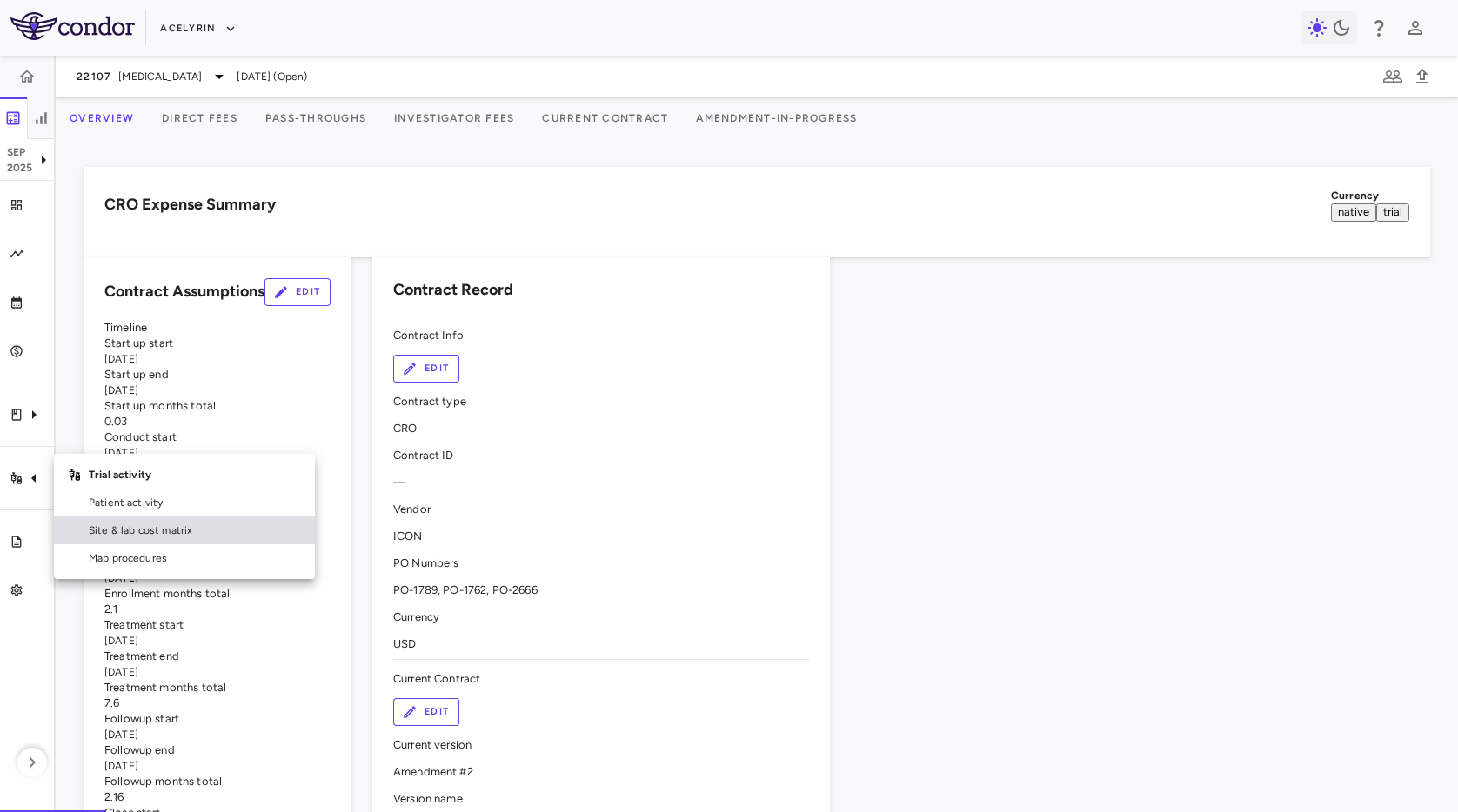
click at [114, 538] on link "Site & lab cost matrix" at bounding box center [184, 530] width 261 height 28
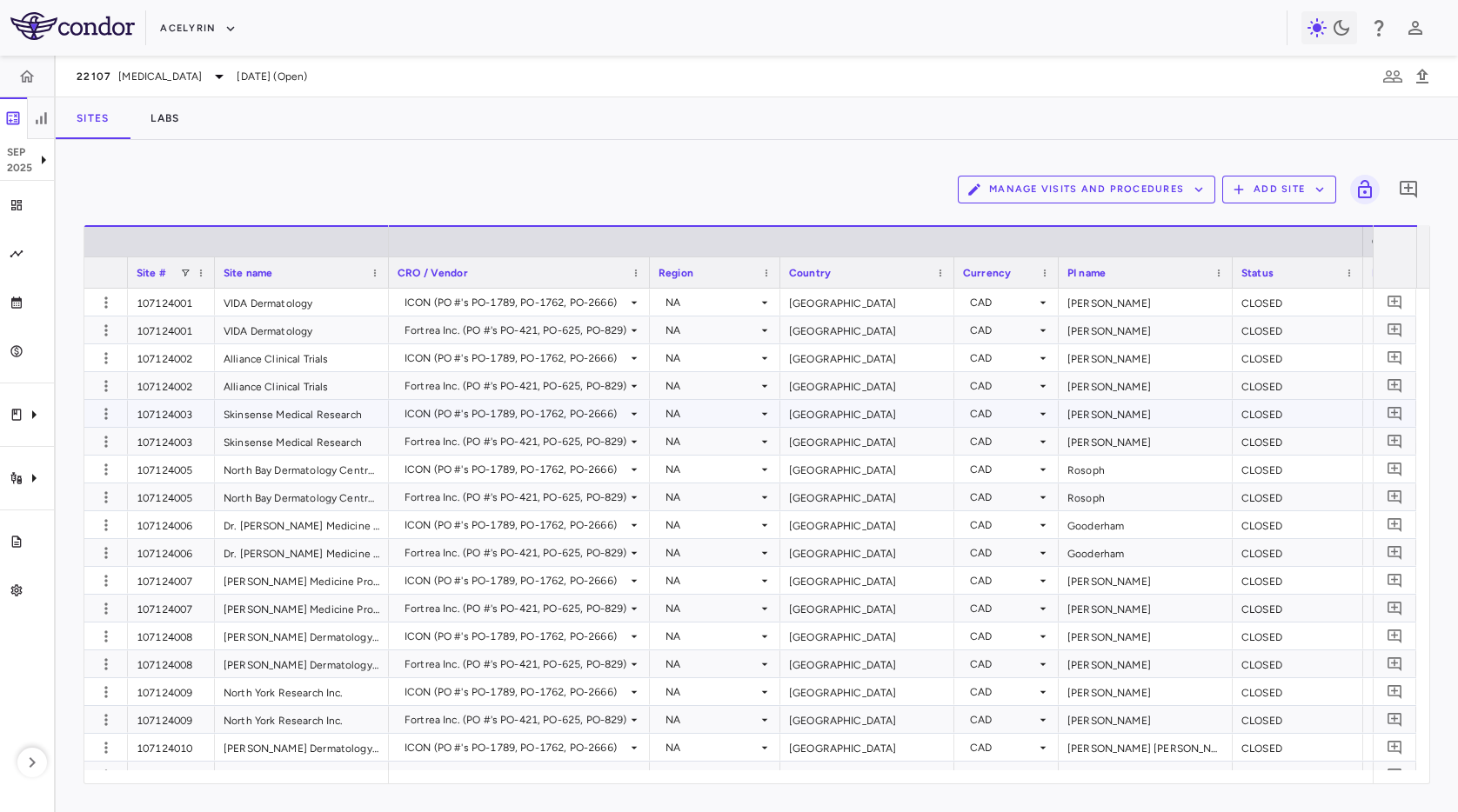
scroll to position [0, 33]
click at [50, 417] on div "Clinical expenses" at bounding box center [27, 415] width 54 height 49
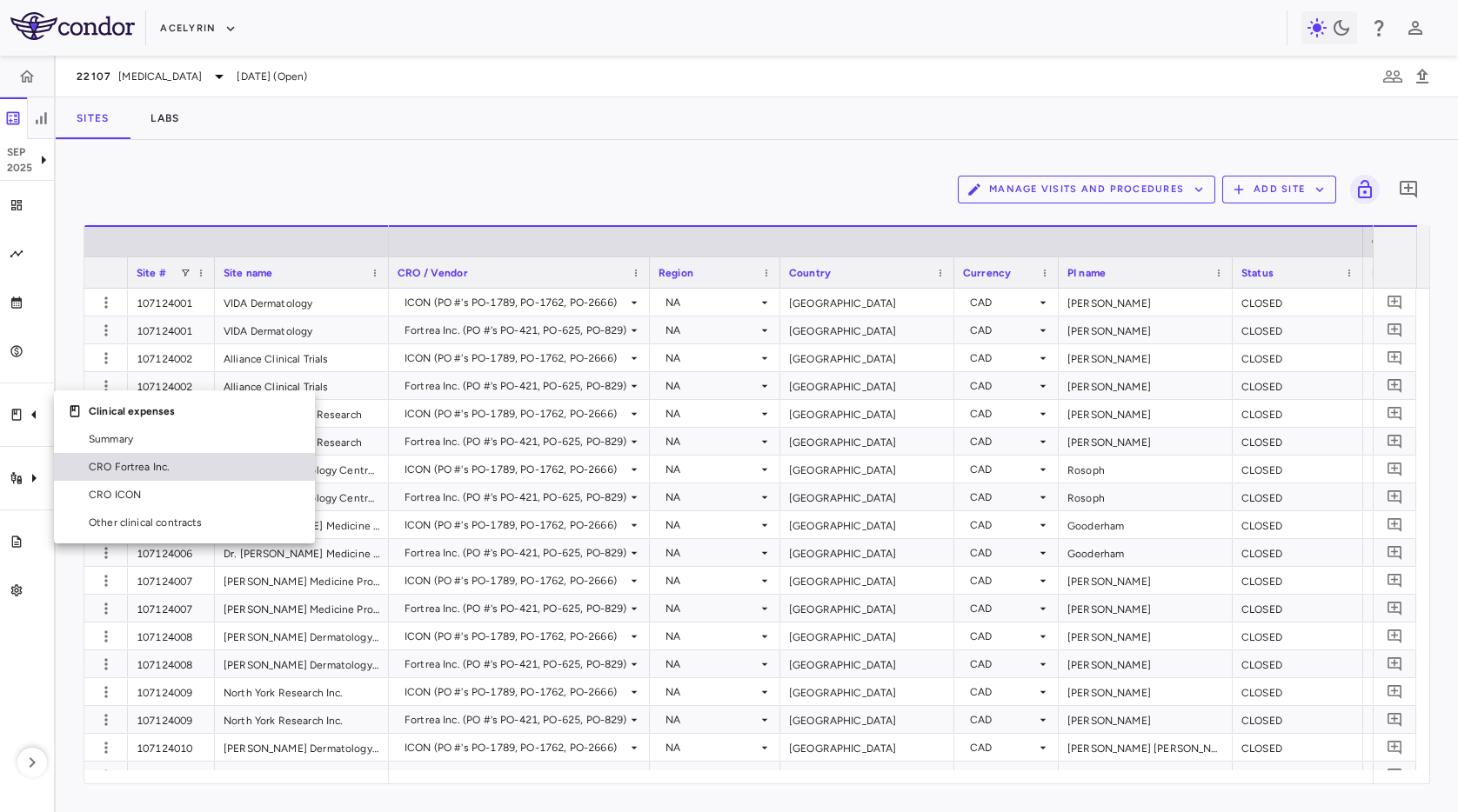
click at [132, 465] on span "CRO Fortrea Inc." at bounding box center [195, 466] width 213 height 15
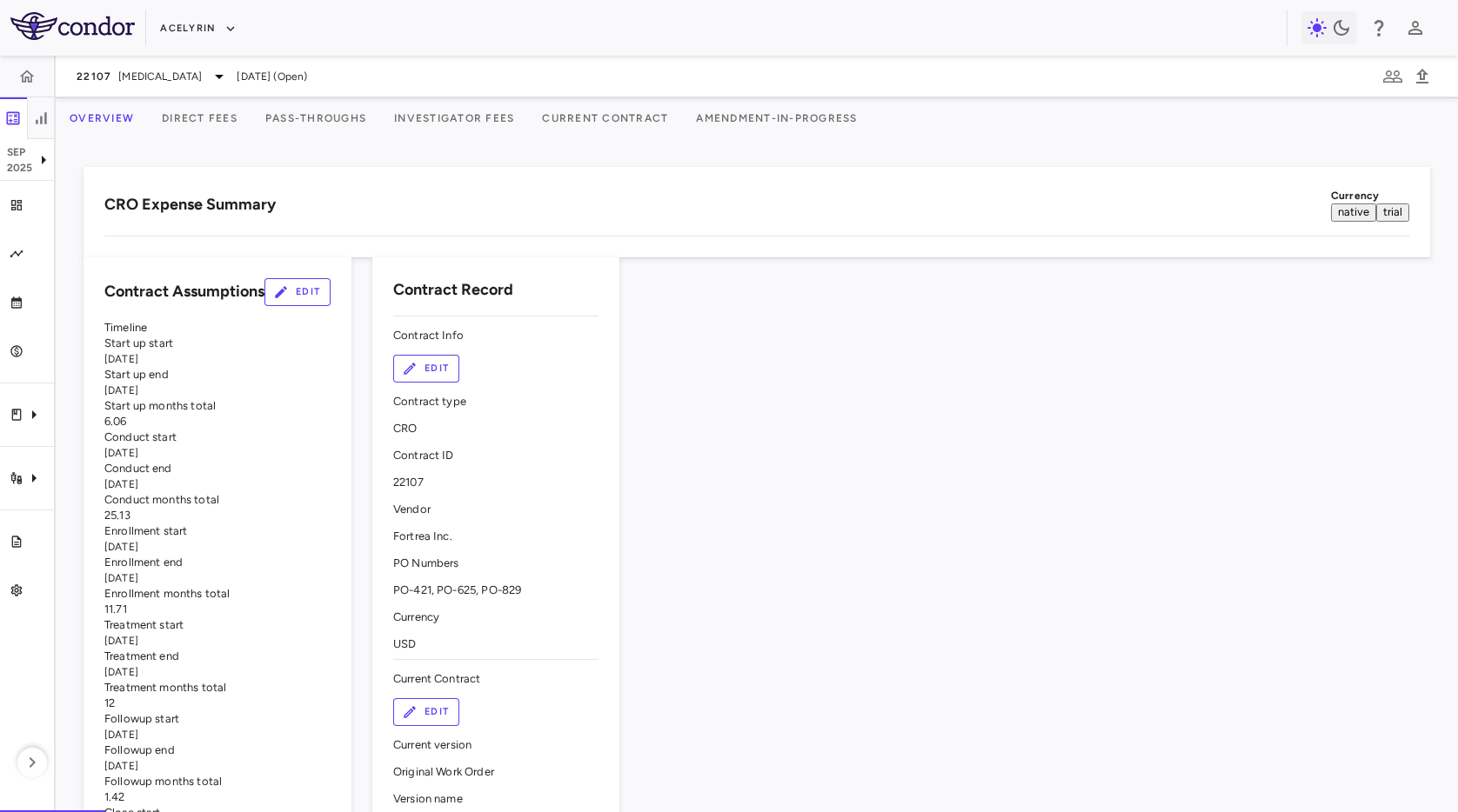
click at [226, 111] on button "Direct Fees" at bounding box center [199, 119] width 103 height 42
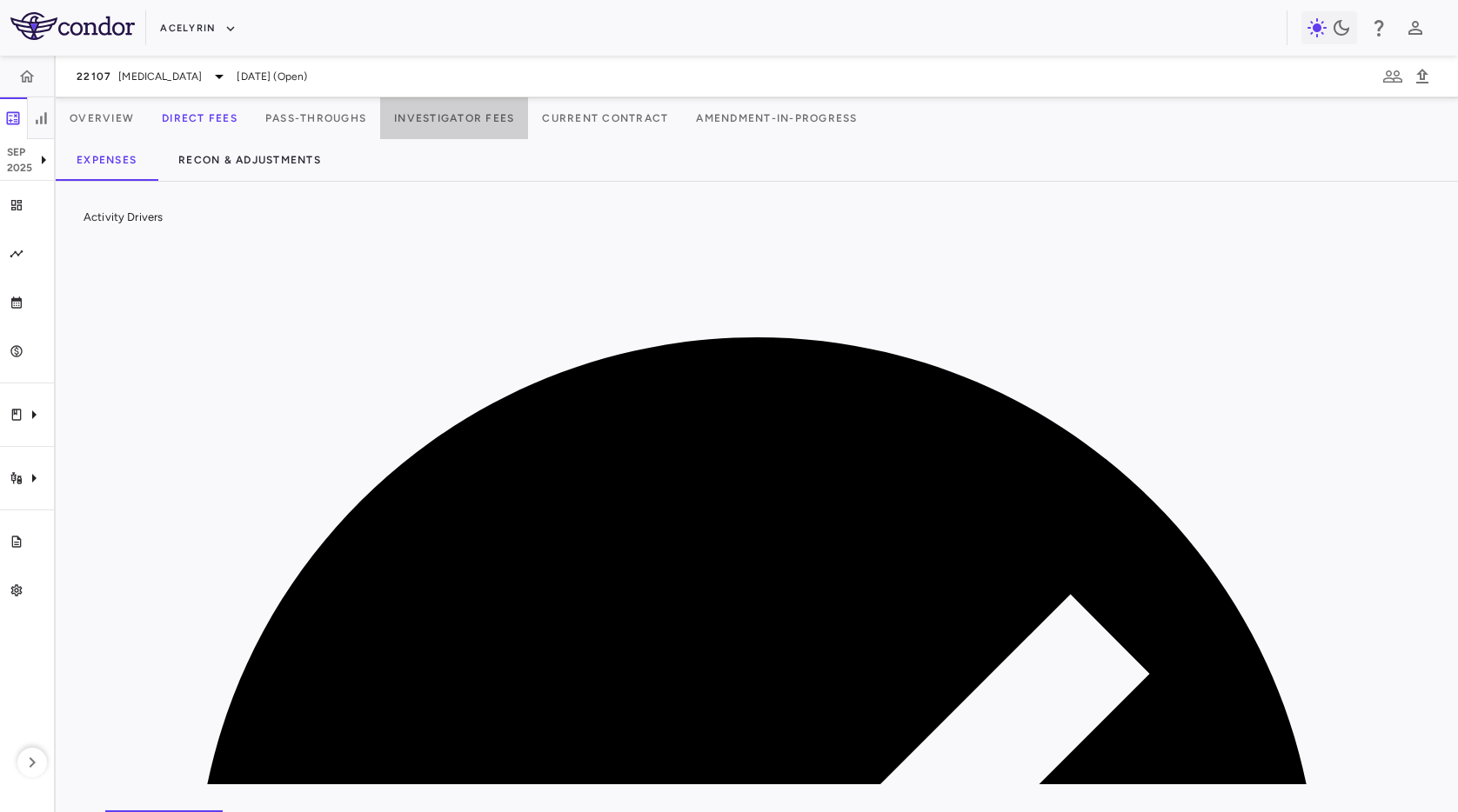
click at [528, 129] on button "Investigator Fees" at bounding box center [454, 119] width 148 height 42
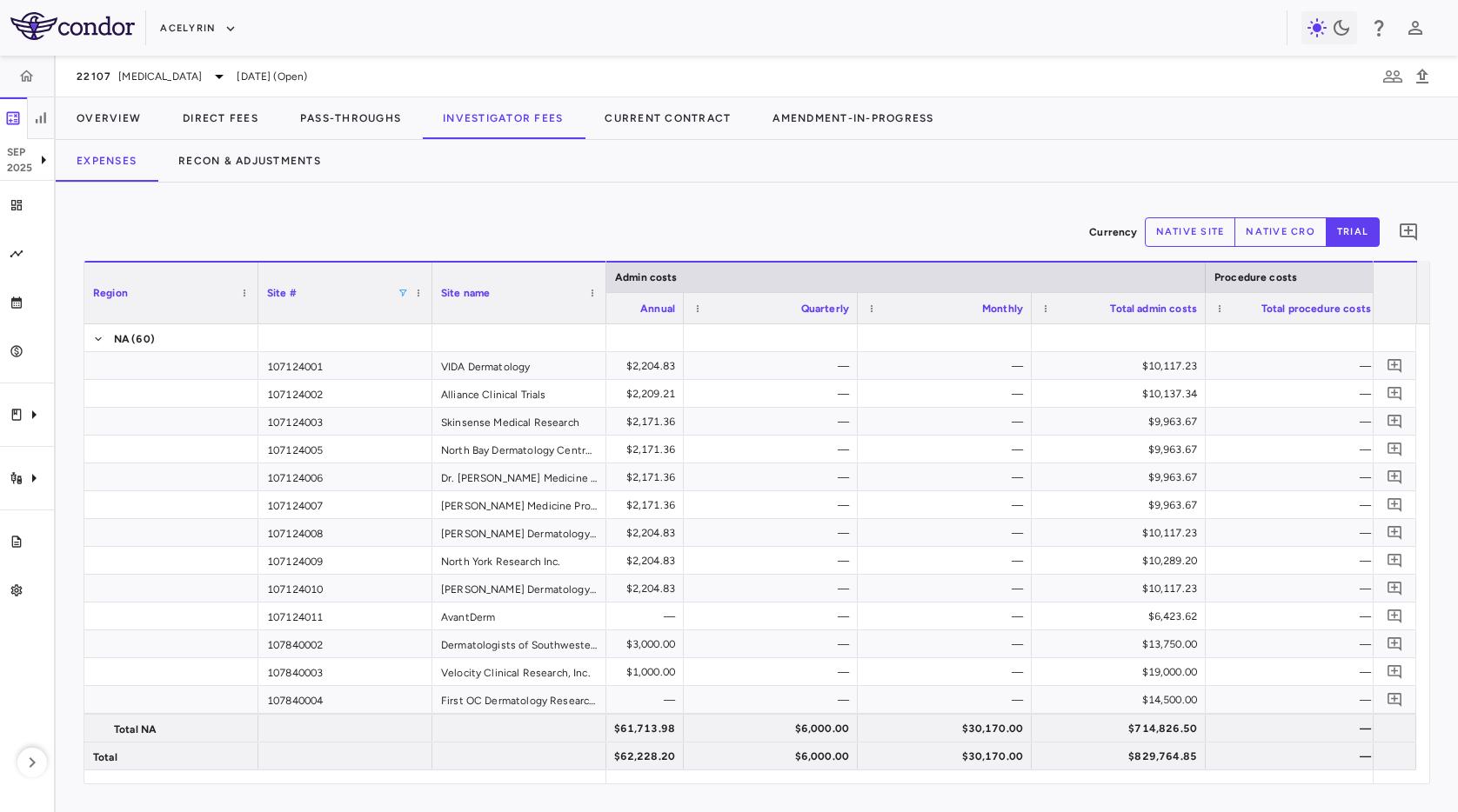
click at [403, 293] on span at bounding box center [402, 293] width 11 height 11
click at [452, 359] on div "(Select All)" at bounding box center [491, 357] width 143 height 12
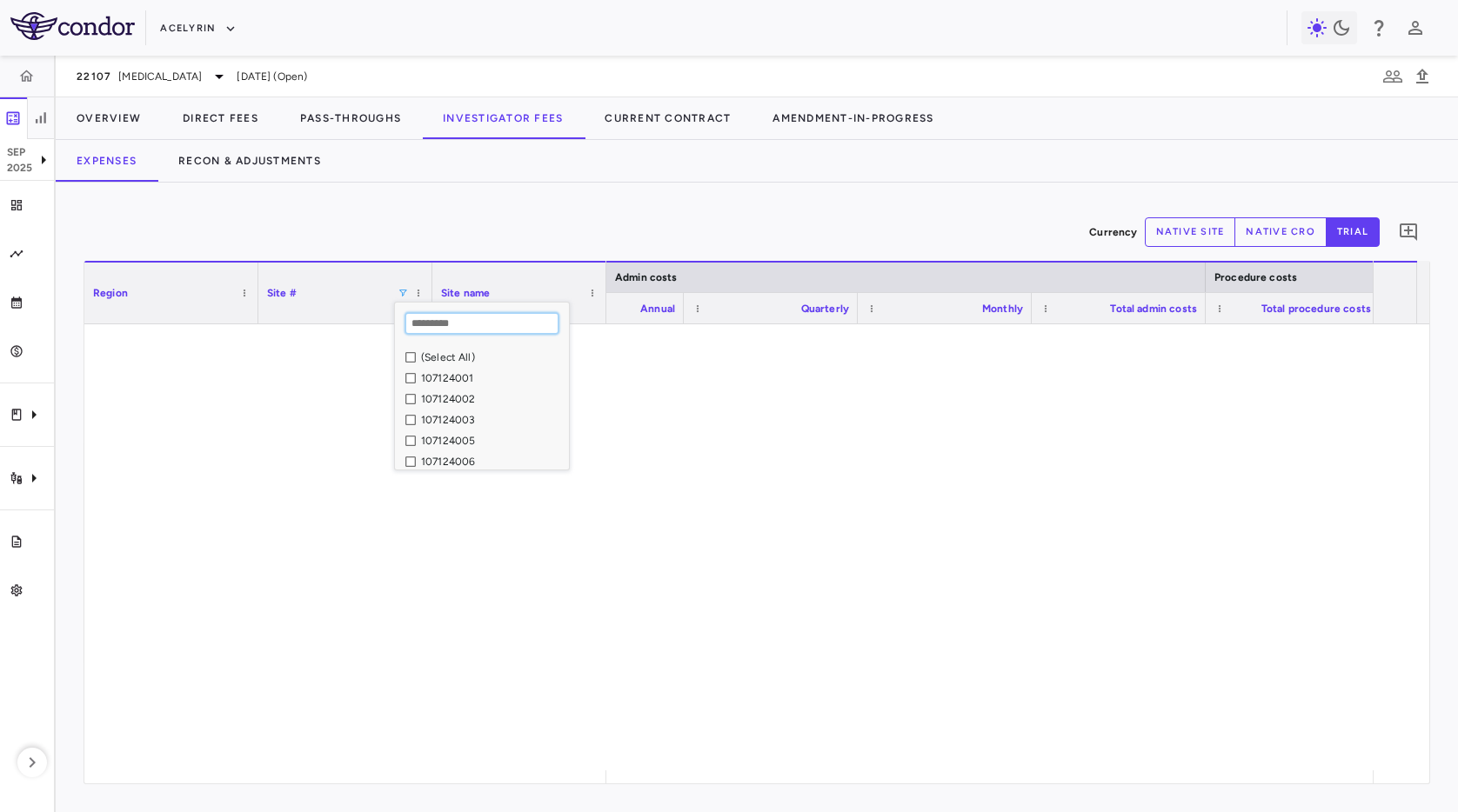
scroll to position [0, 5830]
click at [465, 325] on input "Search filter values" at bounding box center [482, 324] width 153 height 21
paste input "*********"
type input "*********"
click at [483, 375] on div "107276008" at bounding box center [491, 378] width 143 height 12
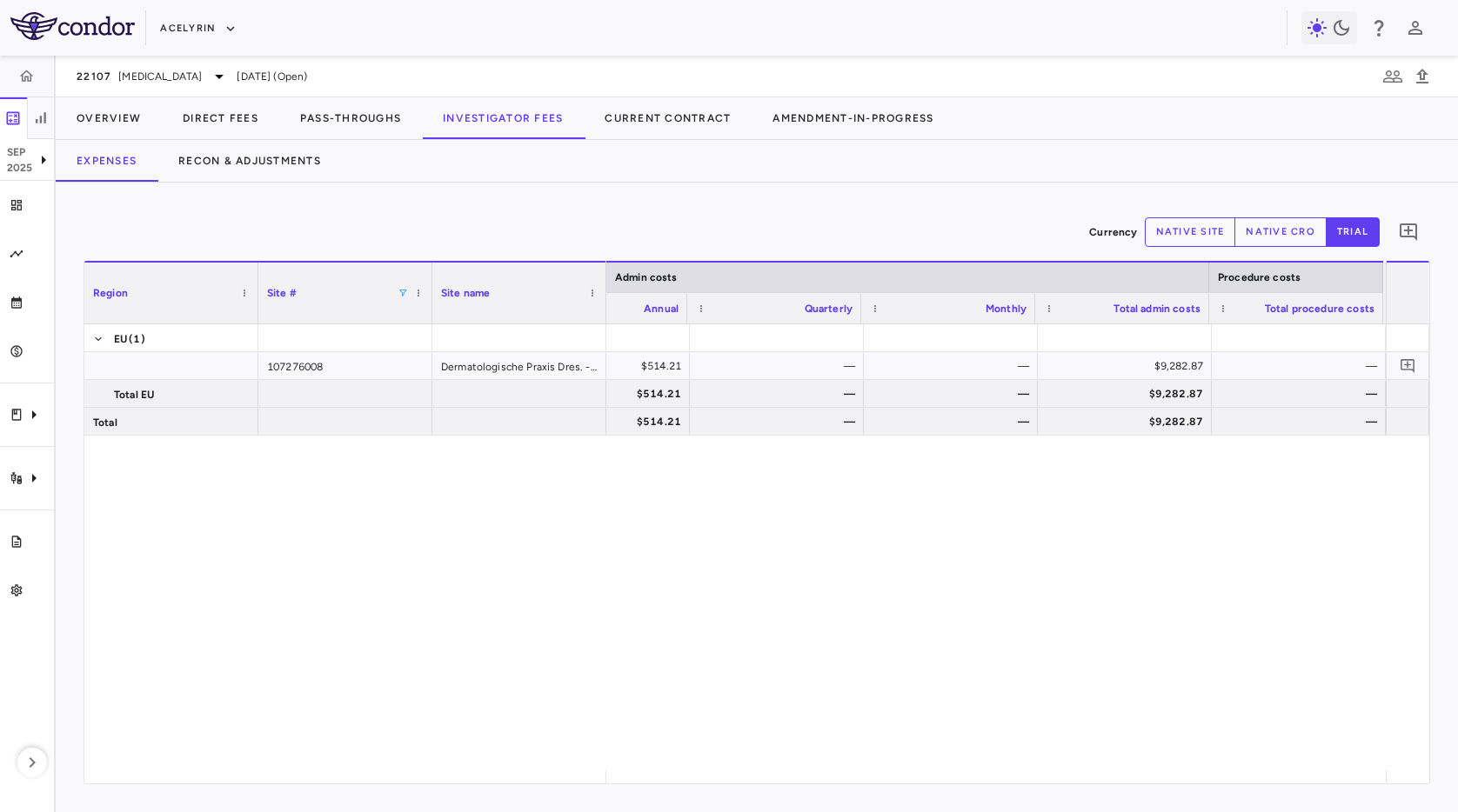
drag, startPoint x: 1062, startPoint y: 174, endPoint x: 1062, endPoint y: 184, distance: 10.0
click at [1062, 176] on div "Expenses Recon & Adjustments" at bounding box center [757, 161] width 1402 height 42
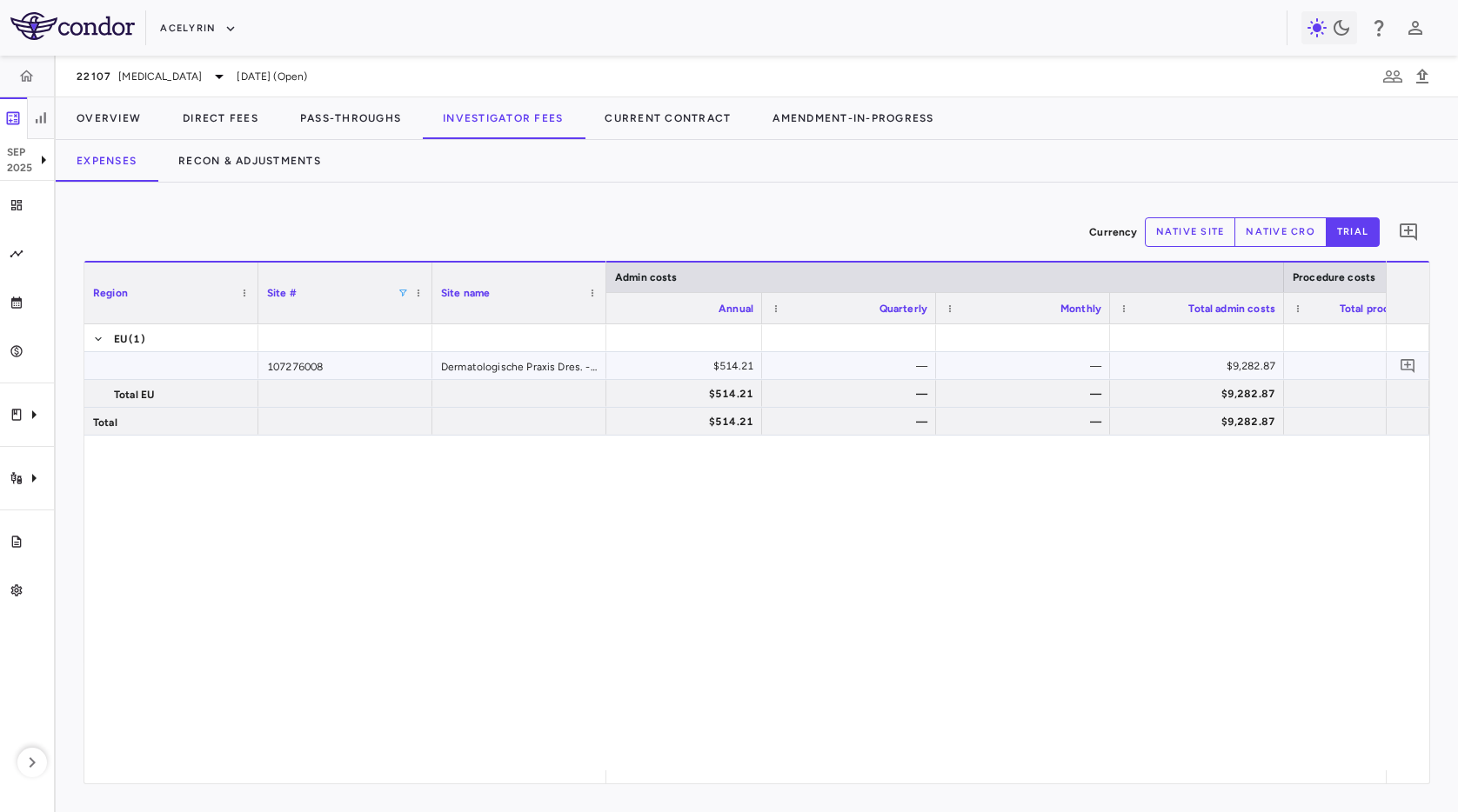
click at [704, 366] on div "$514.21" at bounding box center [678, 366] width 149 height 28
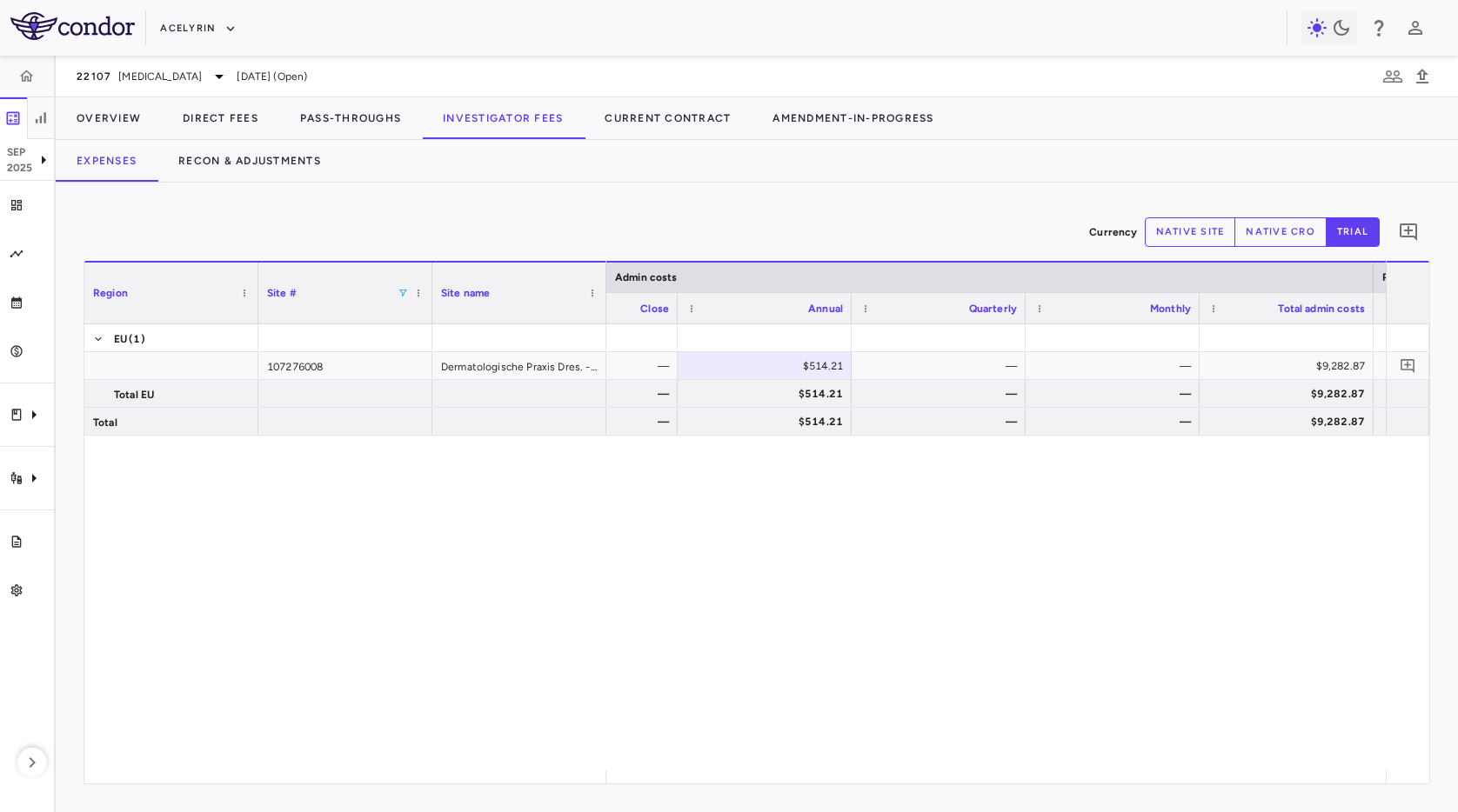
click at [1213, 234] on button "native site" at bounding box center [1190, 232] width 91 height 30
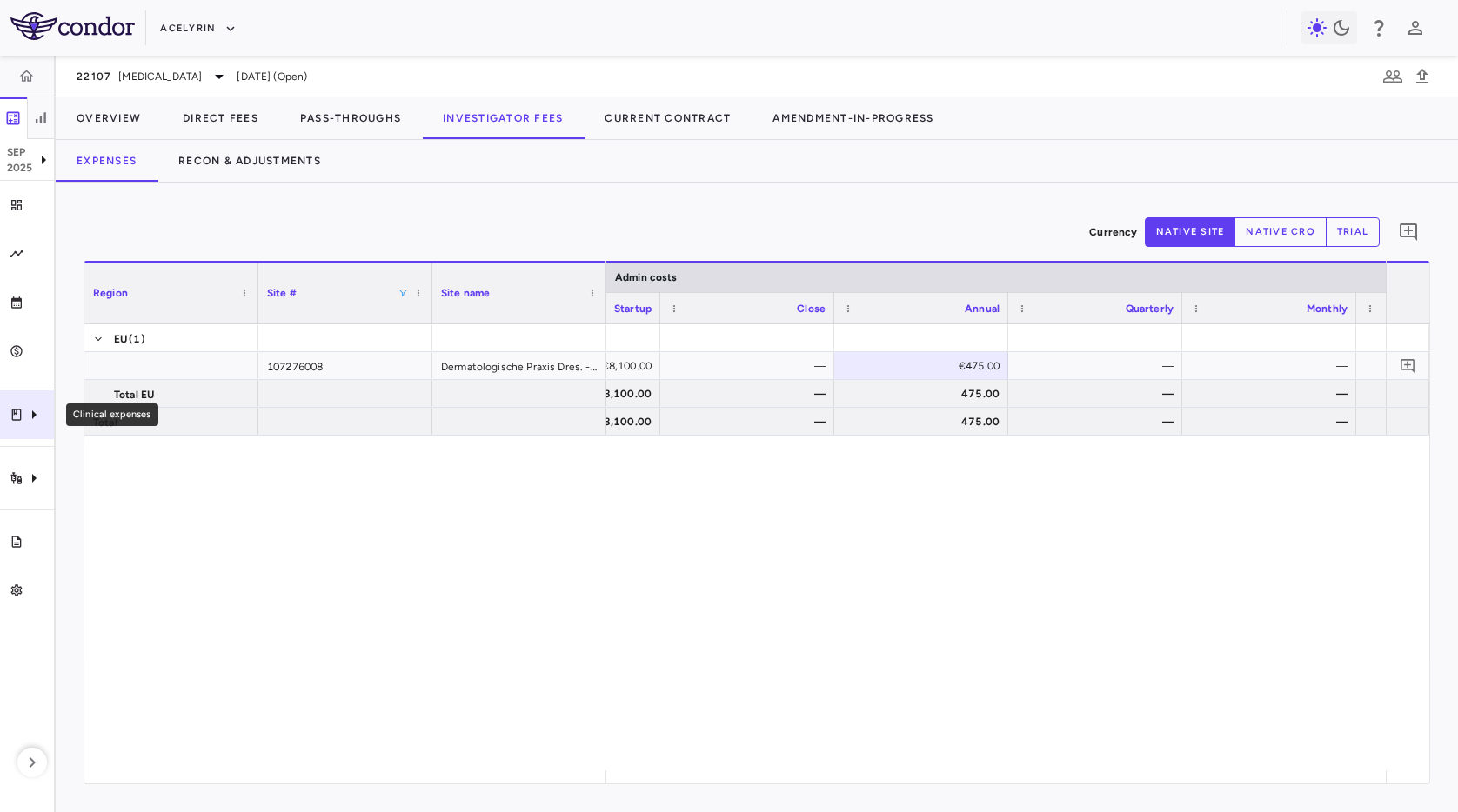
click at [24, 429] on div "Clinical expenses" at bounding box center [27, 415] width 54 height 49
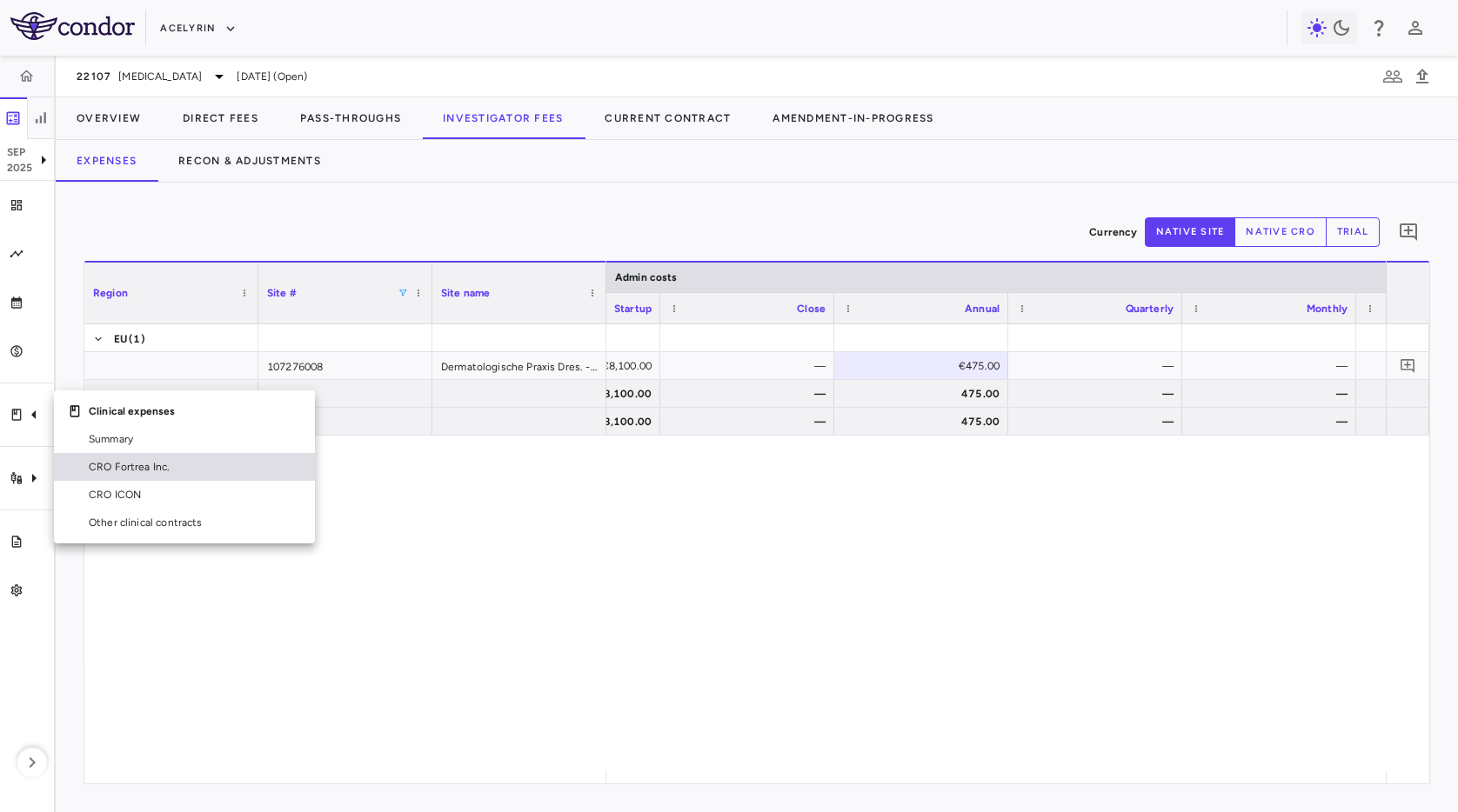
click at [191, 472] on span "CRO Fortrea Inc." at bounding box center [195, 466] width 213 height 15
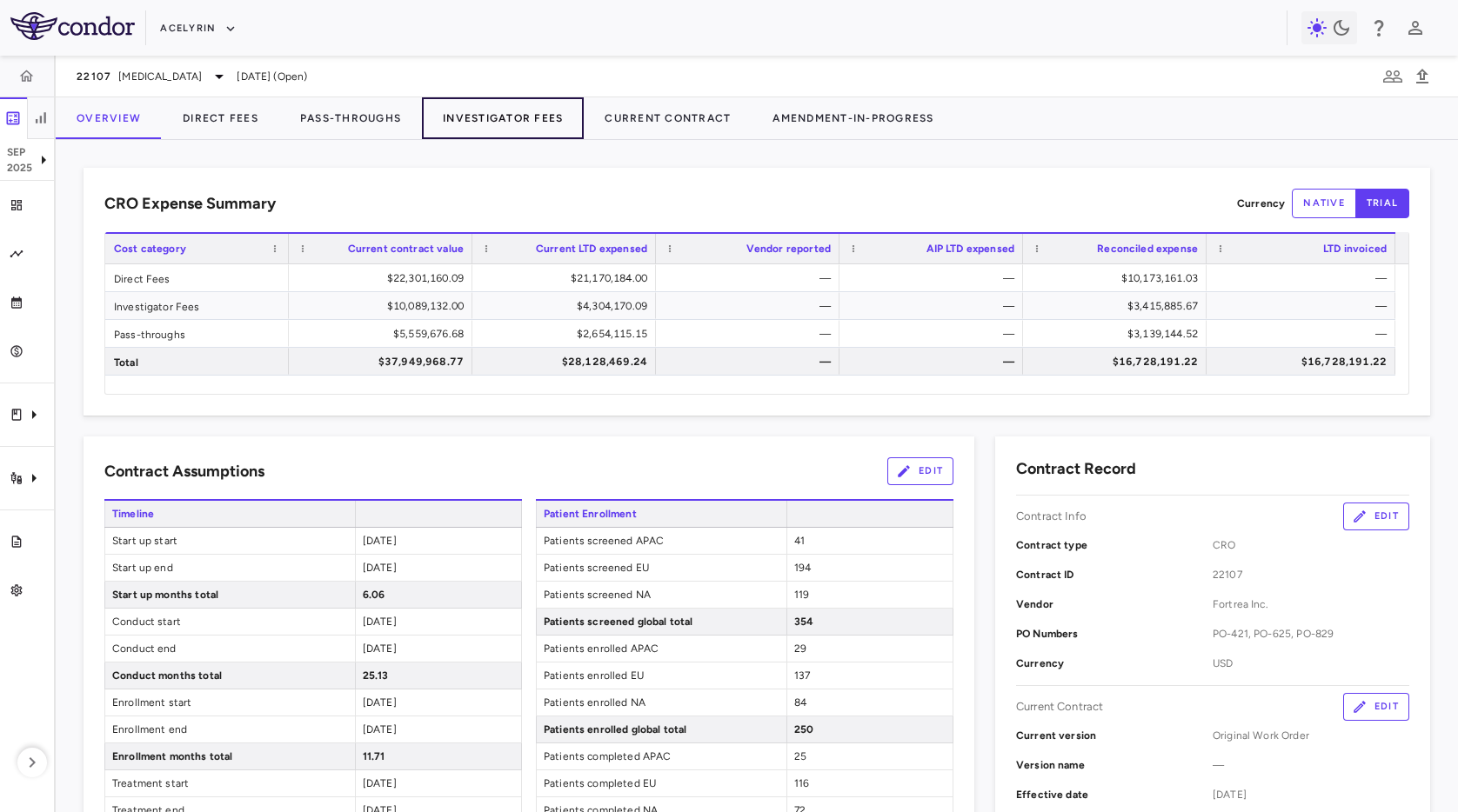
click at [557, 115] on button "Investigator Fees" at bounding box center [502, 119] width 162 height 42
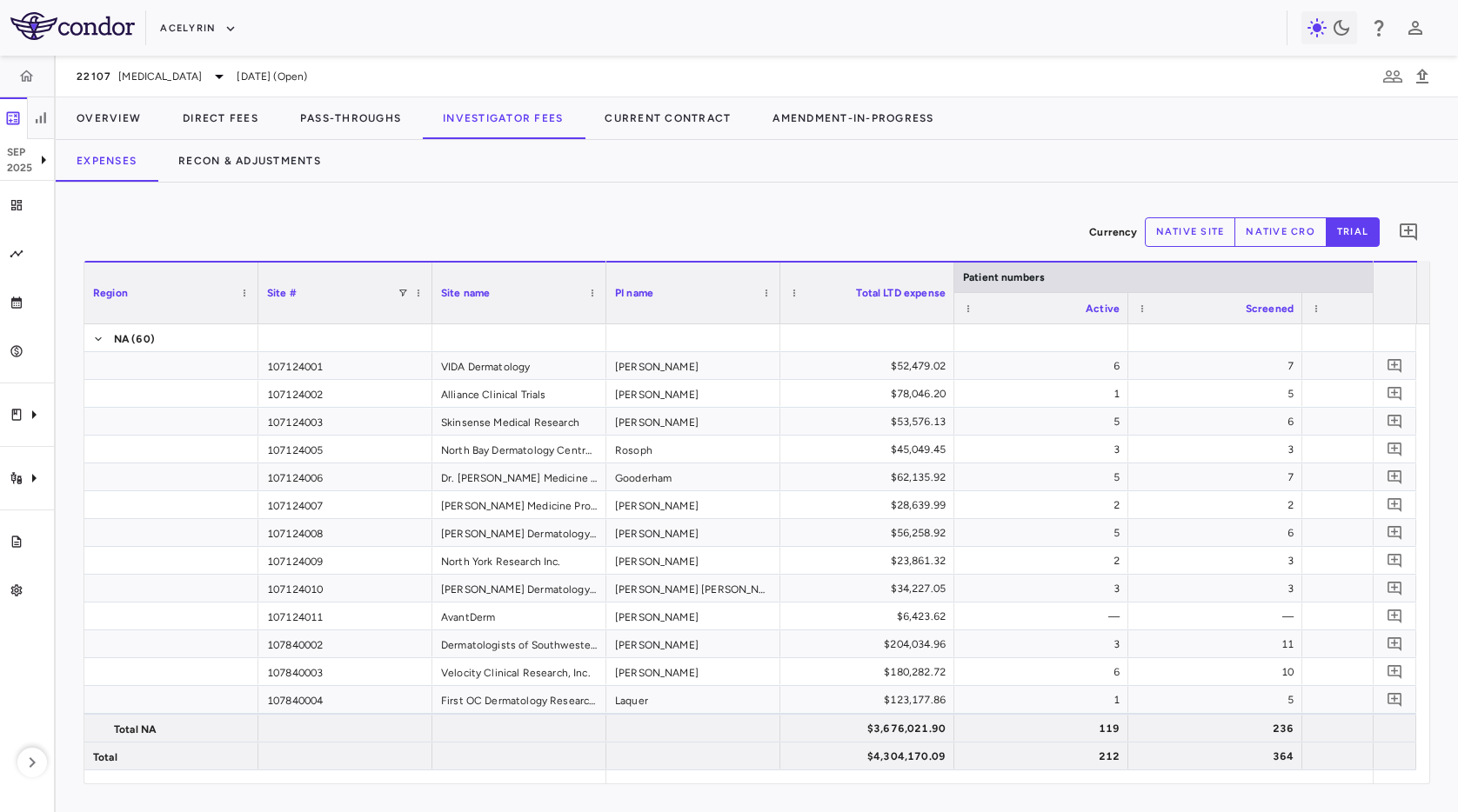
drag, startPoint x: 1151, startPoint y: 229, endPoint x: 1039, endPoint y: 243, distance: 112.9
click at [1150, 230] on button "native site" at bounding box center [1190, 232] width 91 height 30
click at [400, 290] on span at bounding box center [402, 293] width 11 height 11
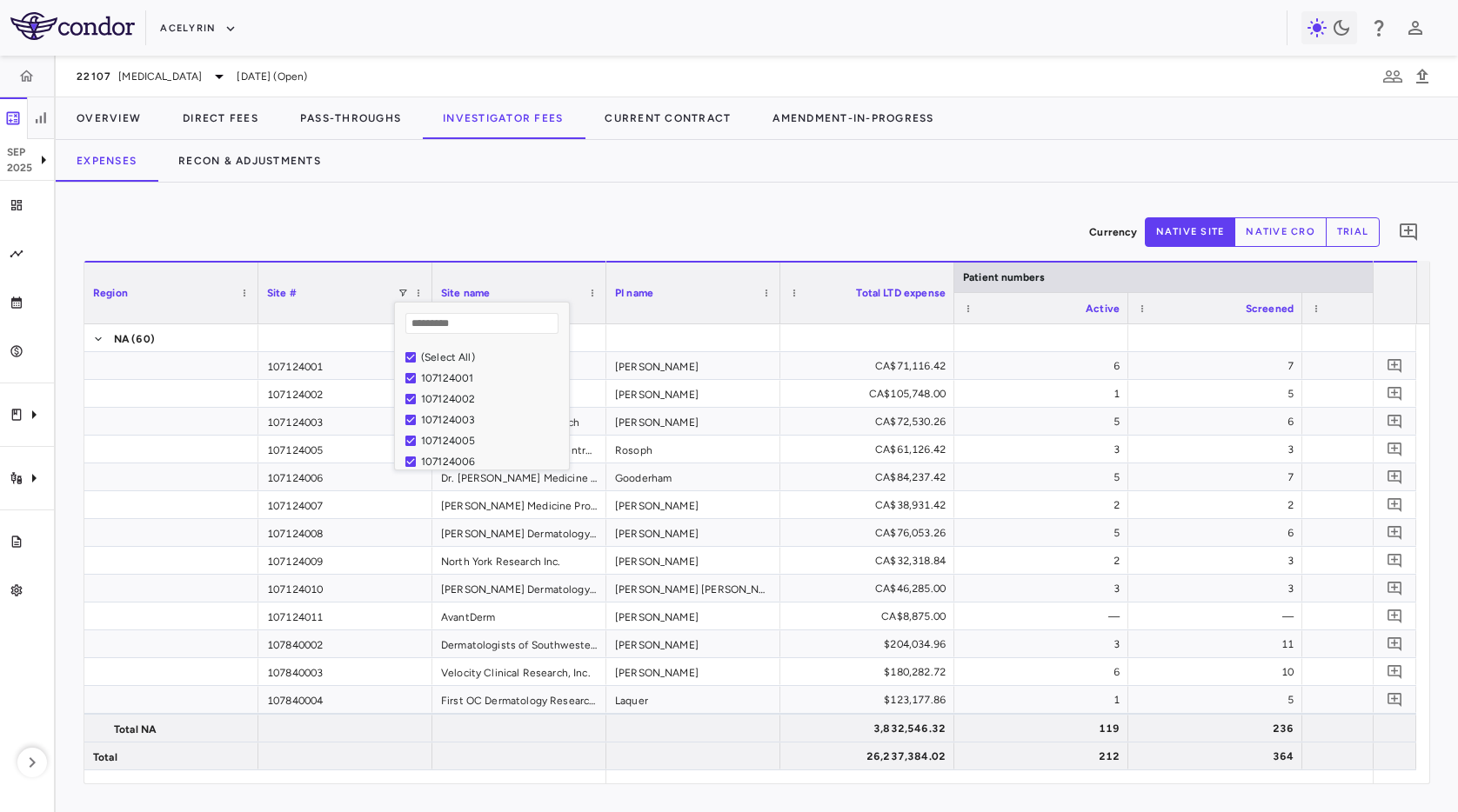
type input "*********"
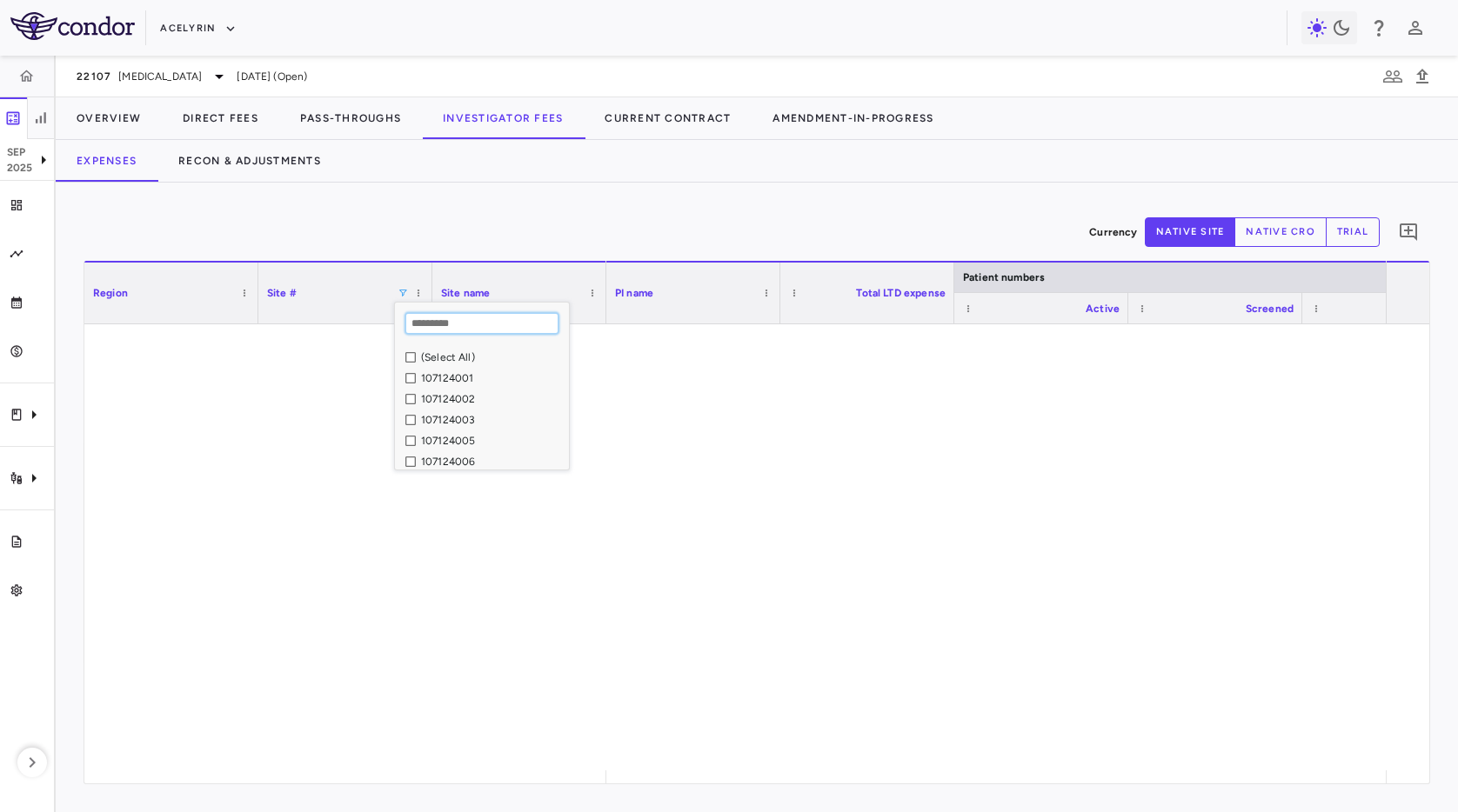
drag, startPoint x: 446, startPoint y: 319, endPoint x: 428, endPoint y: 321, distance: 18.1
click at [443, 320] on input "Search filter values" at bounding box center [482, 324] width 153 height 21
paste input "*********"
type input "*********"
click at [441, 380] on div "107276008" at bounding box center [491, 378] width 143 height 12
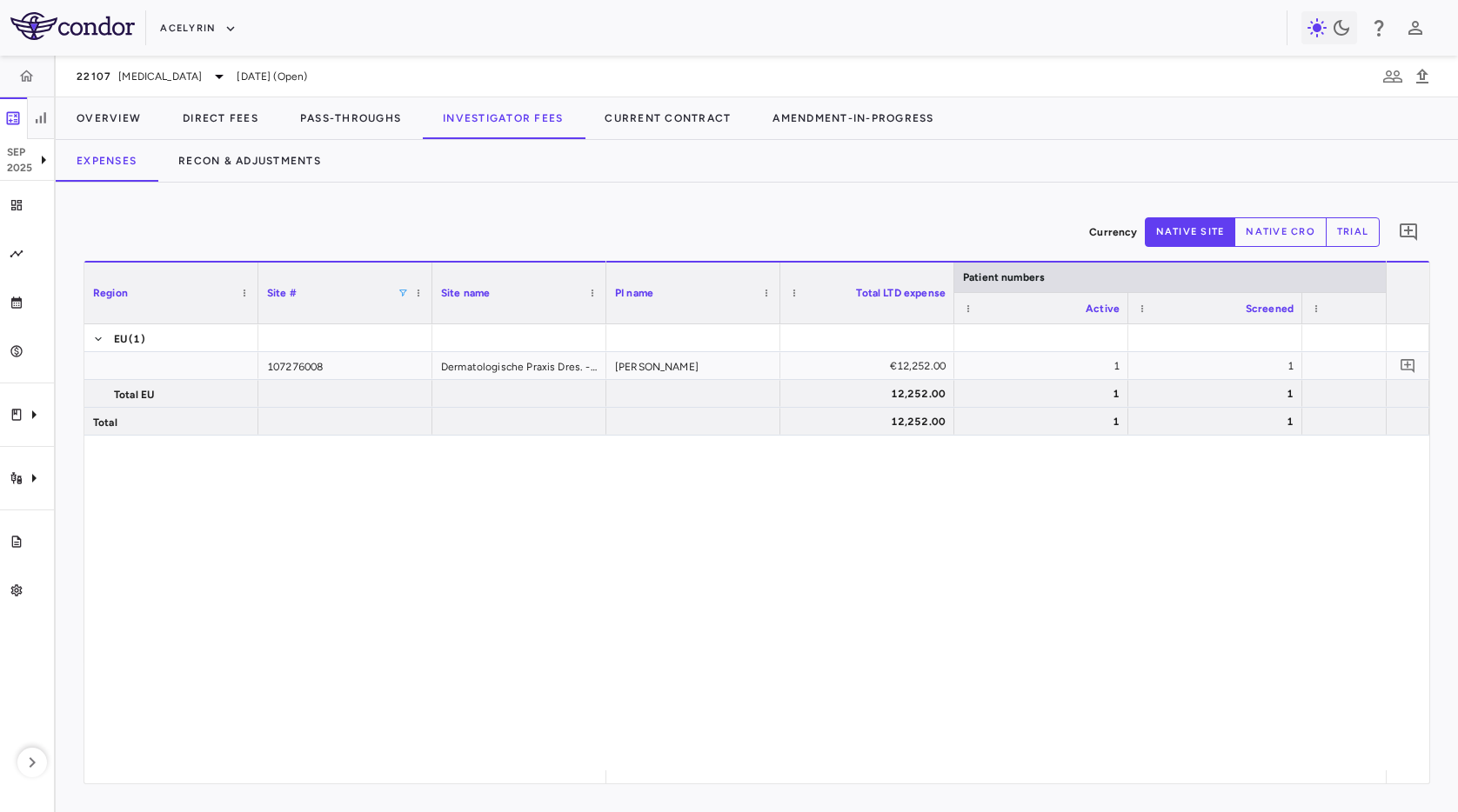
click at [753, 168] on div "Expenses Recon & Adjustments" at bounding box center [757, 161] width 1402 height 42
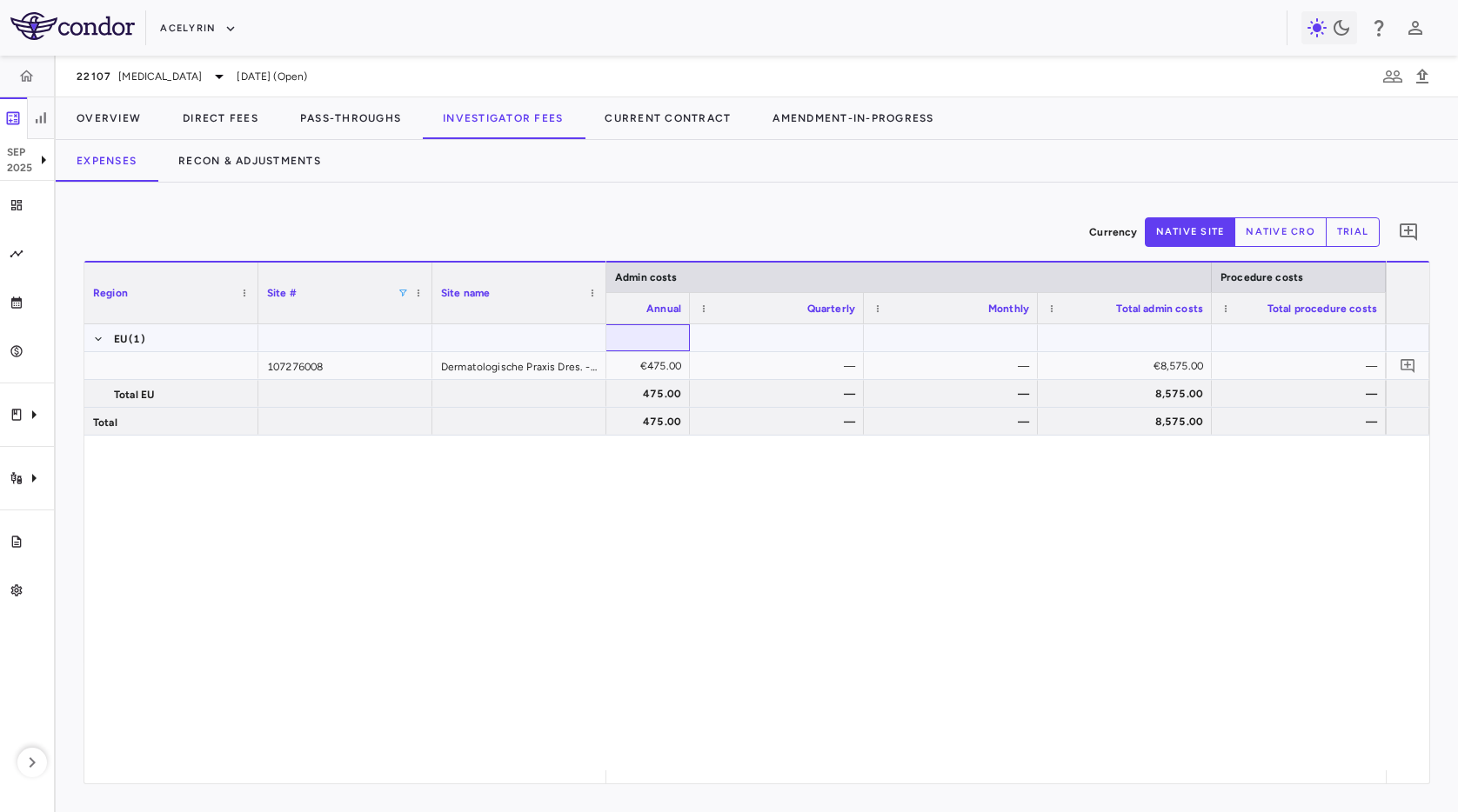
click at [645, 350] on div at bounding box center [603, 338] width 174 height 27
click at [656, 366] on div "€475.00" at bounding box center [606, 366] width 149 height 28
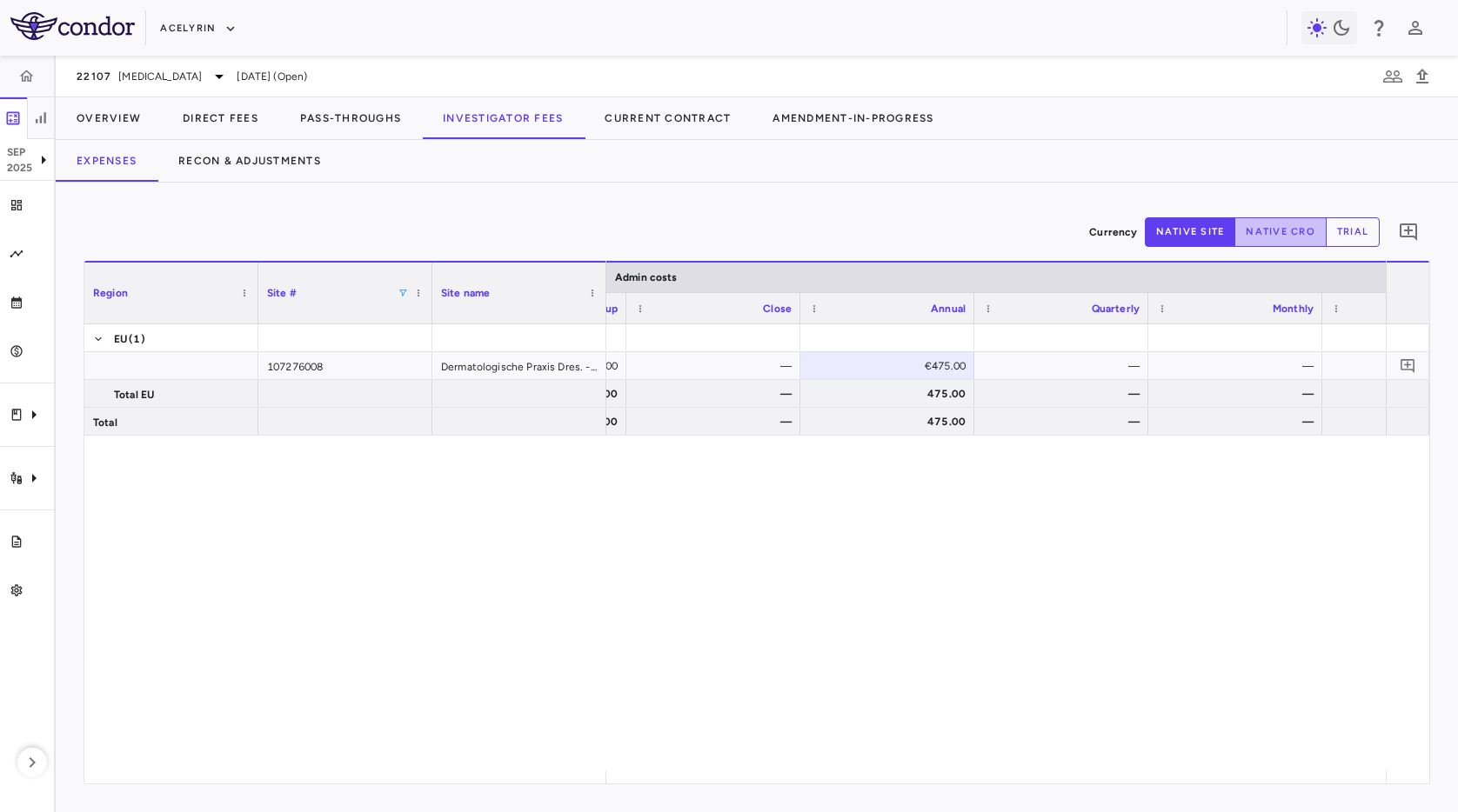
click at [1289, 245] on button "native cro" at bounding box center [1280, 232] width 92 height 30
click at [1336, 243] on button "trial" at bounding box center [1353, 232] width 54 height 30
click at [1198, 218] on button "native site" at bounding box center [1190, 232] width 91 height 30
click at [399, 570] on div "EU [PHONE_NUMBER] Dermatologische Praxis Dres. - [PERSON_NAME] Total EU Total €…" at bounding box center [757, 548] width 1345 height 446
click at [375, 556] on div "EU [PHONE_NUMBER] Dermatologische Praxis Dres. - [PERSON_NAME] Total EU Total €…" at bounding box center [757, 548] width 1345 height 446
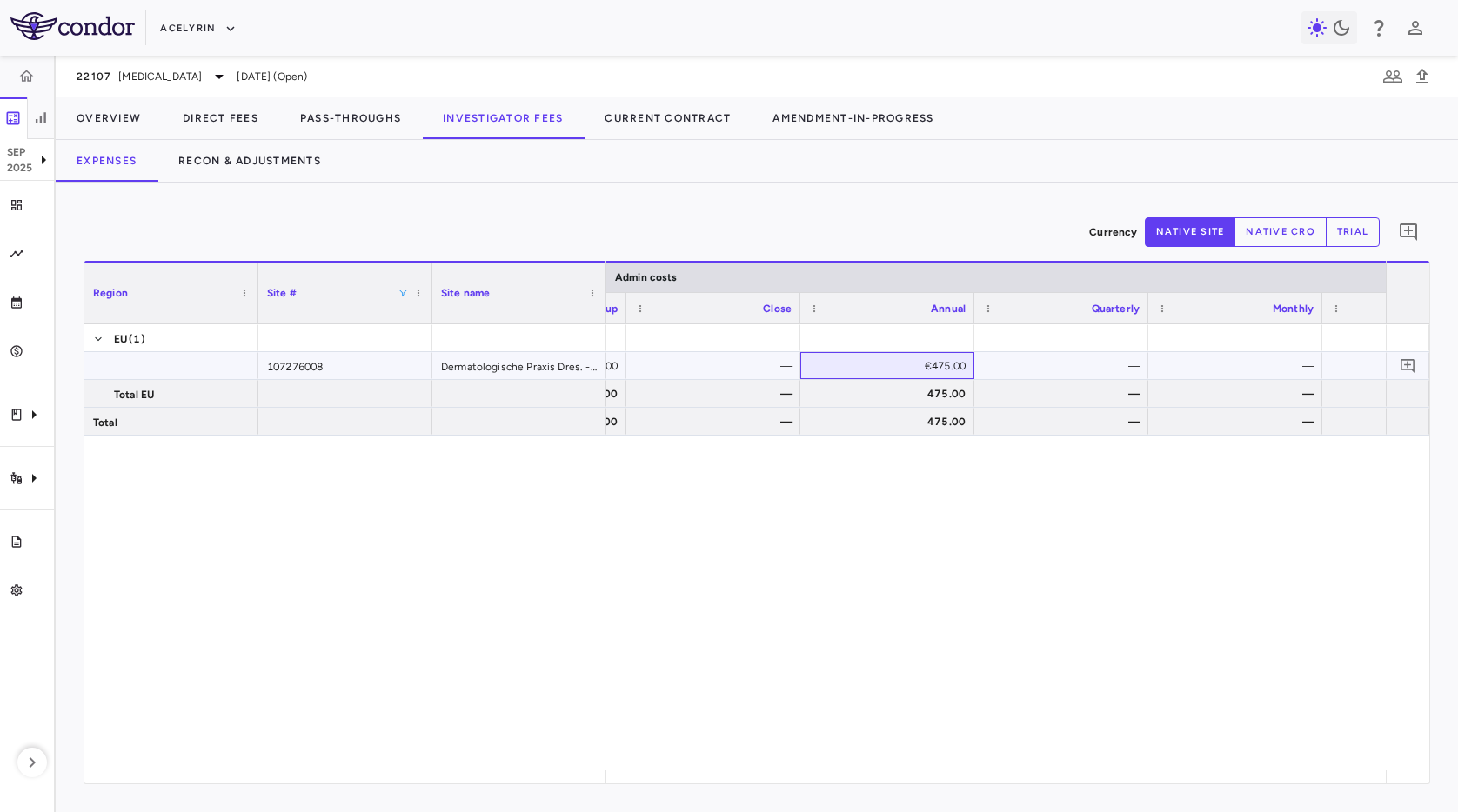
click at [919, 362] on div "€475.00" at bounding box center [891, 366] width 149 height 28
click at [556, 186] on div "Currency native site native cro trial 0 Press ENTER to sort. Press ALT DOWN to …" at bounding box center [757, 497] width 1402 height 629
click at [24, 418] on icon "Clinical expenses" at bounding box center [34, 415] width 21 height 21
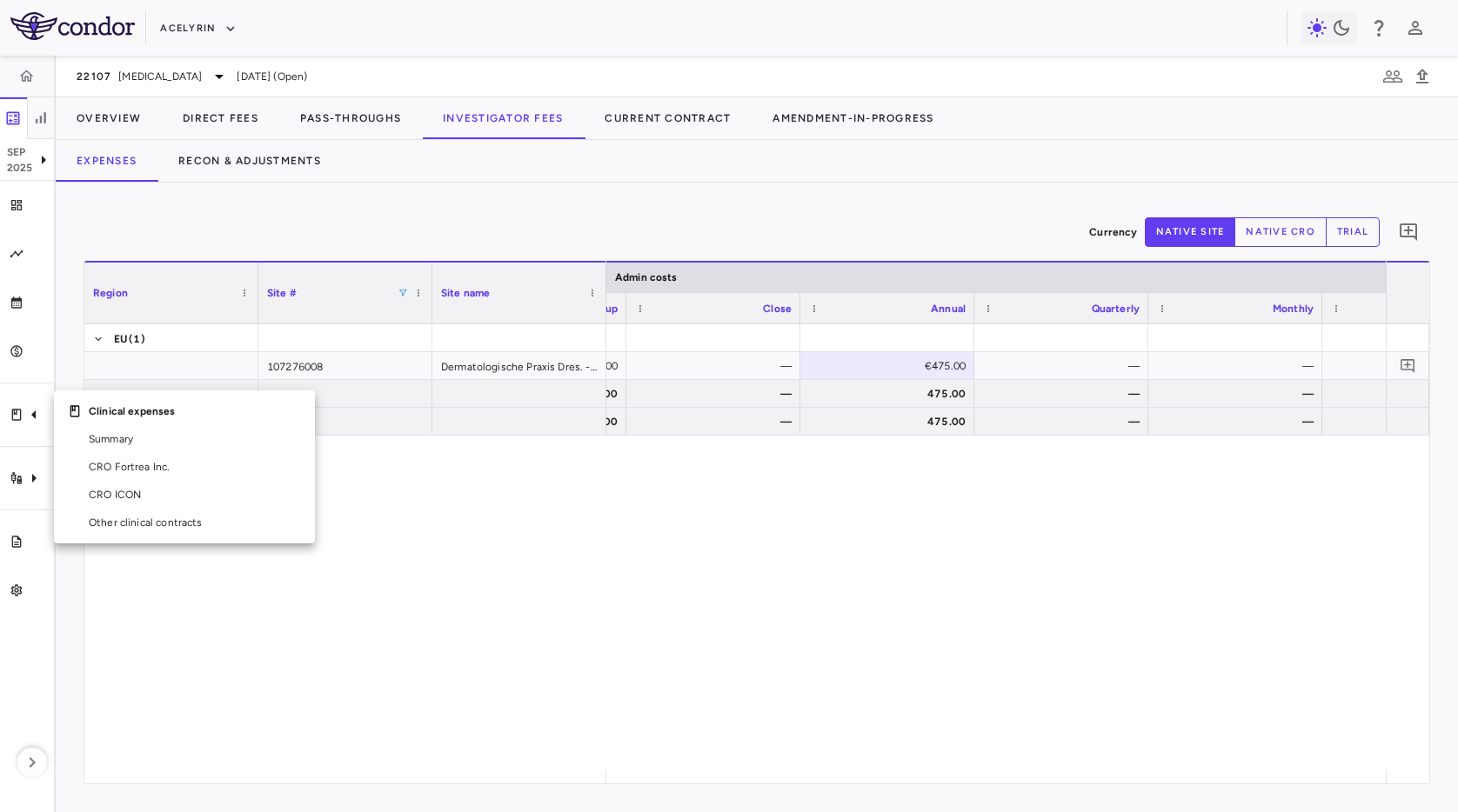
click at [559, 546] on div at bounding box center [729, 406] width 1458 height 812
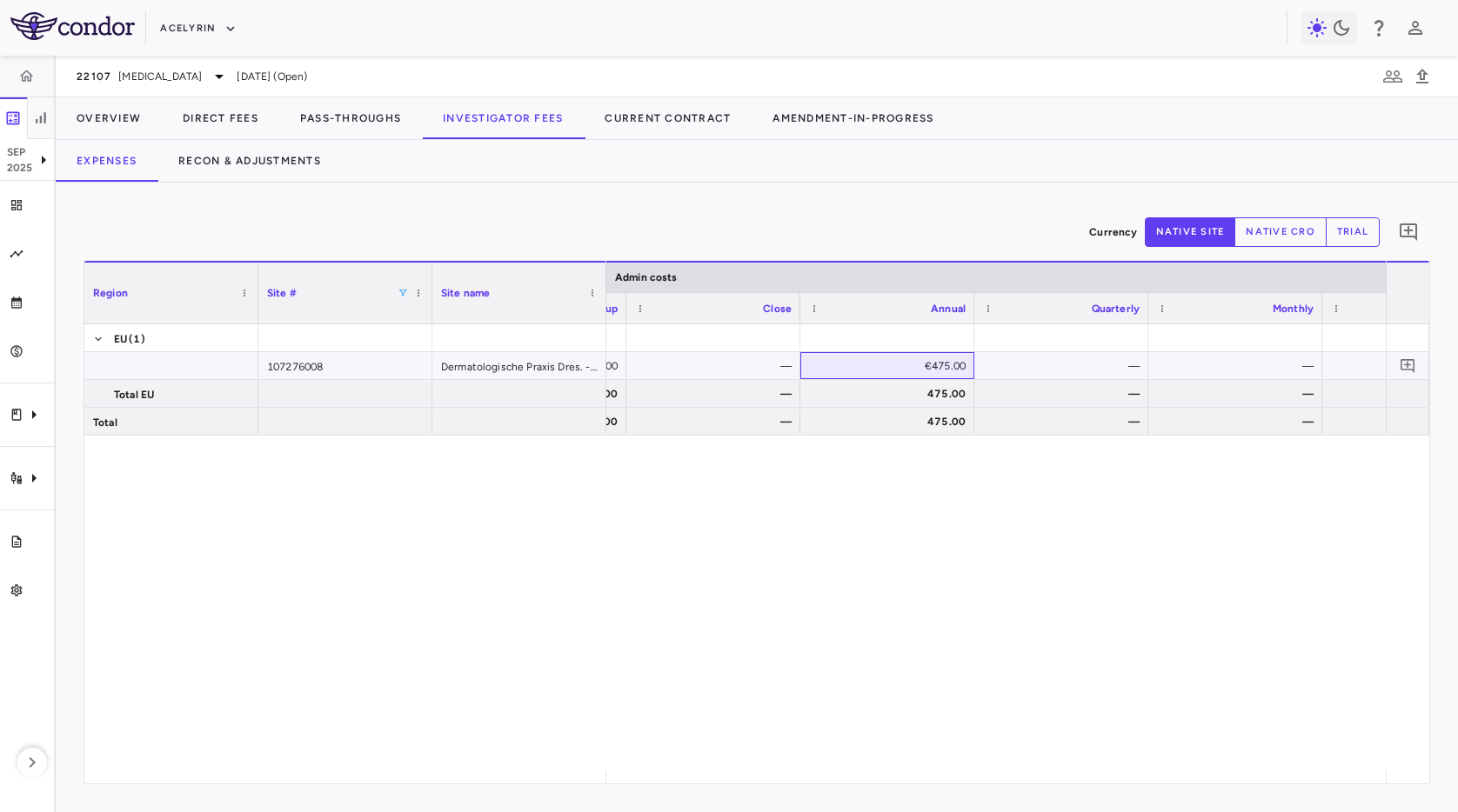
click at [839, 363] on div "€475.00" at bounding box center [891, 366] width 149 height 28
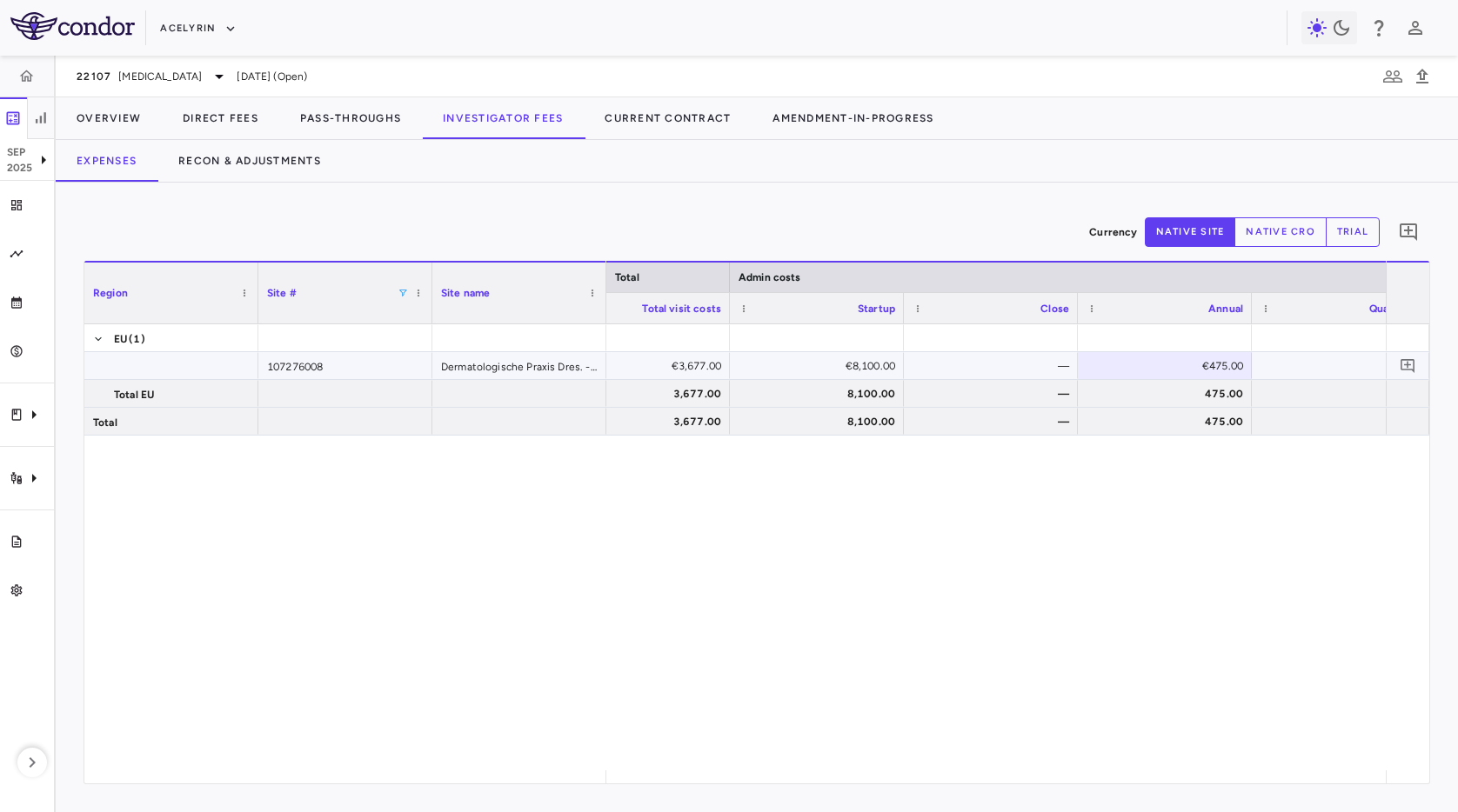
scroll to position [0, 5400]
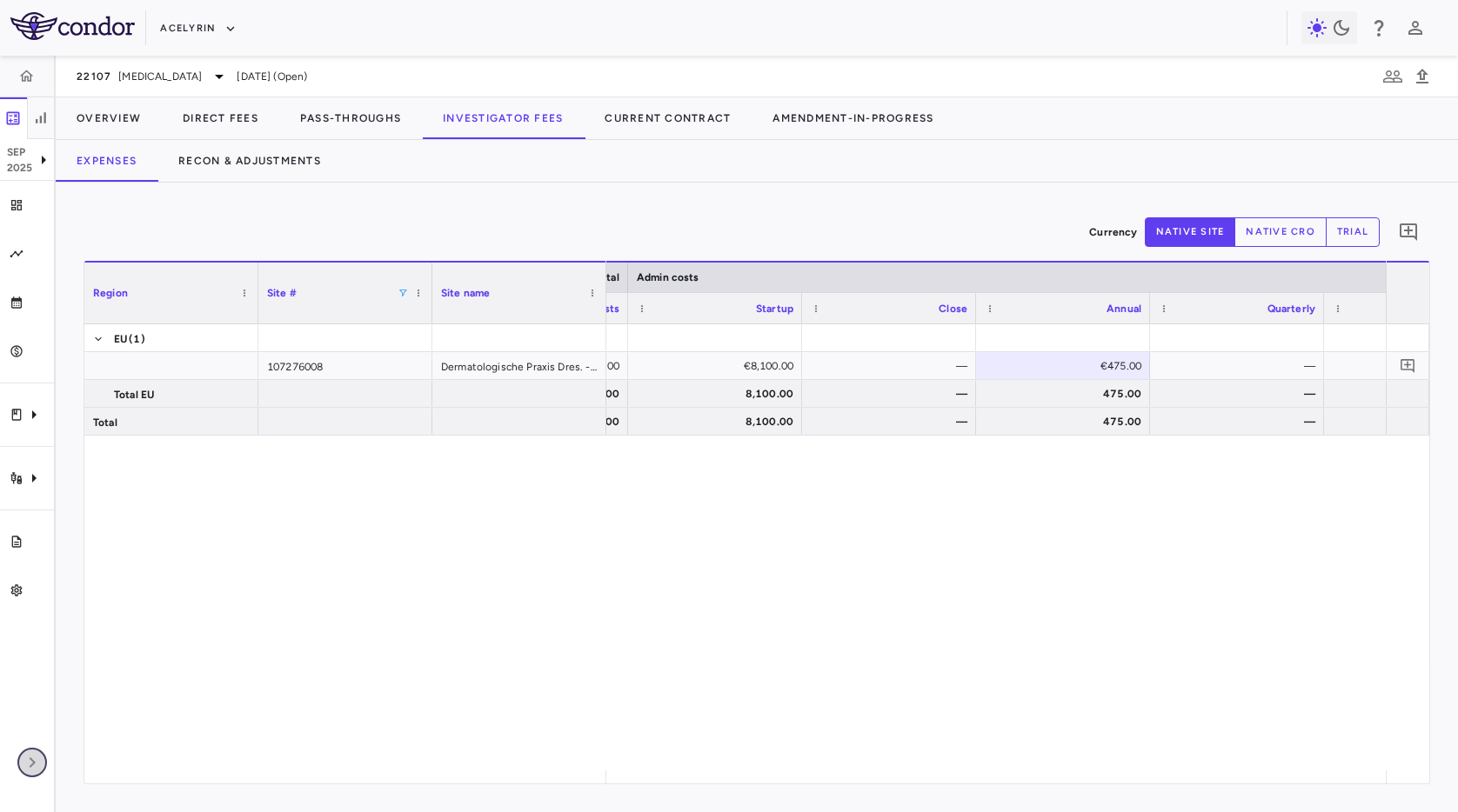
click at [34, 758] on icon "button" at bounding box center [33, 762] width 21 height 21
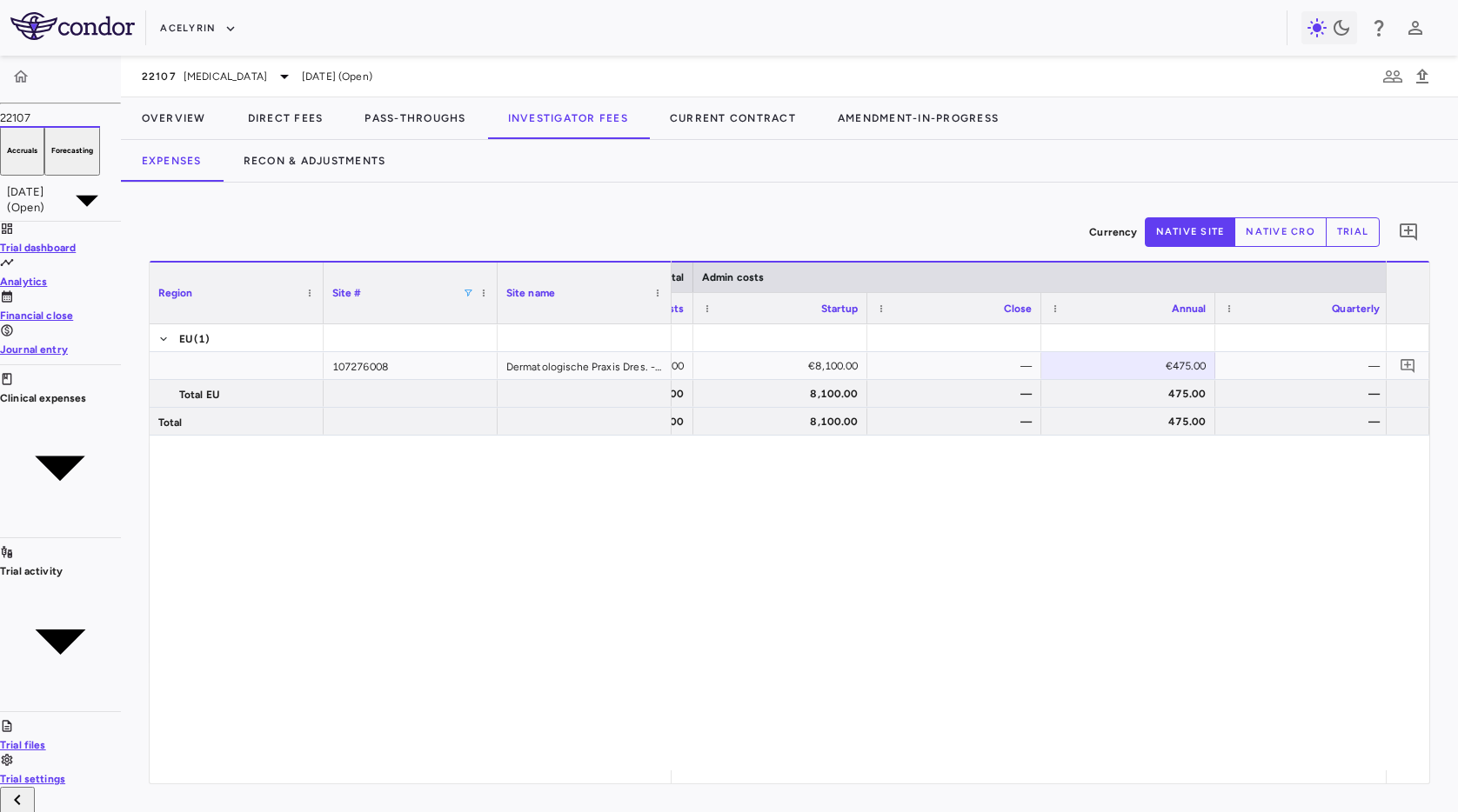
click at [121, 406] on icon at bounding box center [60, 466] width 121 height 121
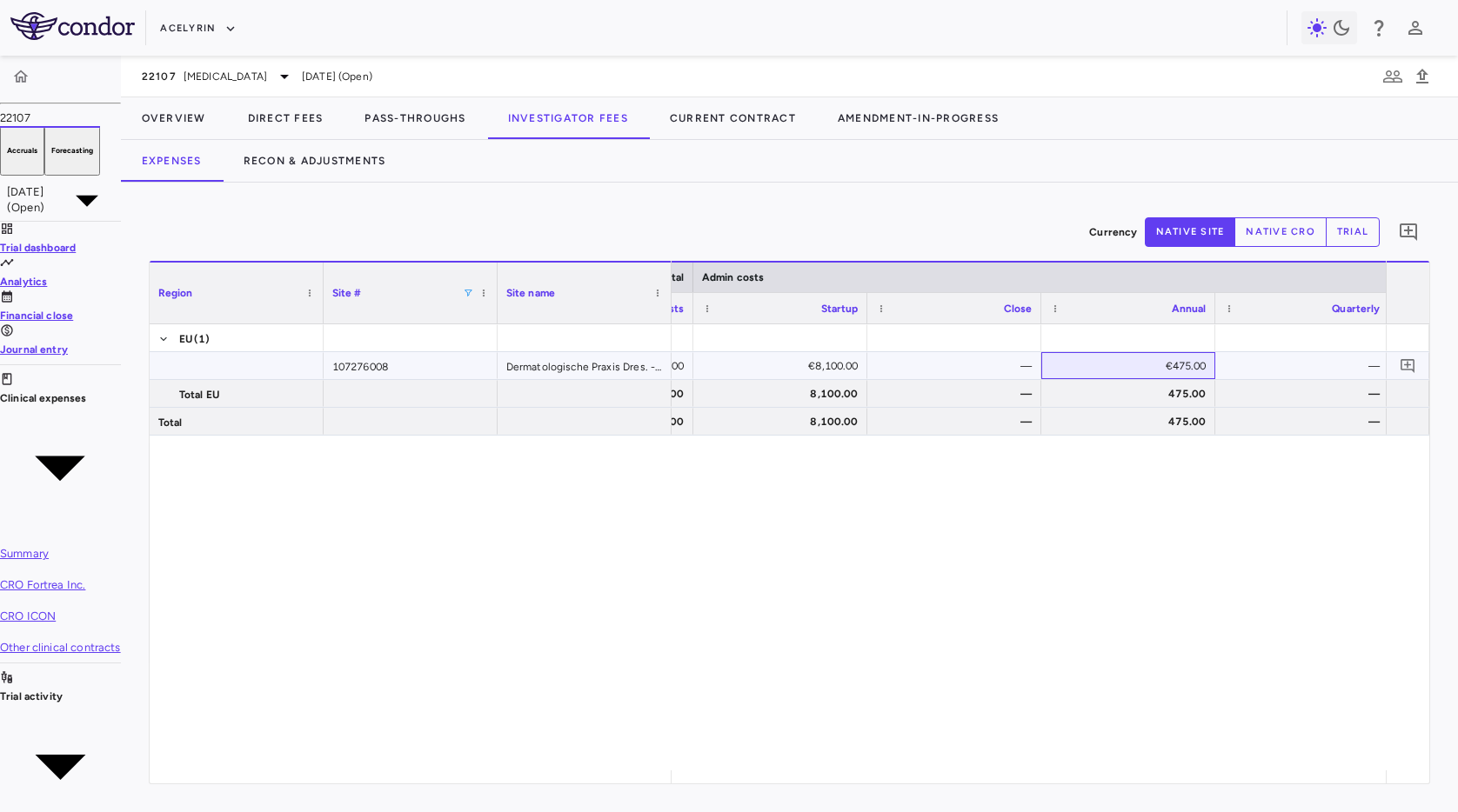
click at [1206, 368] on div "€475.00" at bounding box center [1131, 366] width 149 height 28
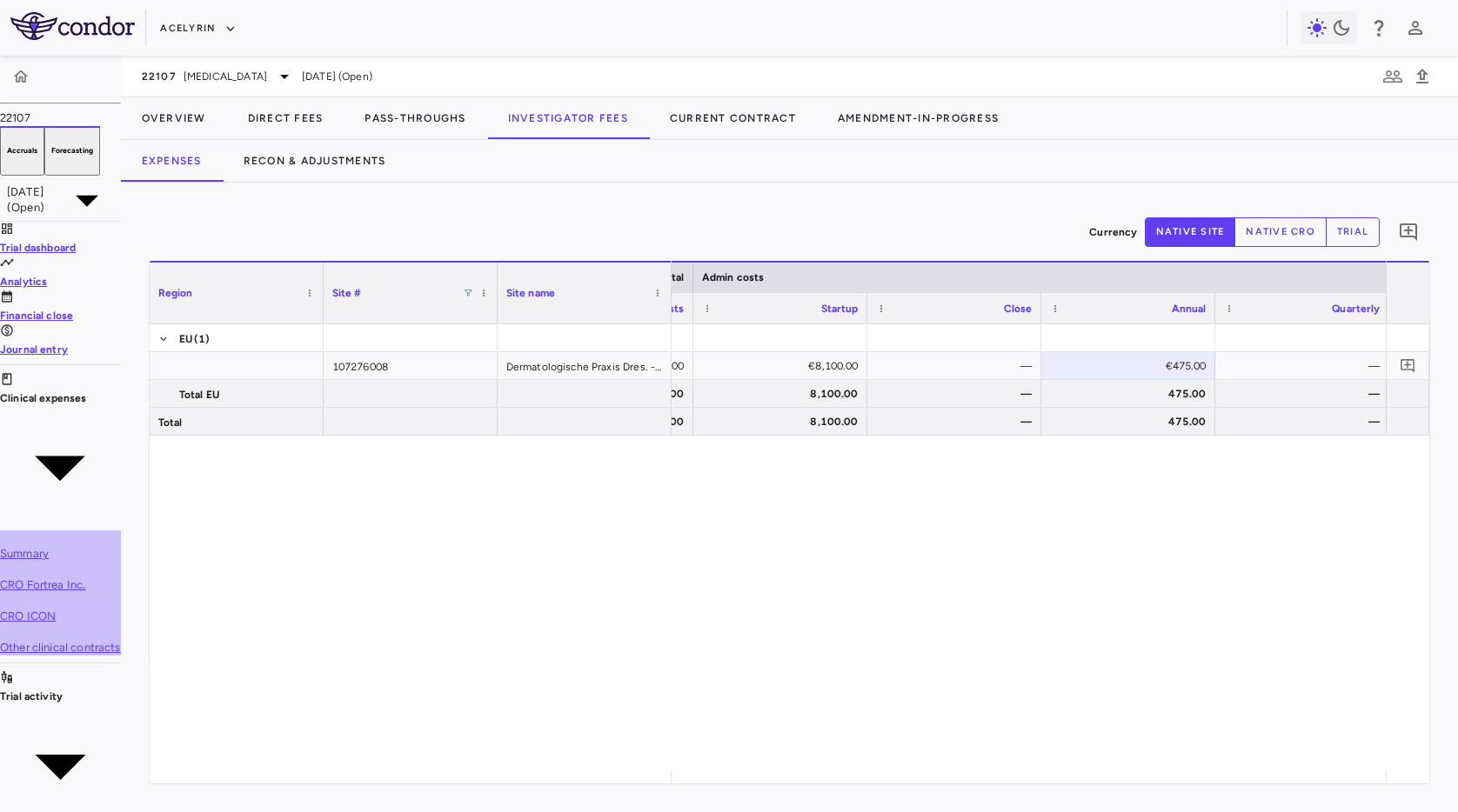
click at [56, 609] on span "CRO ICON" at bounding box center [28, 616] width 56 height 13
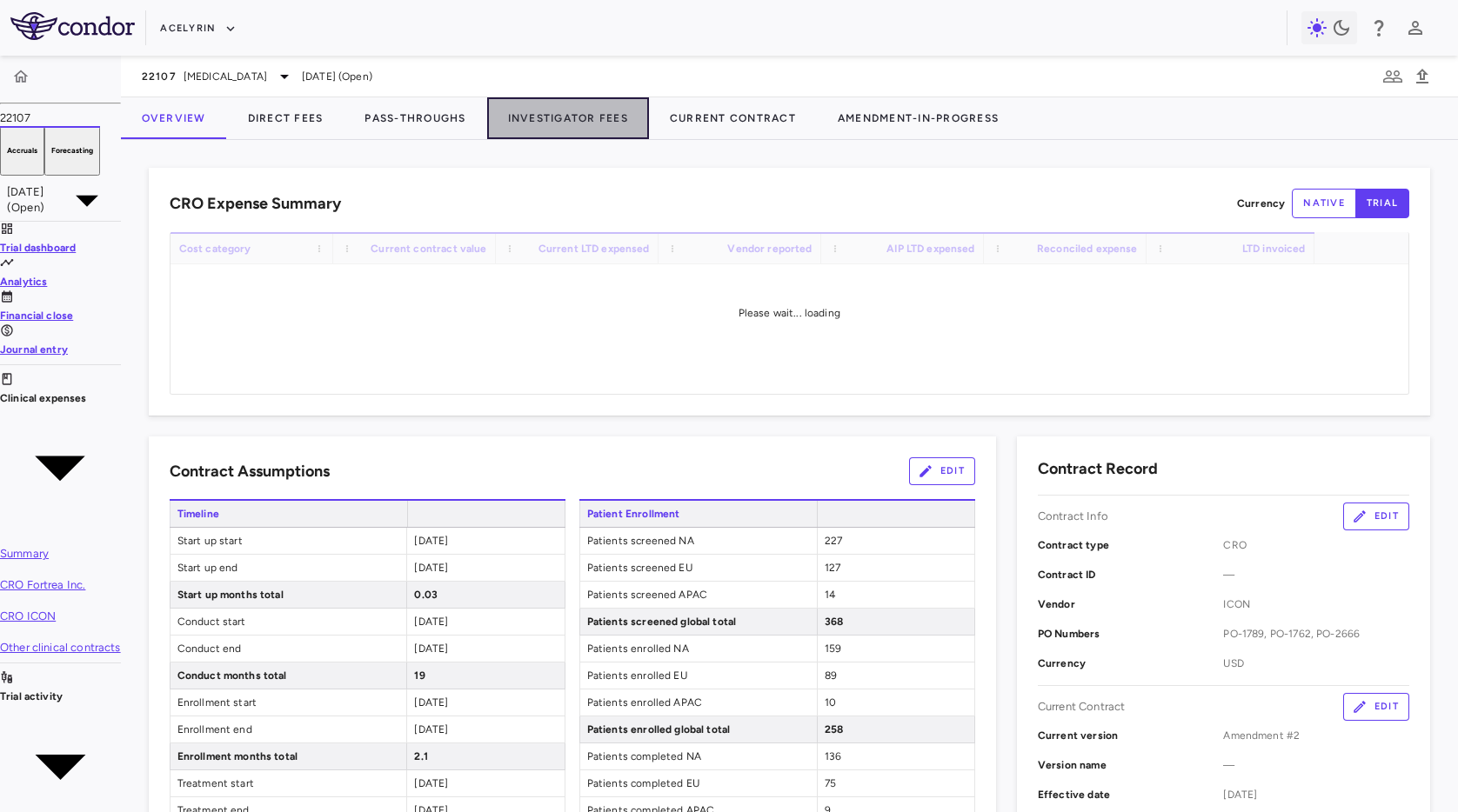
drag, startPoint x: 636, startPoint y: 118, endPoint x: 662, endPoint y: 198, distance: 84.1
click at [636, 118] on button "Investigator Fees" at bounding box center [567, 119] width 162 height 42
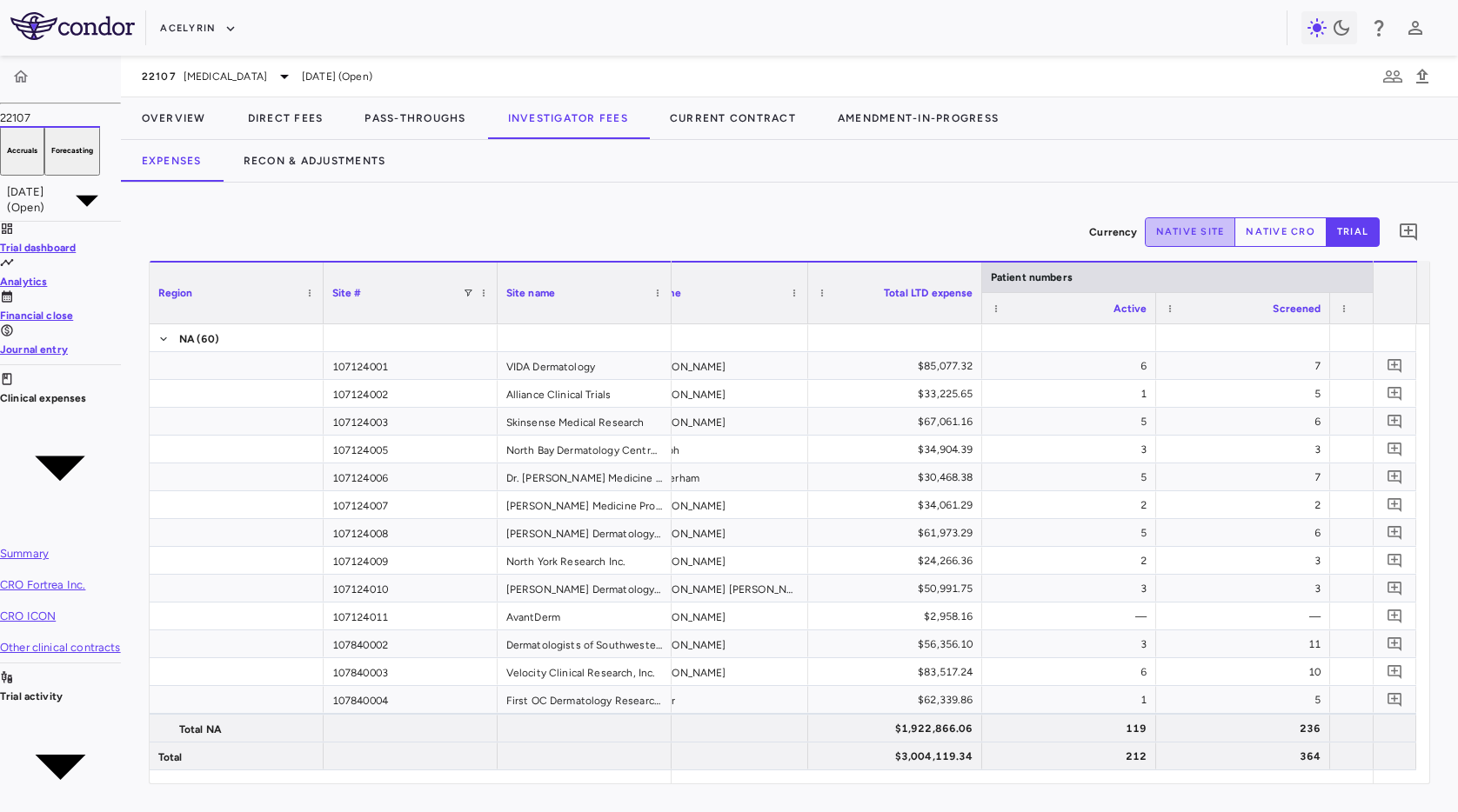
drag, startPoint x: 1212, startPoint y: 231, endPoint x: 914, endPoint y: 308, distance: 307.8
click at [1211, 231] on button "native site" at bounding box center [1190, 232] width 91 height 30
click at [489, 287] on div "Site #" at bounding box center [410, 293] width 156 height 61
click at [473, 292] on span at bounding box center [467, 293] width 11 height 11
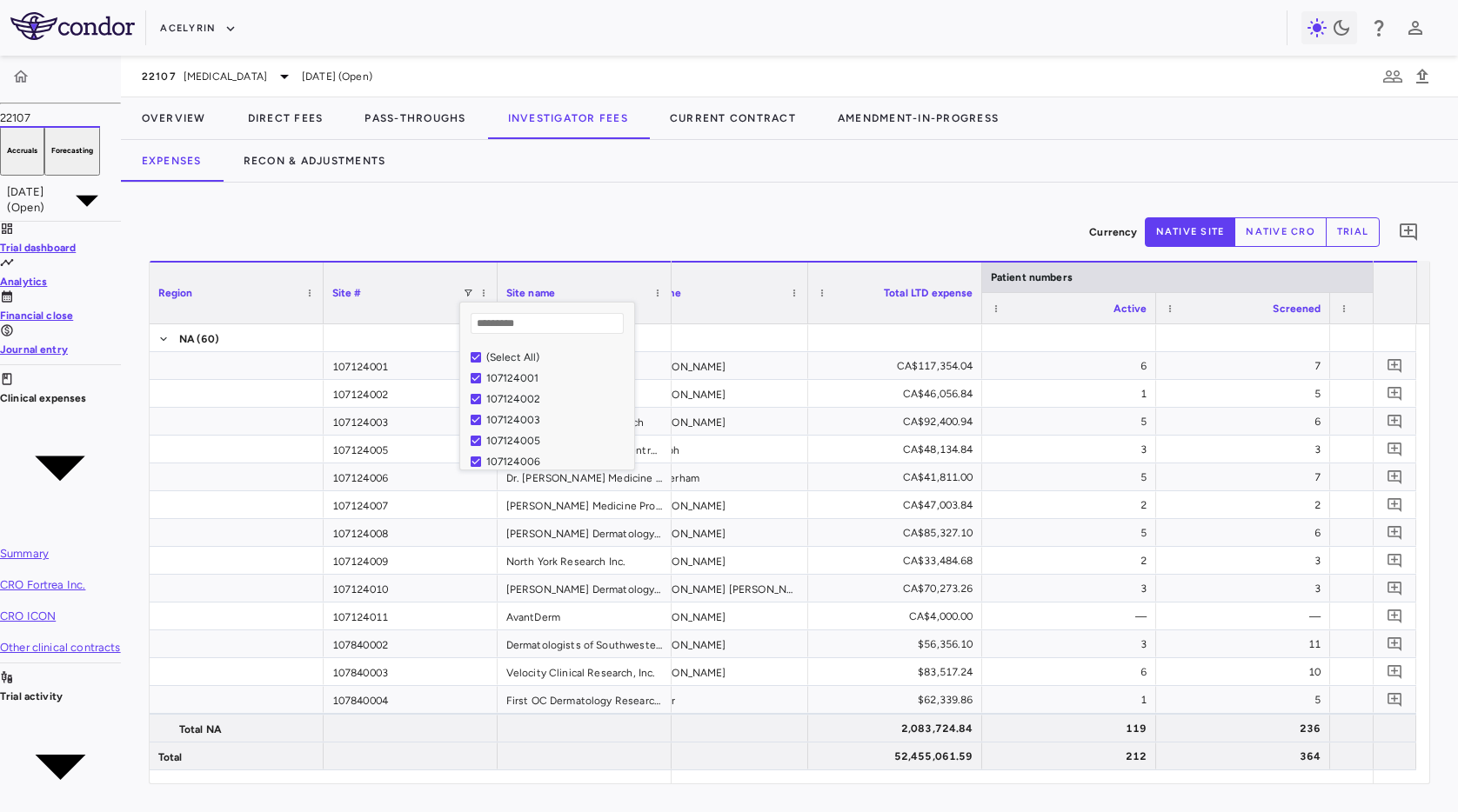
click at [578, 362] on div "(Select All)" at bounding box center [558, 357] width 143 height 12
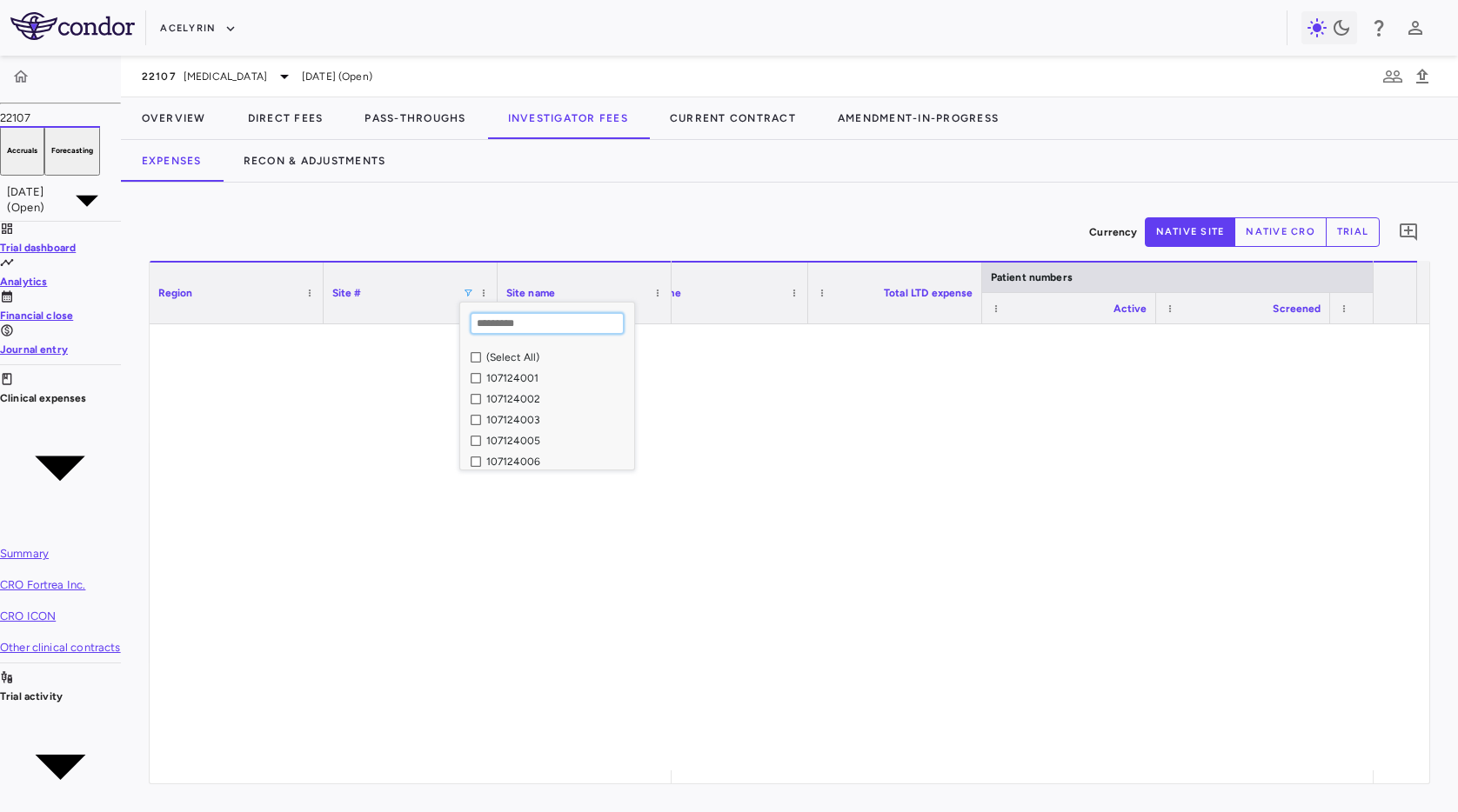
click at [595, 322] on input "Search filter values" at bounding box center [547, 324] width 153 height 21
paste input "*********"
type input "*********"
click at [618, 381] on div "107276008" at bounding box center [558, 378] width 143 height 12
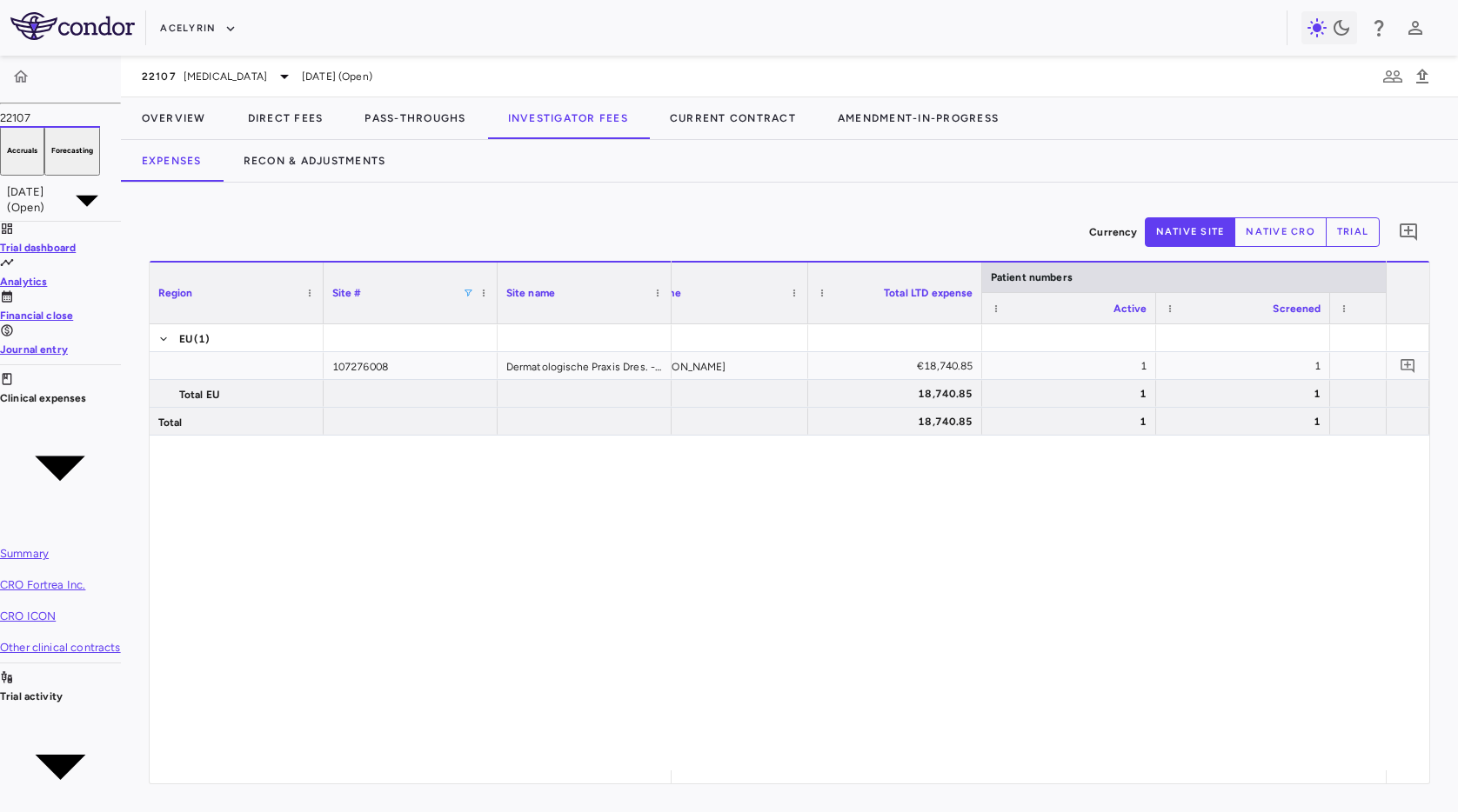
click at [877, 228] on div "Currency native site native cro trial 0" at bounding box center [788, 232] width 1281 height 43
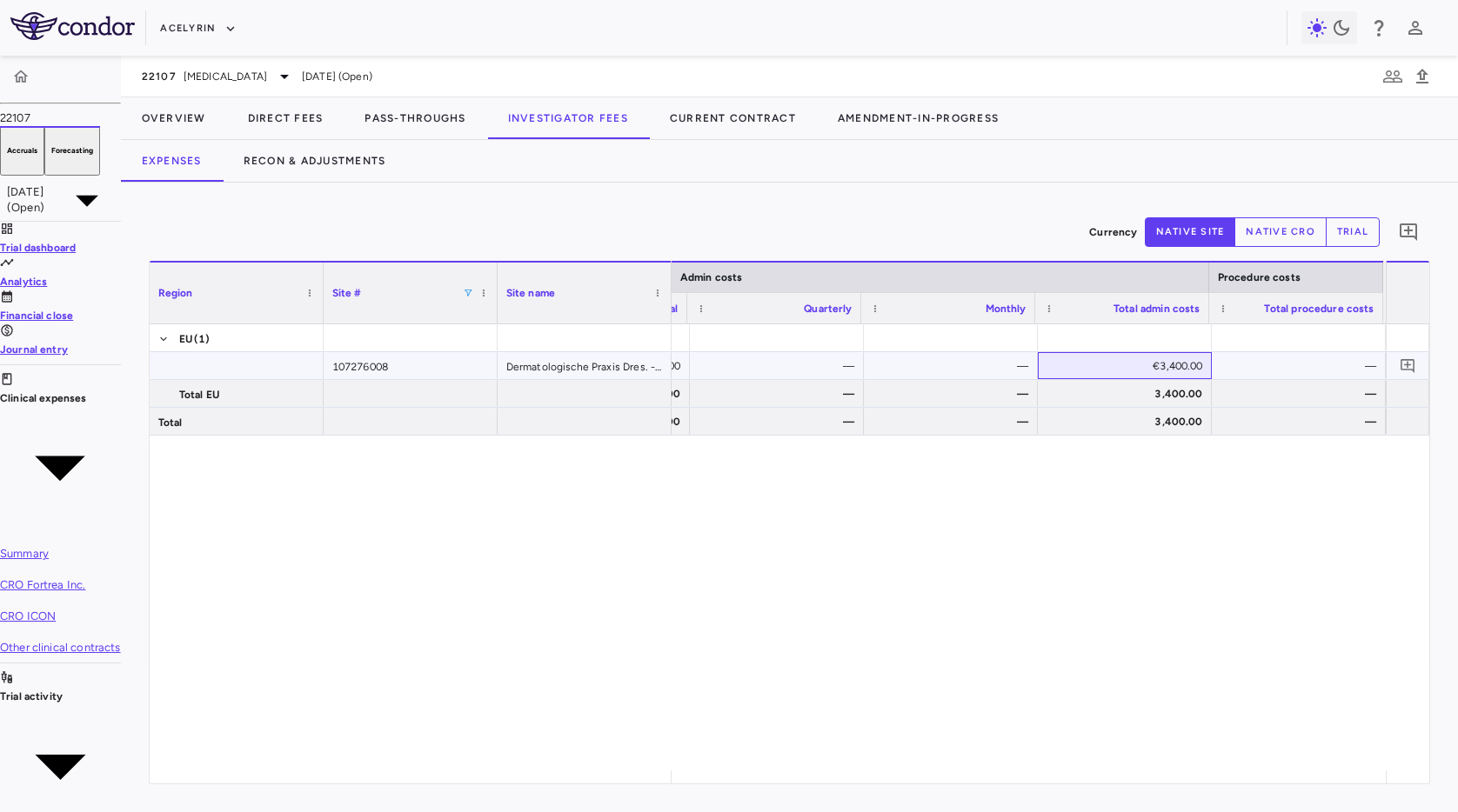
click at [1126, 361] on div "€3,400.00" at bounding box center [1128, 366] width 149 height 28
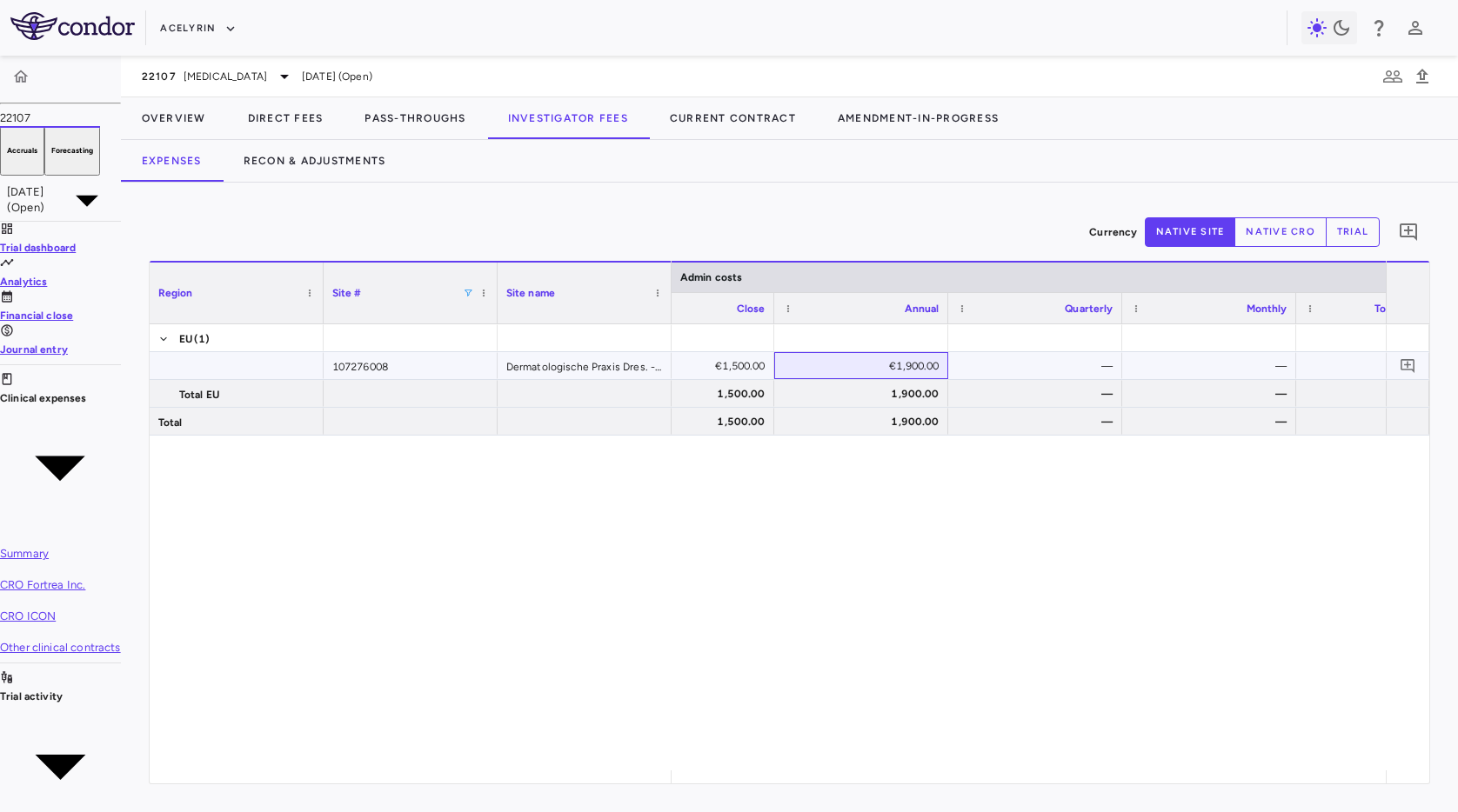
click at [940, 363] on div "€1,900.00" at bounding box center [864, 366] width 149 height 28
drag, startPoint x: 988, startPoint y: 516, endPoint x: 885, endPoint y: 508, distance: 103.3
click at [968, 514] on div "€1,500.00 €1,900.00 — — €3,400.00 — €15,340.85 — 1,500.00 1,900.00 — — 3,400.00…" at bounding box center [1028, 548] width 714 height 446
click at [392, 49] on div "Acelyrin" at bounding box center [729, 28] width 1458 height 56
click at [218, 29] on button "Acelyrin" at bounding box center [198, 28] width 77 height 28
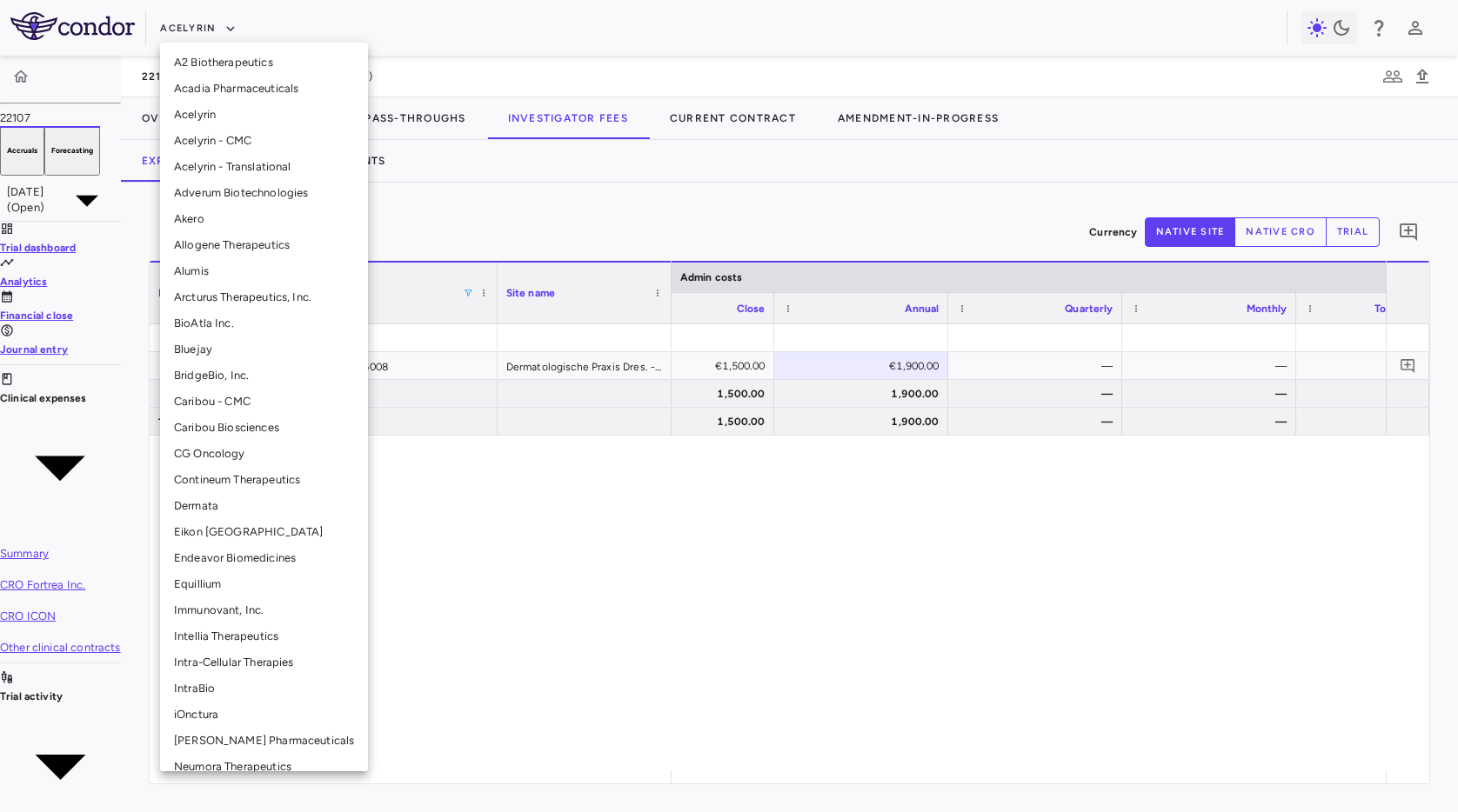
click at [288, 440] on li "CG Oncology" at bounding box center [263, 453] width 208 height 26
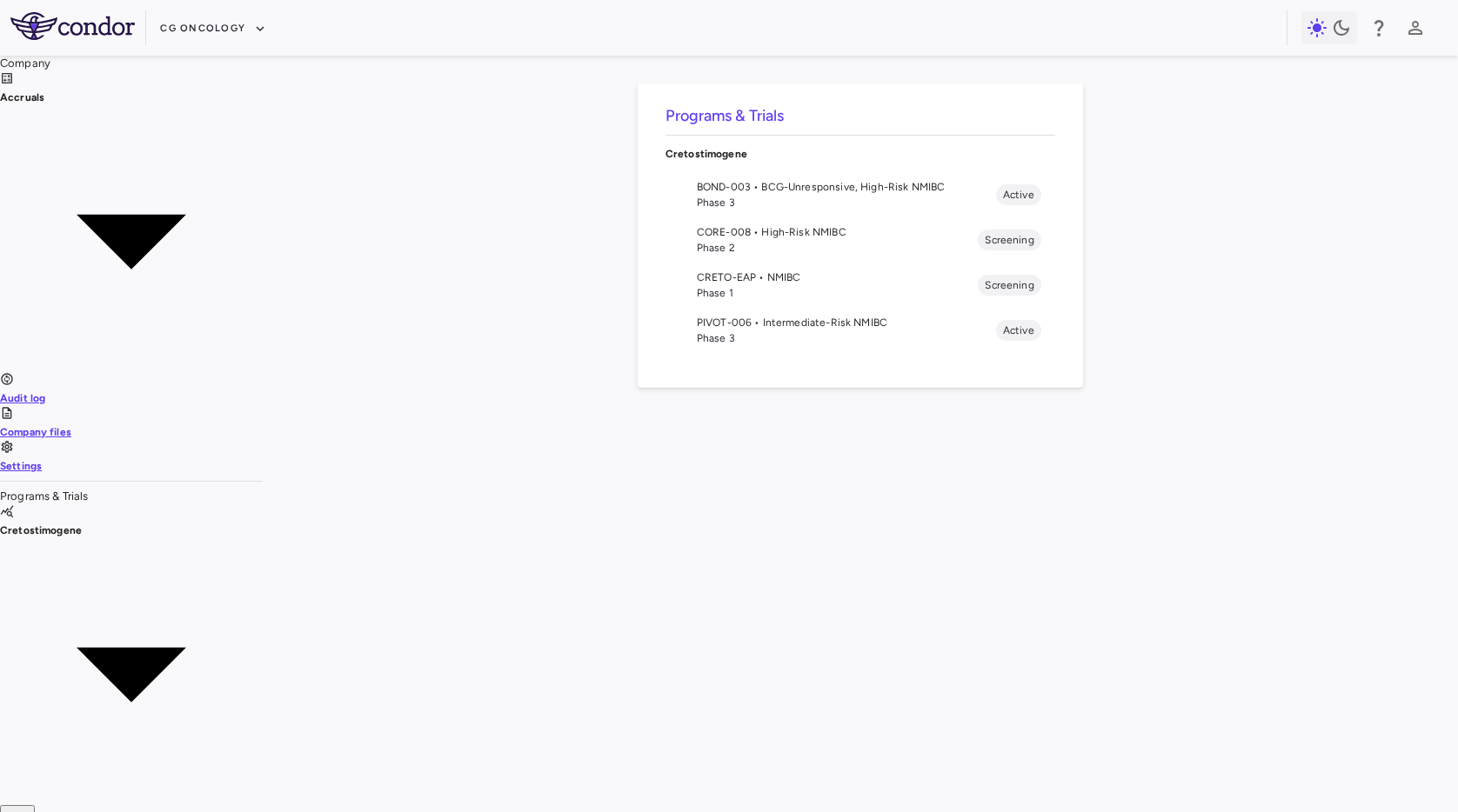
click at [696, 229] on span "CORE-008 • High-Risk NMIBC" at bounding box center [837, 232] width 282 height 15
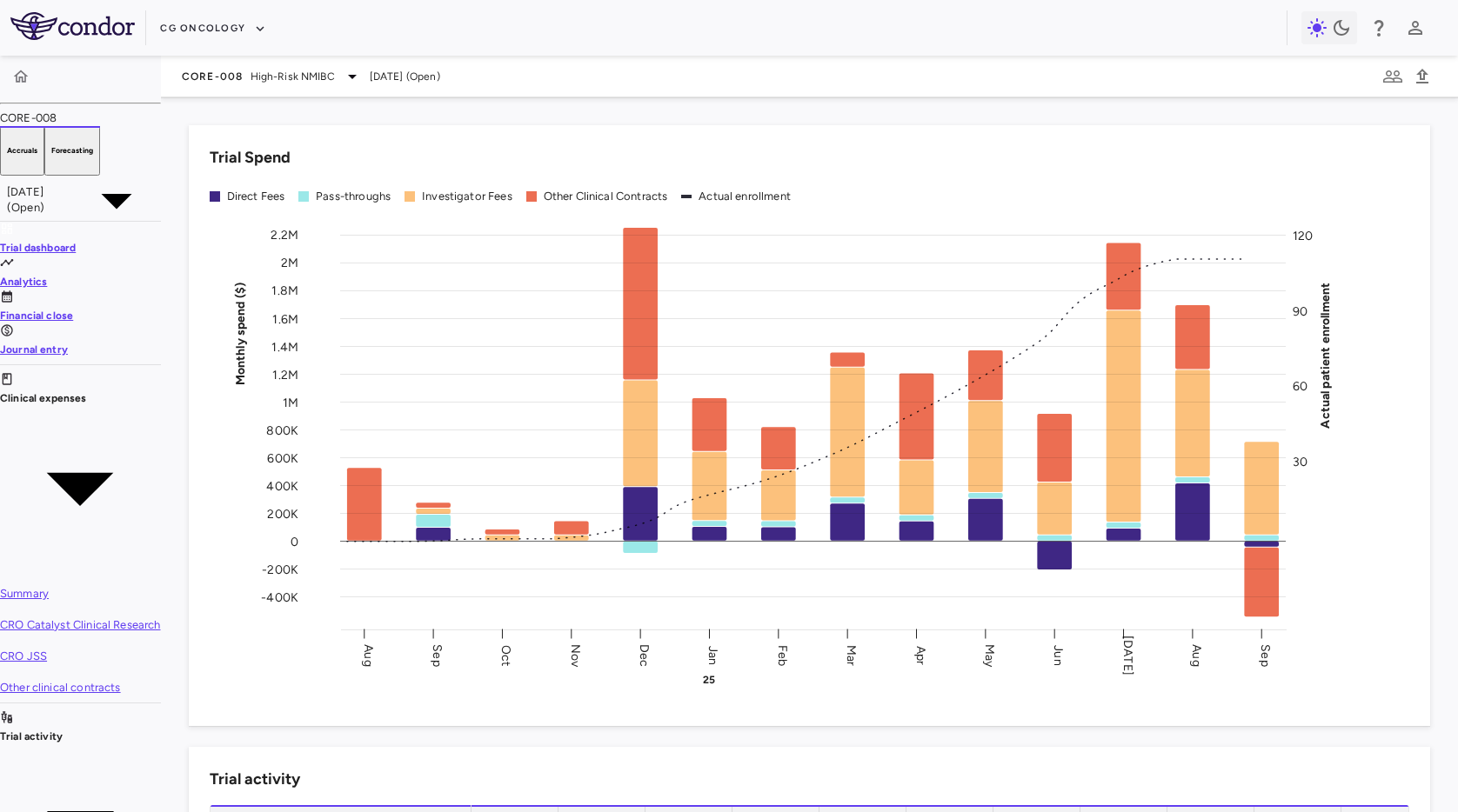
click at [107, 729] on p "Trial activity" at bounding box center [80, 736] width 161 height 15
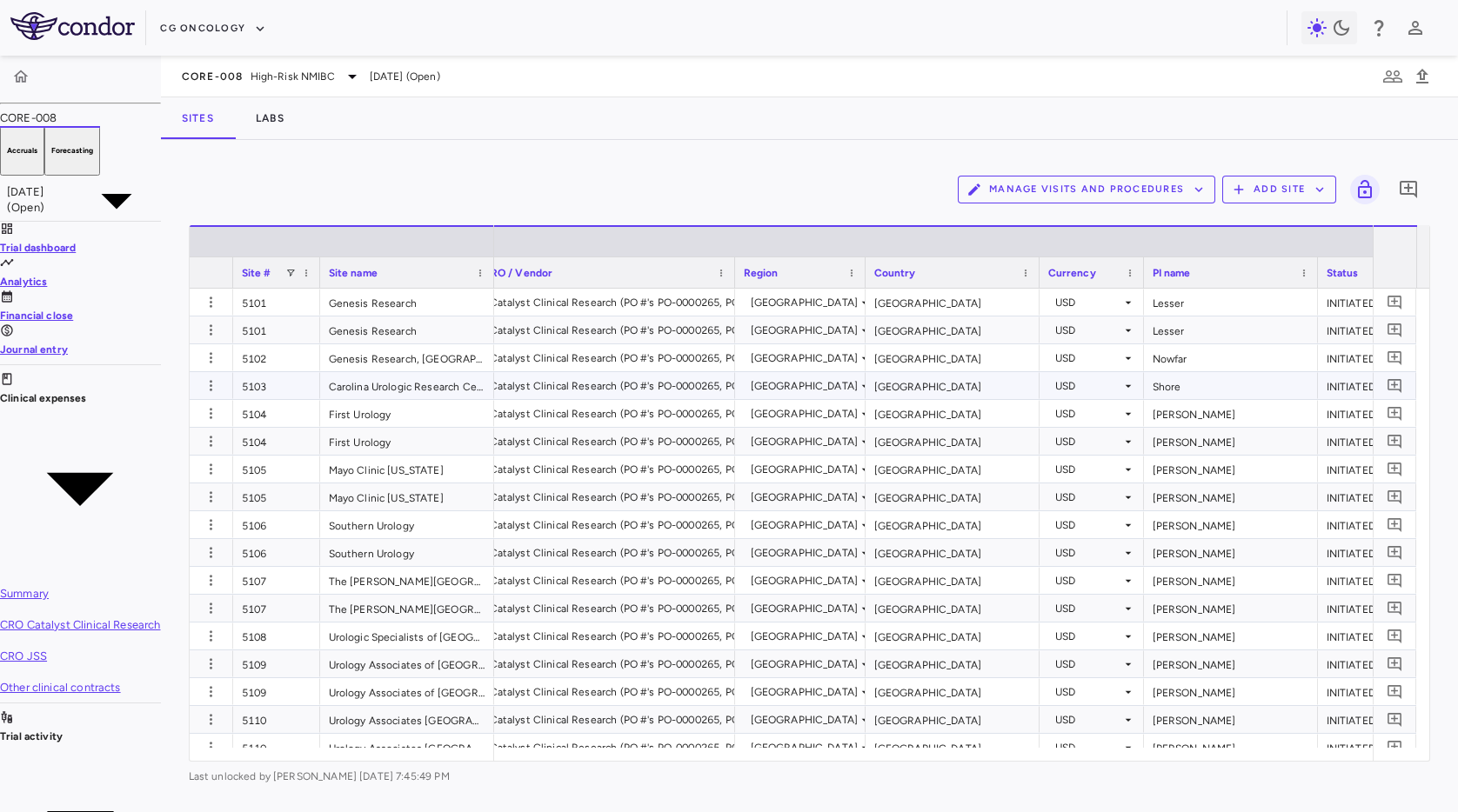
scroll to position [0, 54]
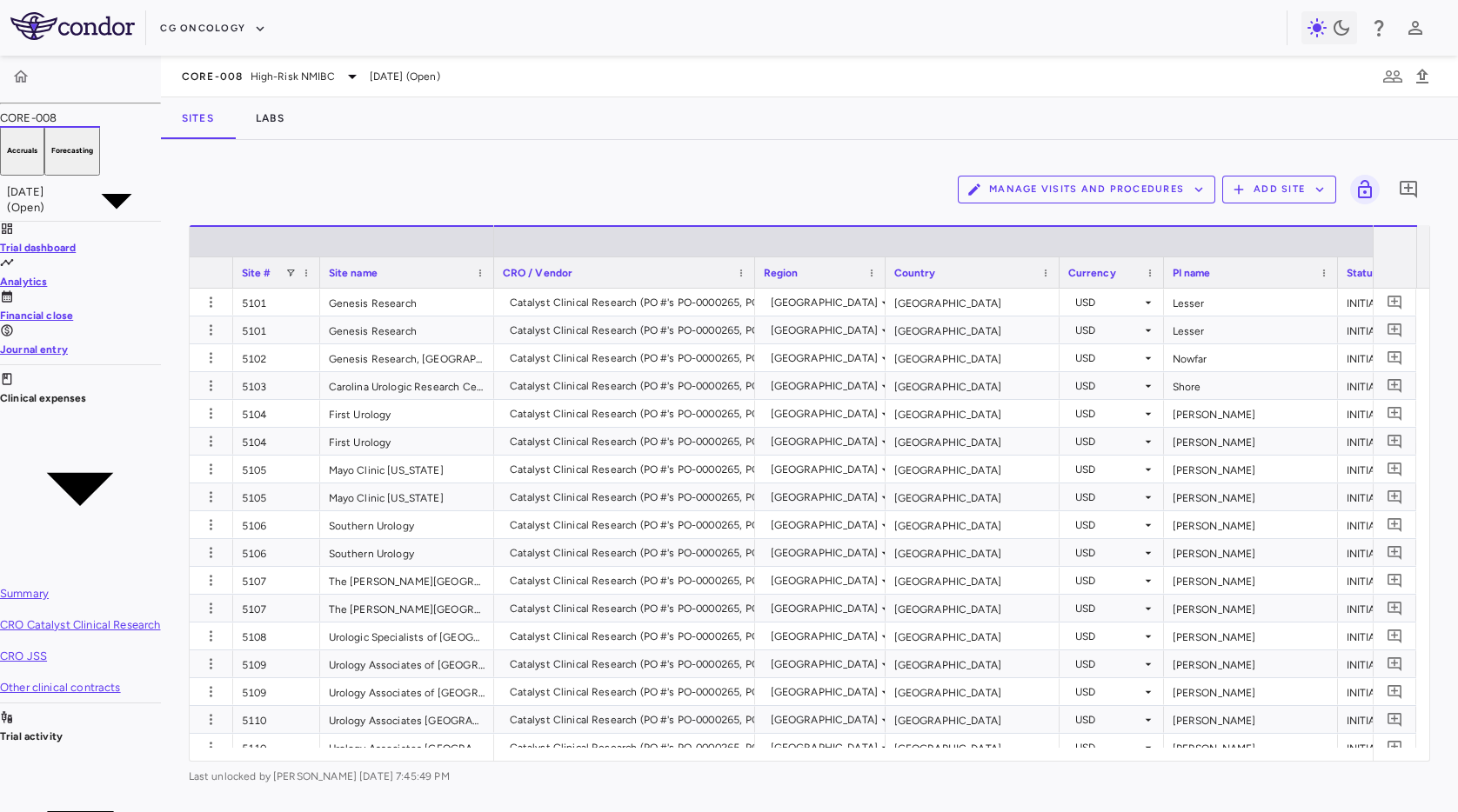
click at [788, 140] on div "Manage Visits and Procedures Add Site 0 Drag here to set row groups Drag here t…" at bounding box center [809, 476] width 1298 height 672
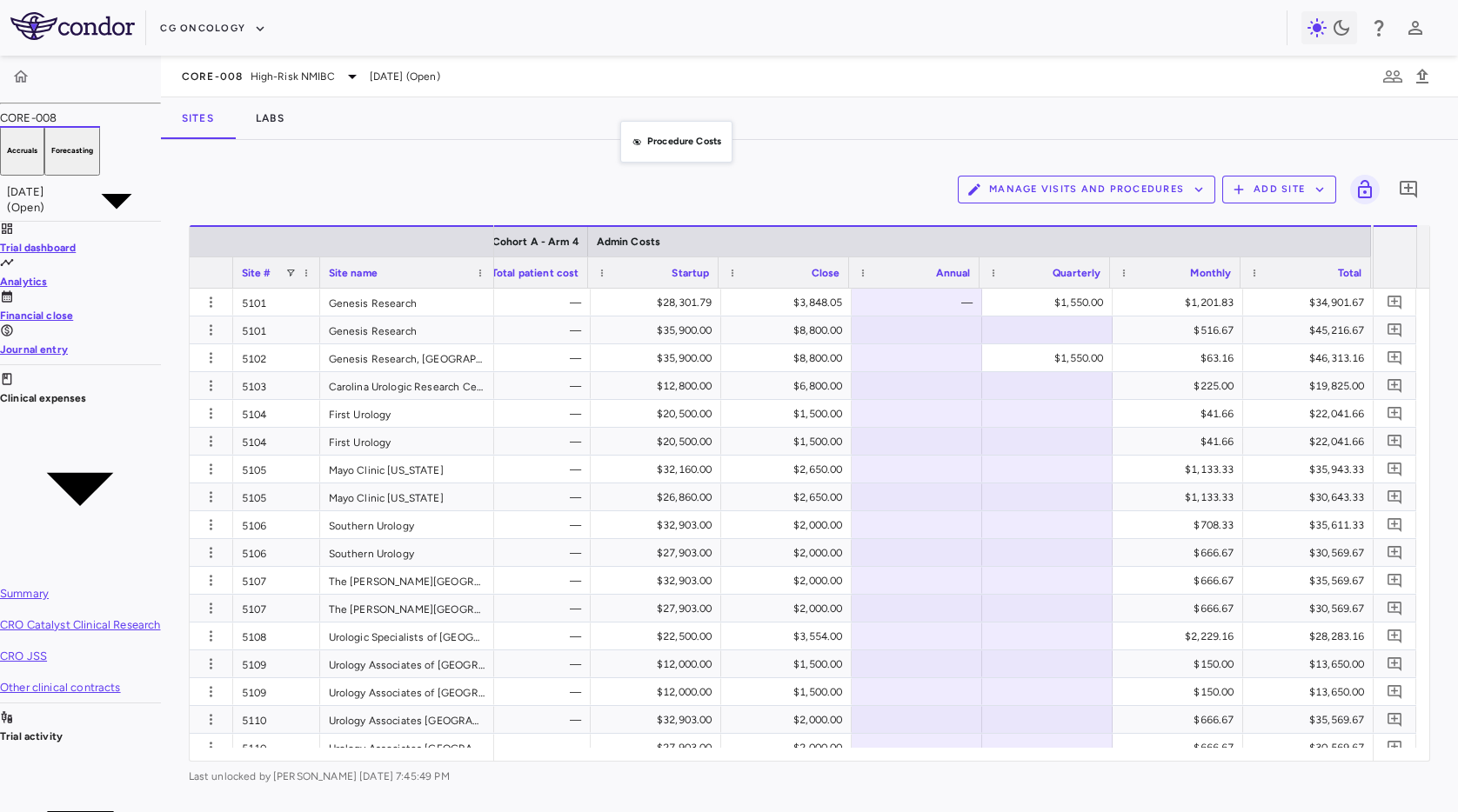
drag, startPoint x: 641, startPoint y: 244, endPoint x: 623, endPoint y: 54, distance: 190.9
drag, startPoint x: 714, startPoint y: 240, endPoint x: 703, endPoint y: 194, distance: 47.3
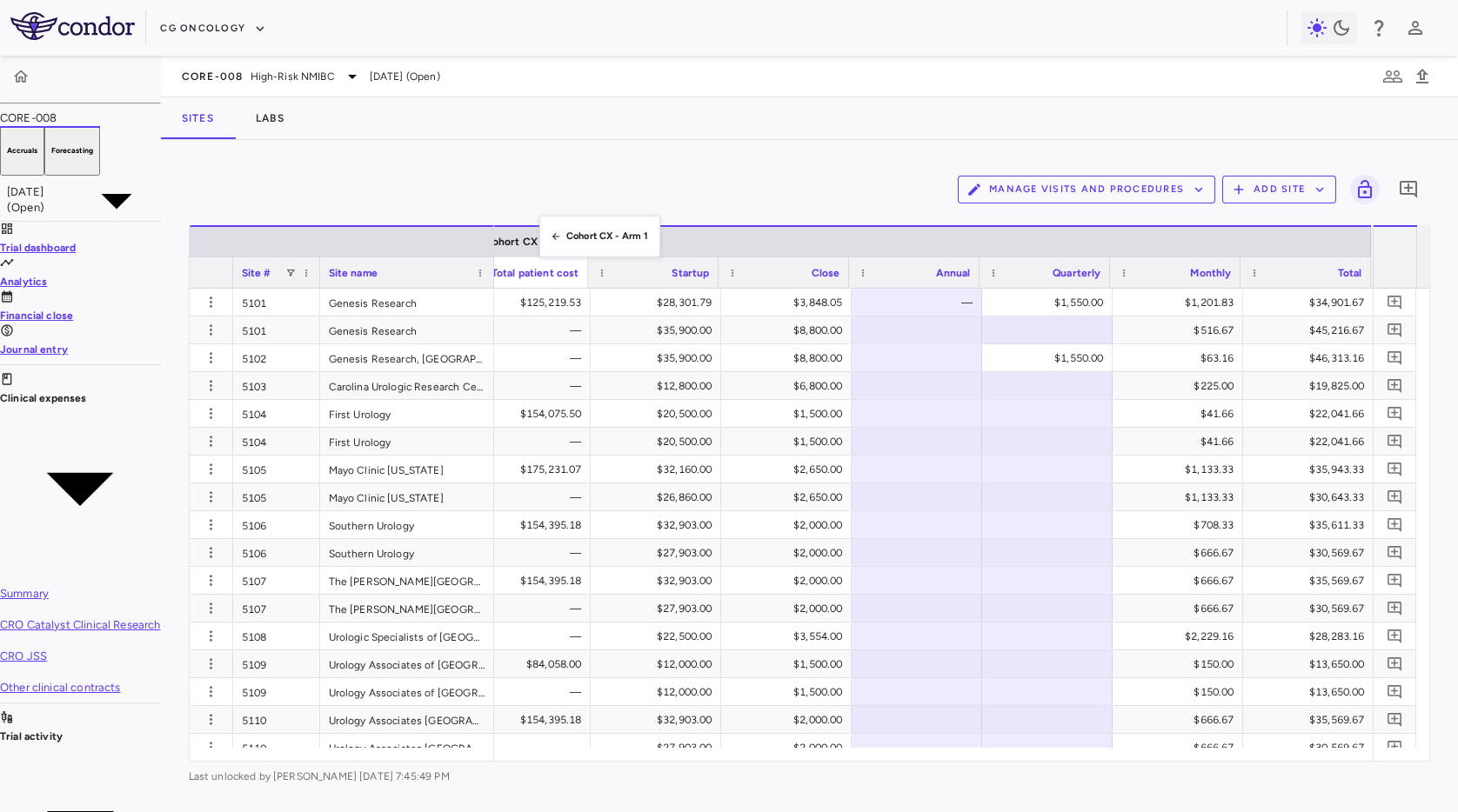
drag, startPoint x: 547, startPoint y: 240, endPoint x: 549, endPoint y: 159, distance: 81.0
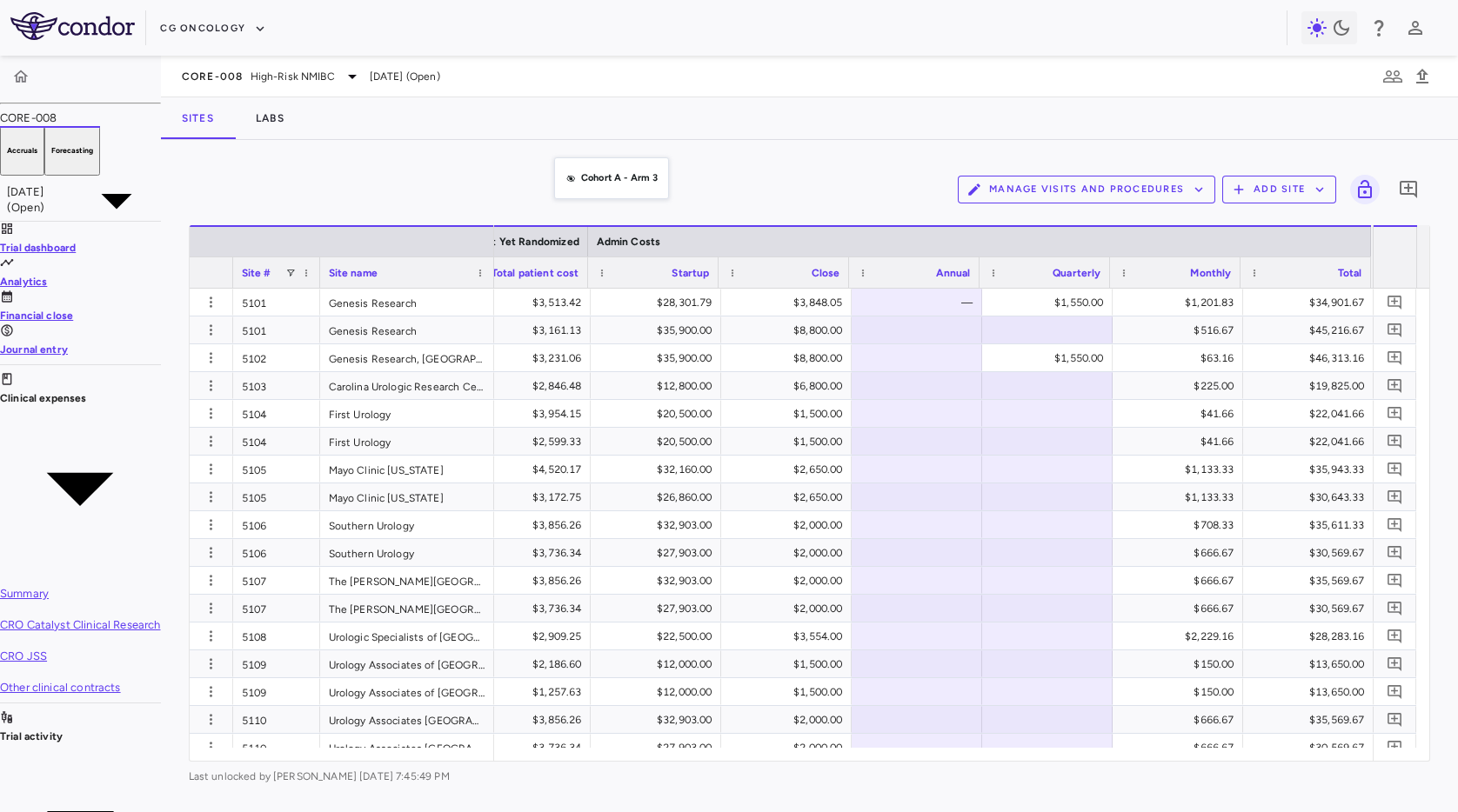
drag, startPoint x: 560, startPoint y: 239, endPoint x: 562, endPoint y: 175, distance: 64.0
drag, startPoint x: 556, startPoint y: 243, endPoint x: 558, endPoint y: 150, distance: 93.0
drag, startPoint x: 552, startPoint y: 243, endPoint x: 558, endPoint y: 132, distance: 111.2
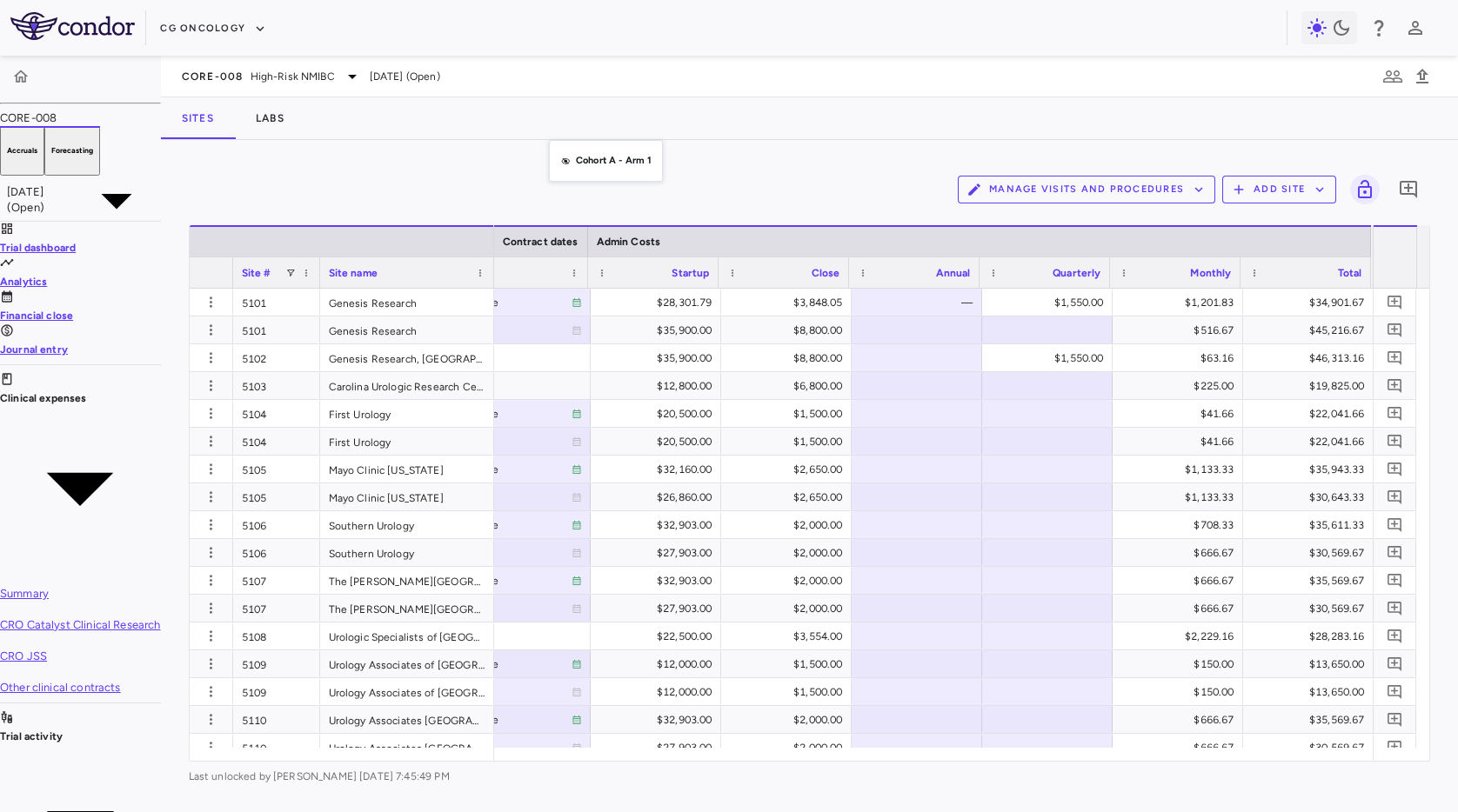
drag, startPoint x: 556, startPoint y: 236, endPoint x: 558, endPoint y: 117, distance: 119.0
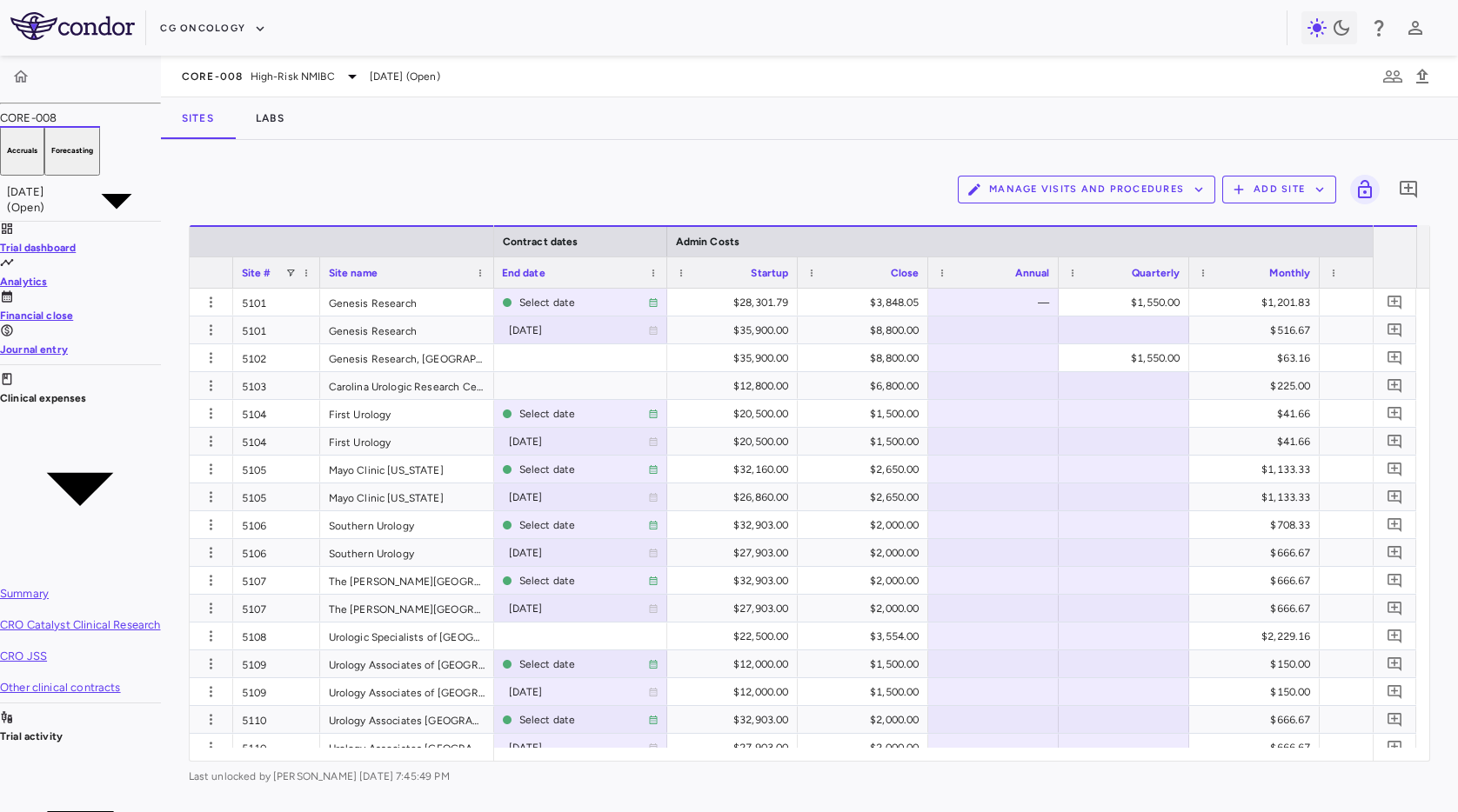
click at [860, 87] on div "CORE-008 High-Risk NMIBC [DATE] (Open)" at bounding box center [809, 77] width 1298 height 42
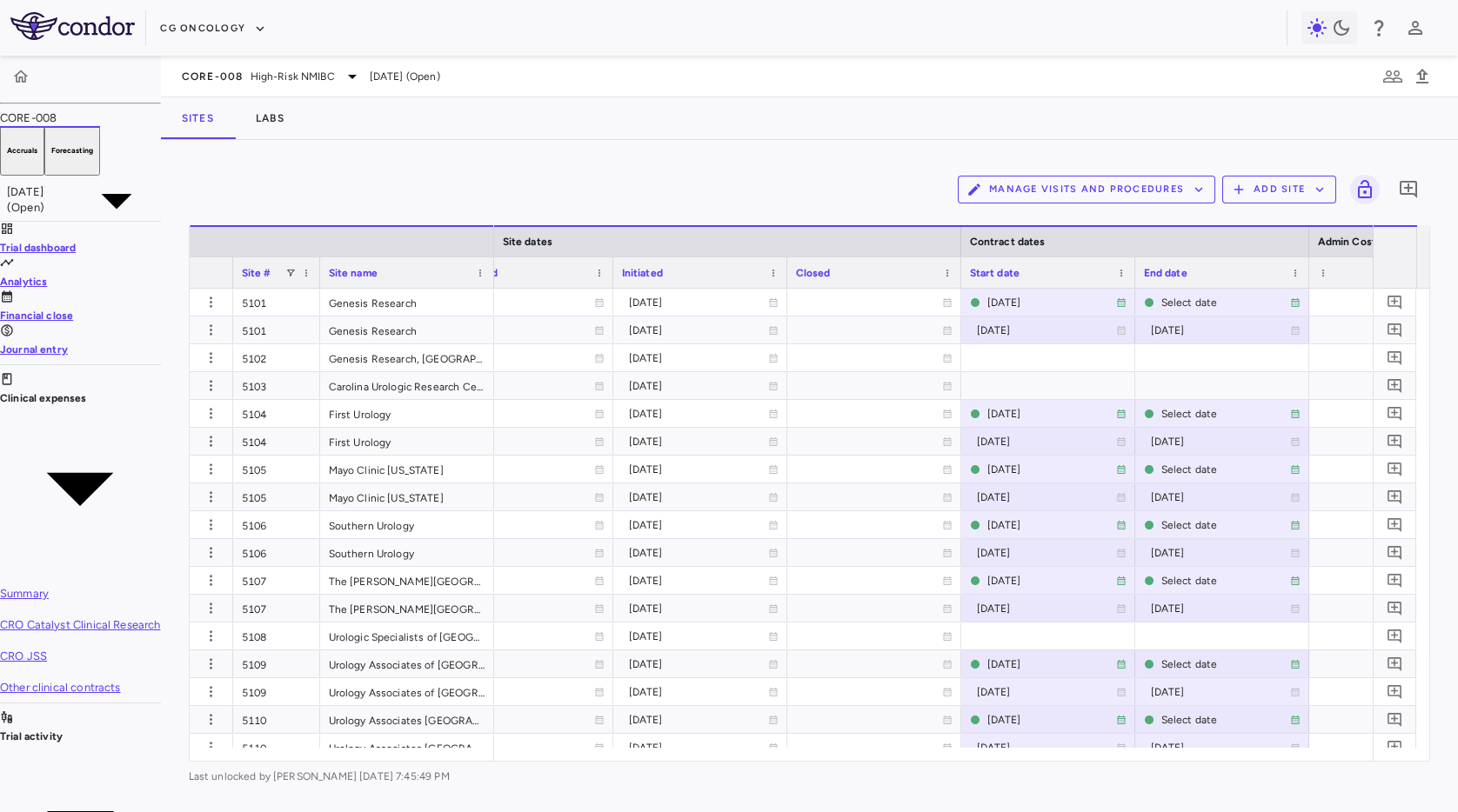
click at [769, 174] on div "Manage Visits and Procedures Add Site 0" at bounding box center [809, 189] width 1242 height 43
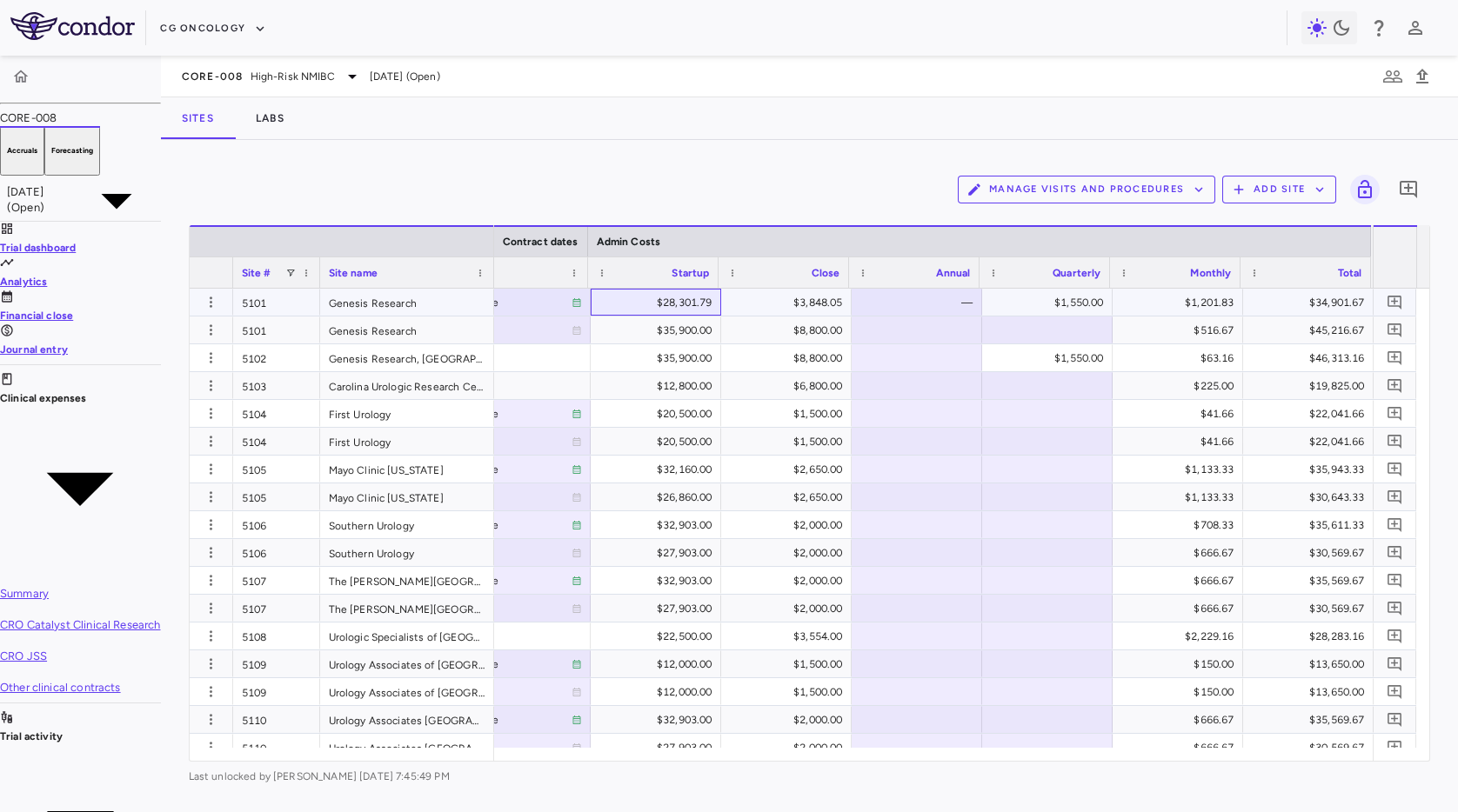
click at [663, 303] on div "$28,301.79" at bounding box center [659, 302] width 106 height 28
click at [824, 303] on div "$3,848.05" at bounding box center [789, 302] width 106 height 28
click at [1085, 306] on div "$1,550.00" at bounding box center [1050, 302] width 106 height 28
click at [1196, 292] on div "$1,201.83" at bounding box center [1181, 302] width 106 height 28
click at [1299, 308] on div "$34,901.67" at bounding box center [1311, 302] width 106 height 28
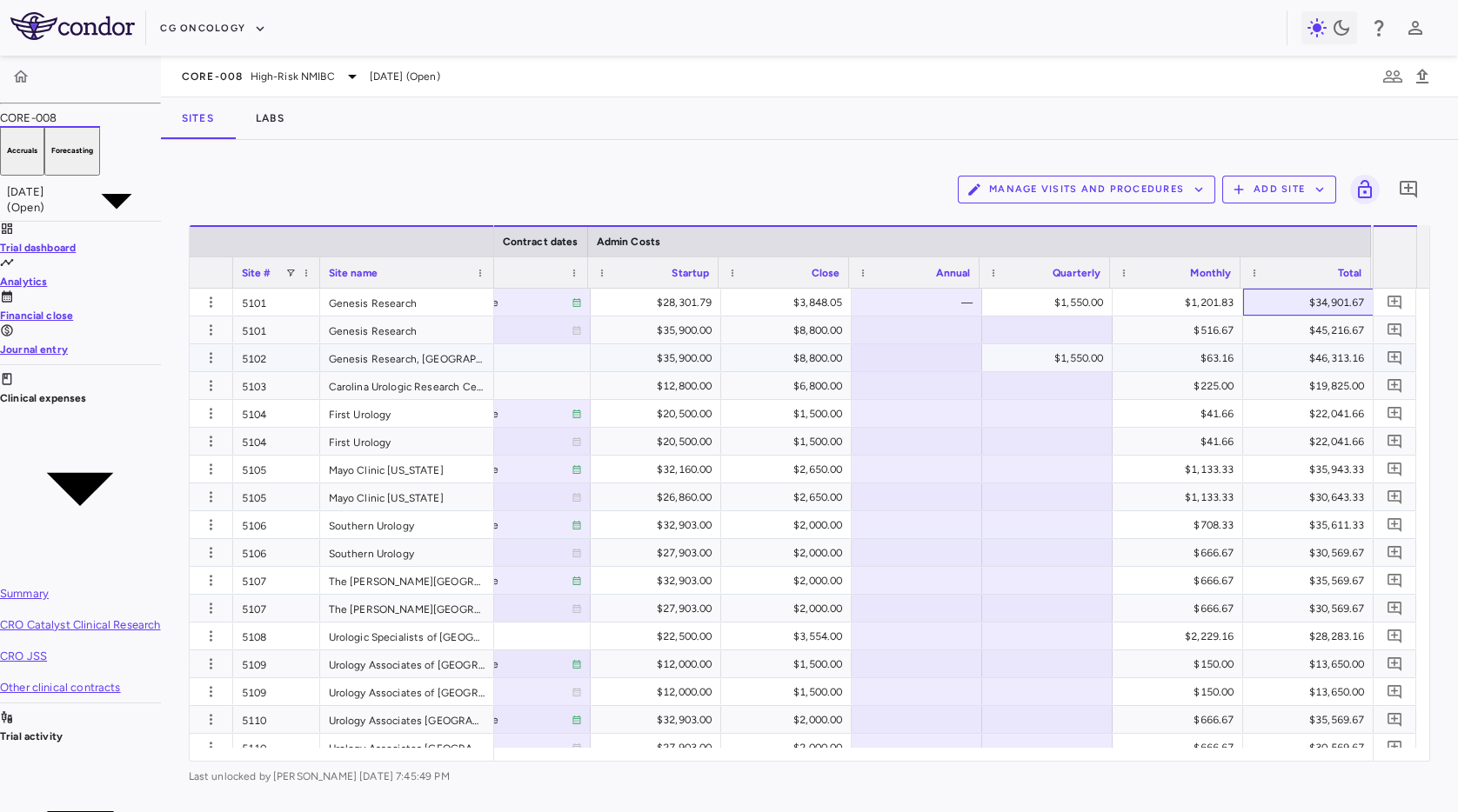
scroll to position [0, 1695]
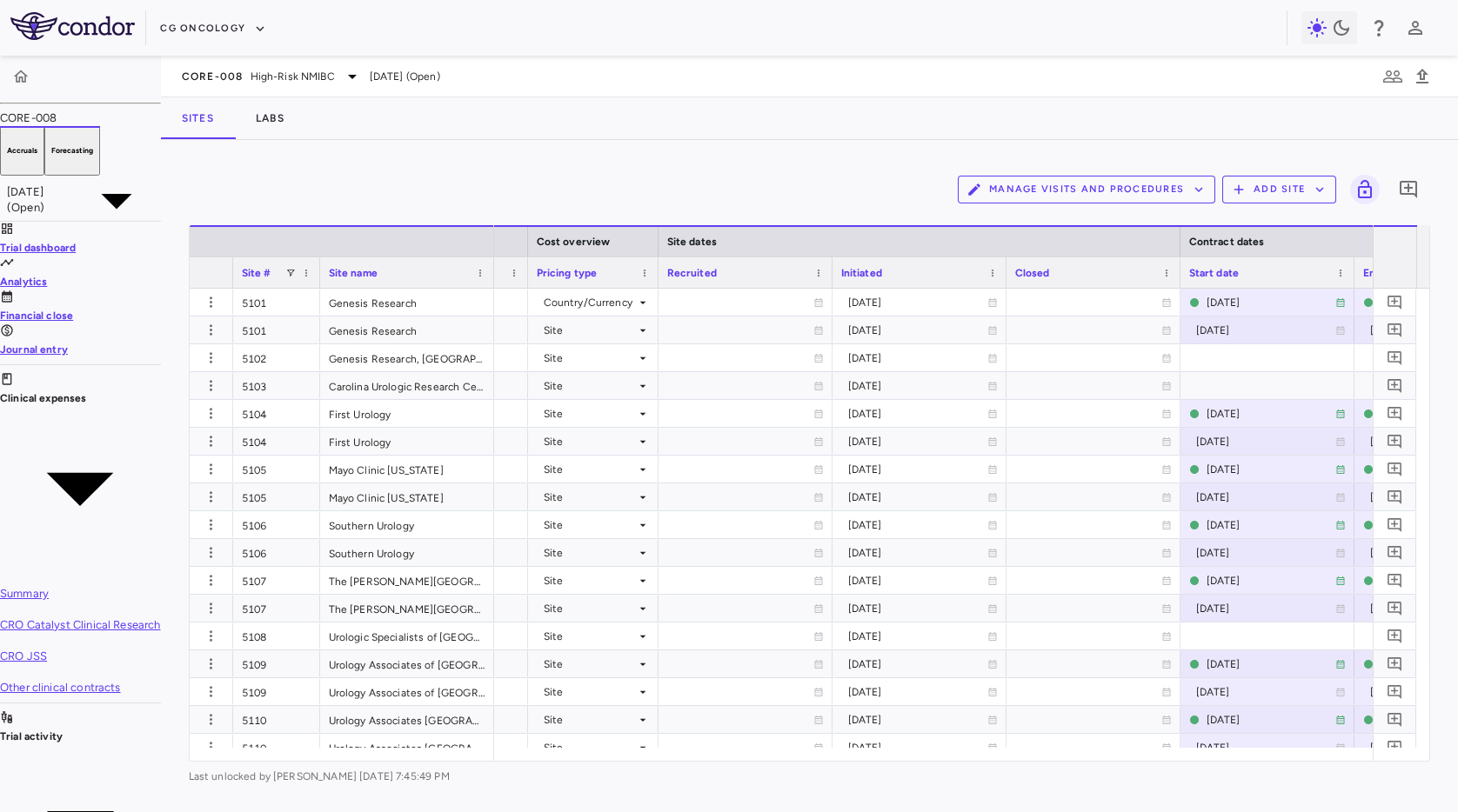
drag, startPoint x: 655, startPoint y: 169, endPoint x: 621, endPoint y: 173, distance: 34.2
click at [655, 169] on div "Manage Visits and Procedures Add Site 0" at bounding box center [809, 189] width 1242 height 43
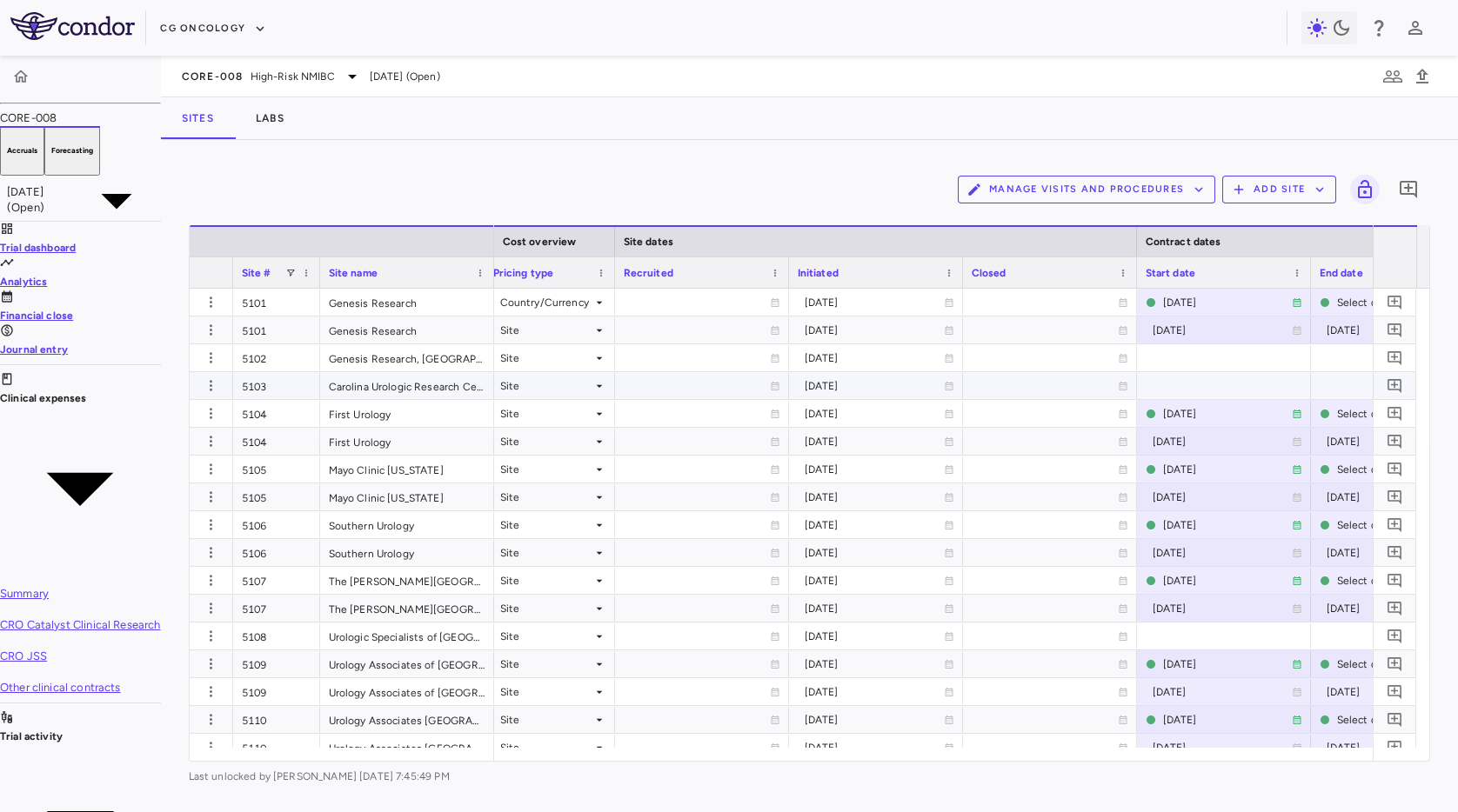
scroll to position [0, 993]
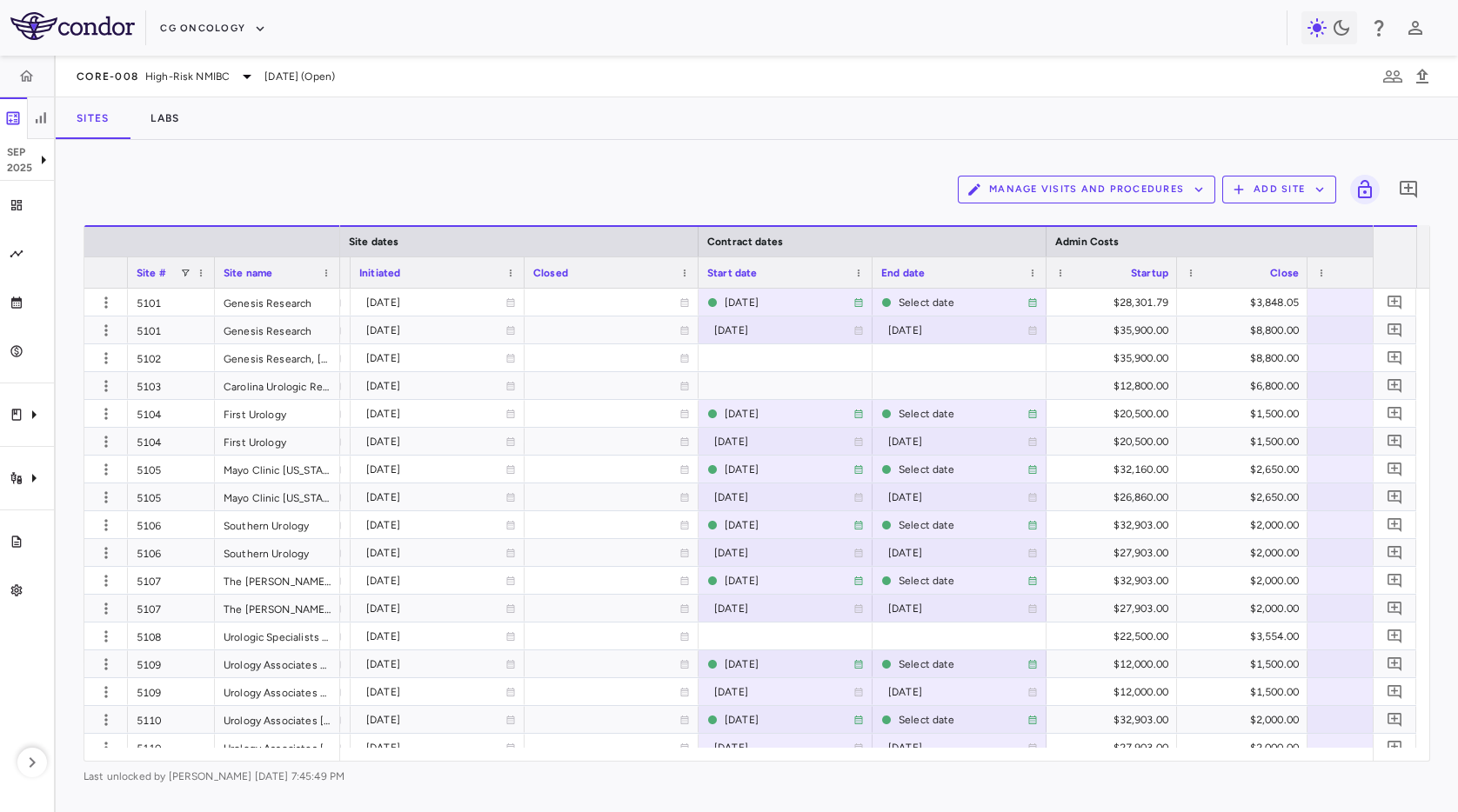
drag, startPoint x: 386, startPoint y: 278, endPoint x: 337, endPoint y: 272, distance: 49.4
click at [337, 272] on div at bounding box center [338, 273] width 7 height 31
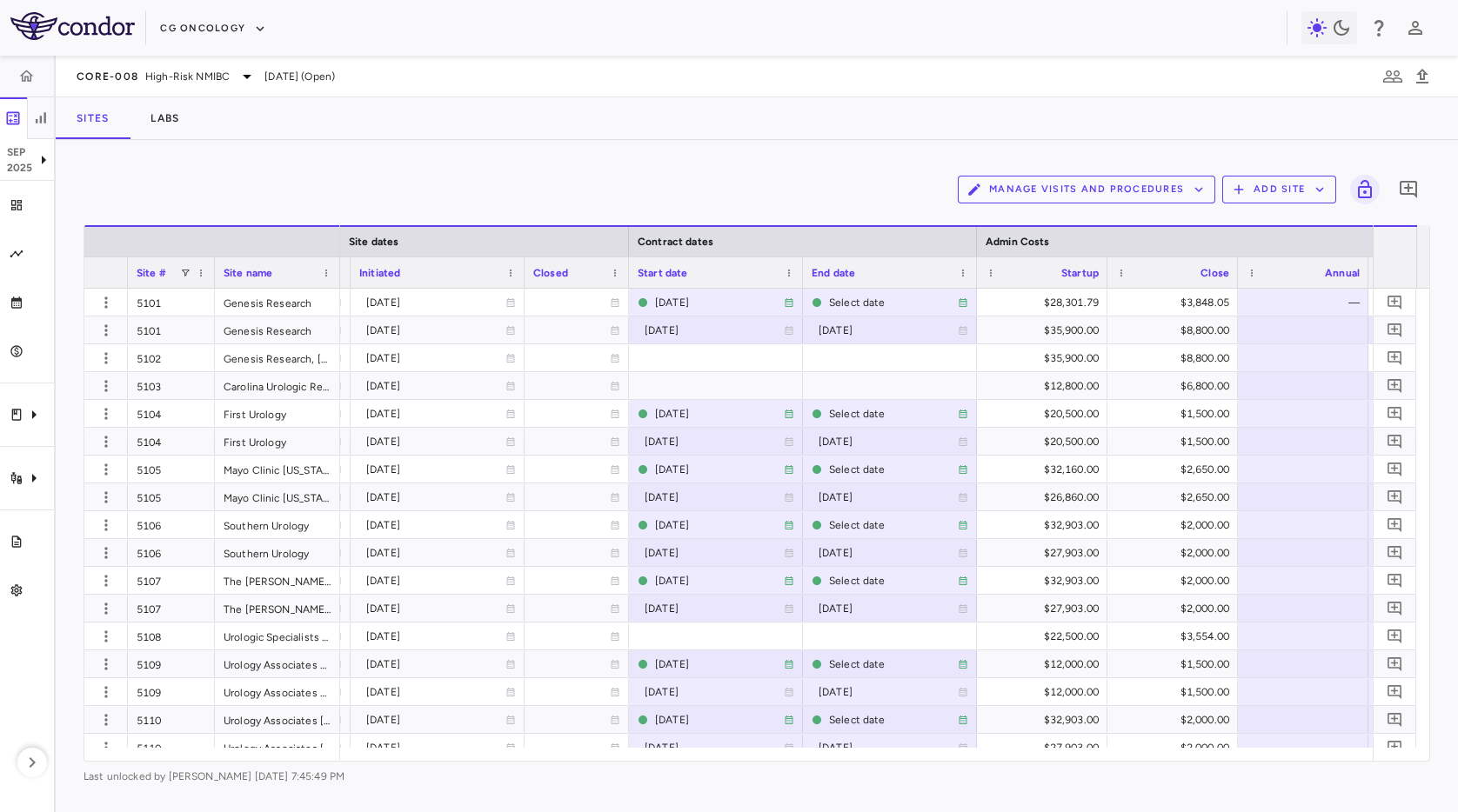
drag, startPoint x: 697, startPoint y: 262, endPoint x: 627, endPoint y: 266, distance: 70.1
click at [627, 266] on div at bounding box center [627, 273] width 7 height 31
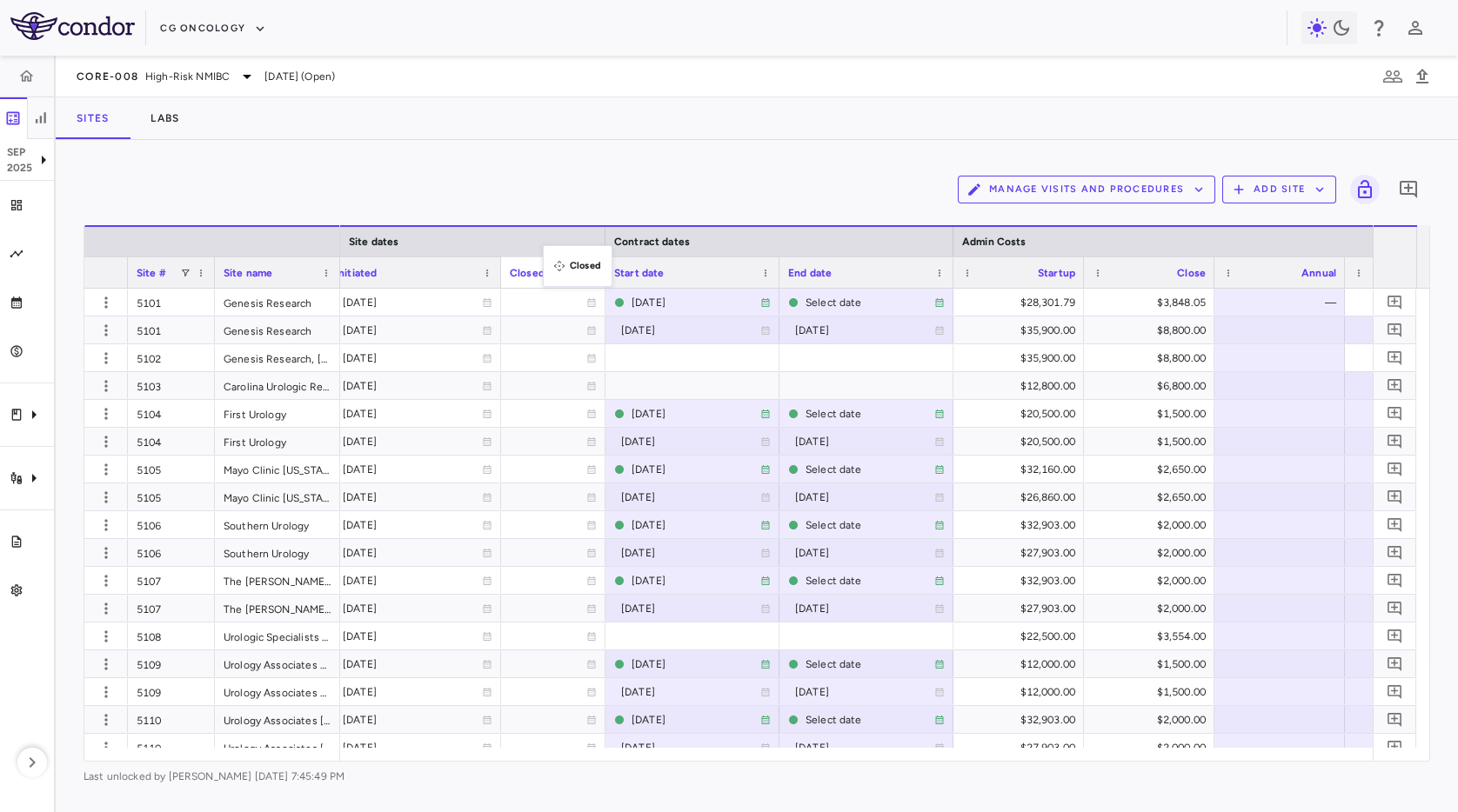
drag, startPoint x: 549, startPoint y: 274, endPoint x: 566, endPoint y: 147, distance: 128.1
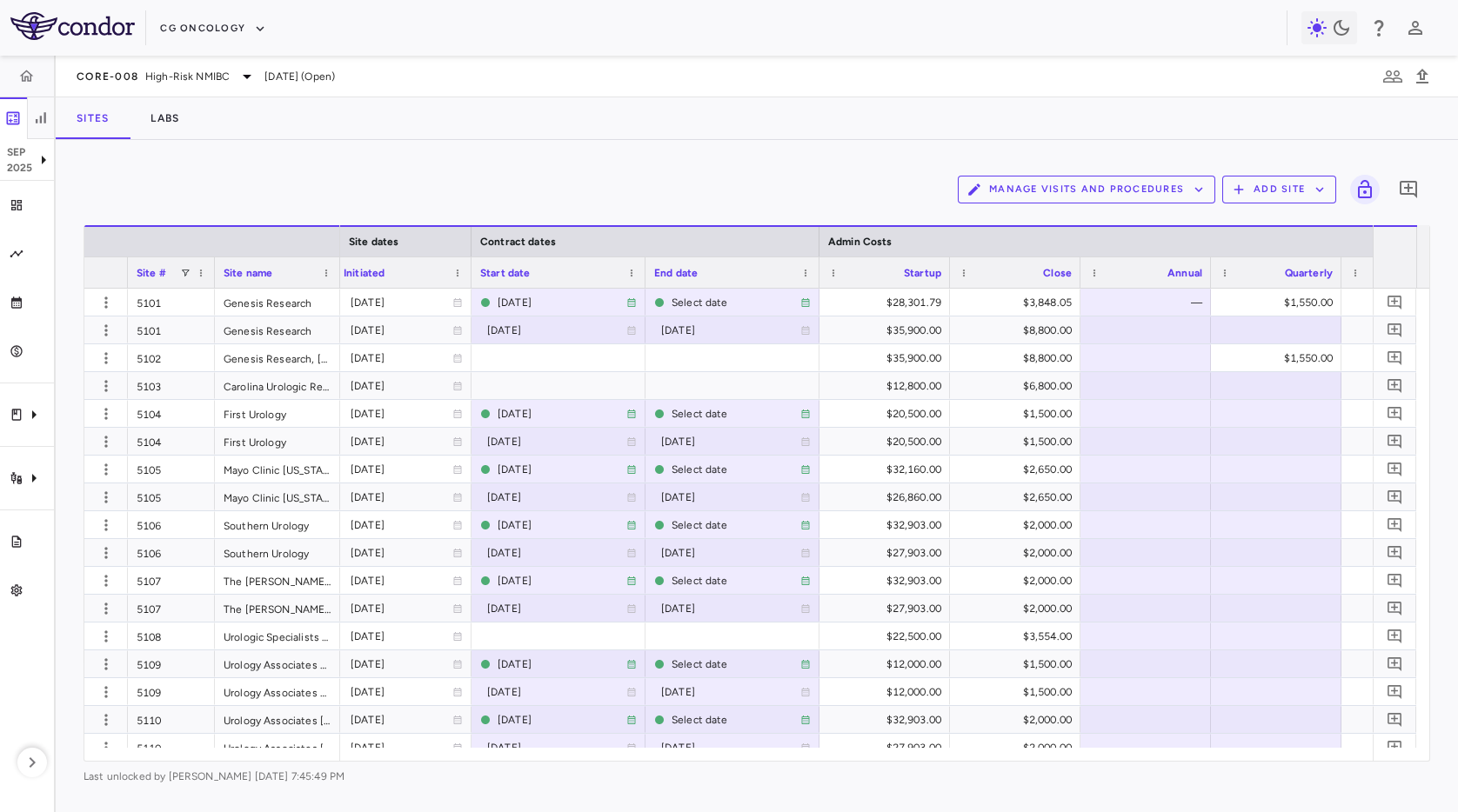
drag, startPoint x: 506, startPoint y: 279, endPoint x: 468, endPoint y: 278, distance: 38.0
click at [468, 278] on div at bounding box center [470, 273] width 7 height 31
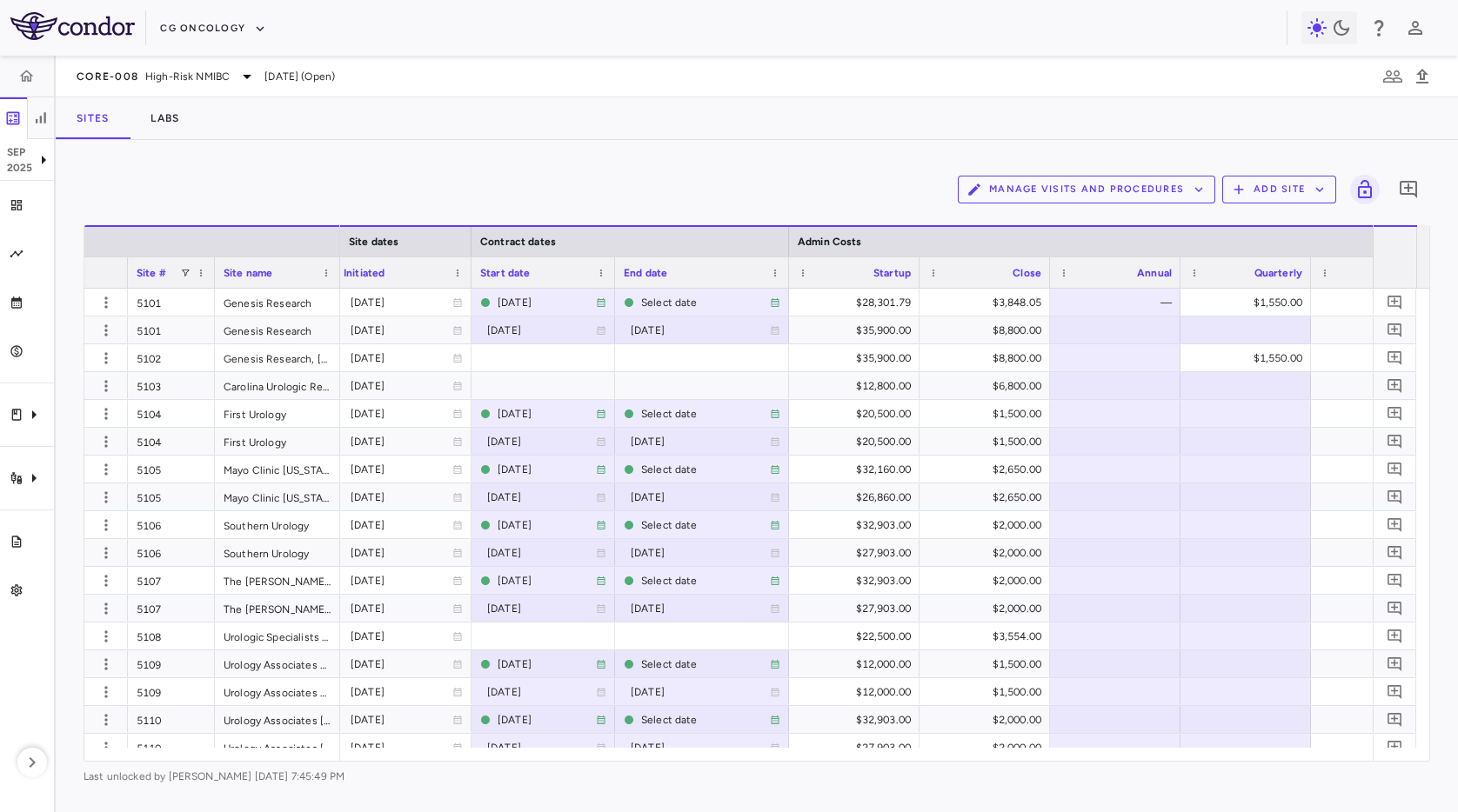
drag, startPoint x: 643, startPoint y: 272, endPoint x: 695, endPoint y: 271, distance: 52.0
click at [610, 272] on div at bounding box center [613, 273] width 7 height 31
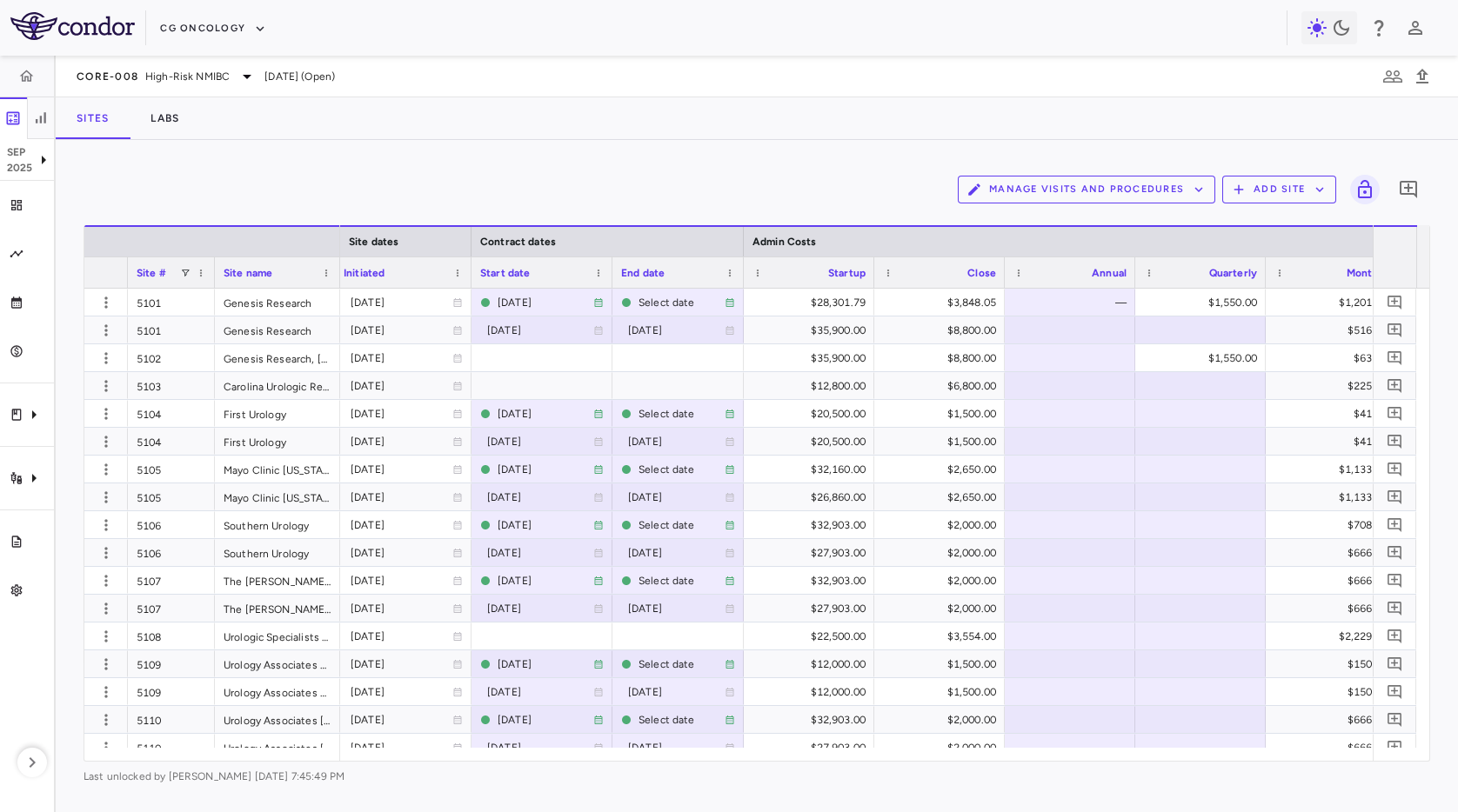
drag, startPoint x: 783, startPoint y: 268, endPoint x: 740, endPoint y: 269, distance: 43.0
click at [740, 269] on div at bounding box center [742, 273] width 7 height 31
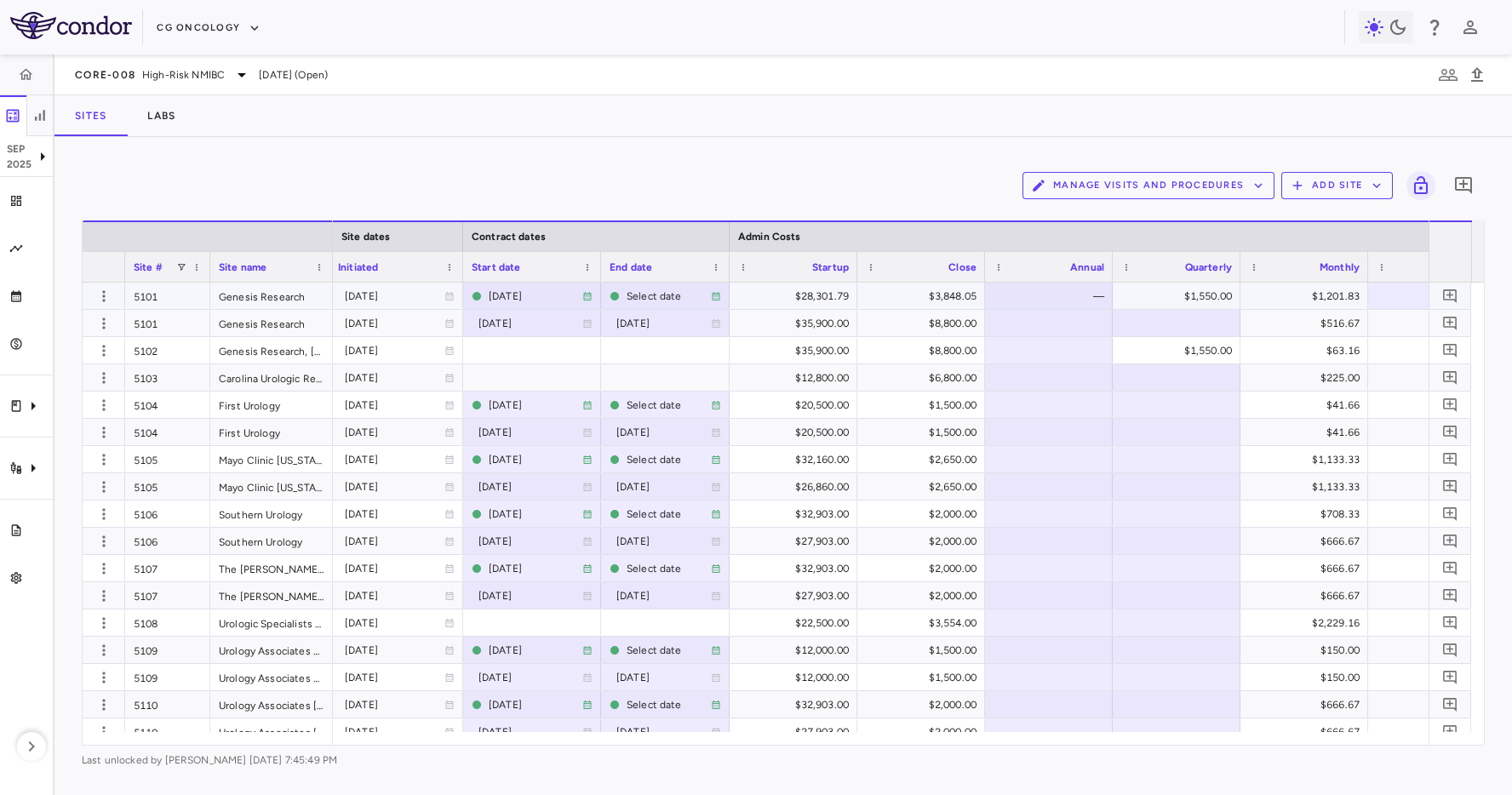
click at [144, 300] on div "5101" at bounding box center [167, 295] width 85 height 26
